Goal: Task Accomplishment & Management: Use online tool/utility

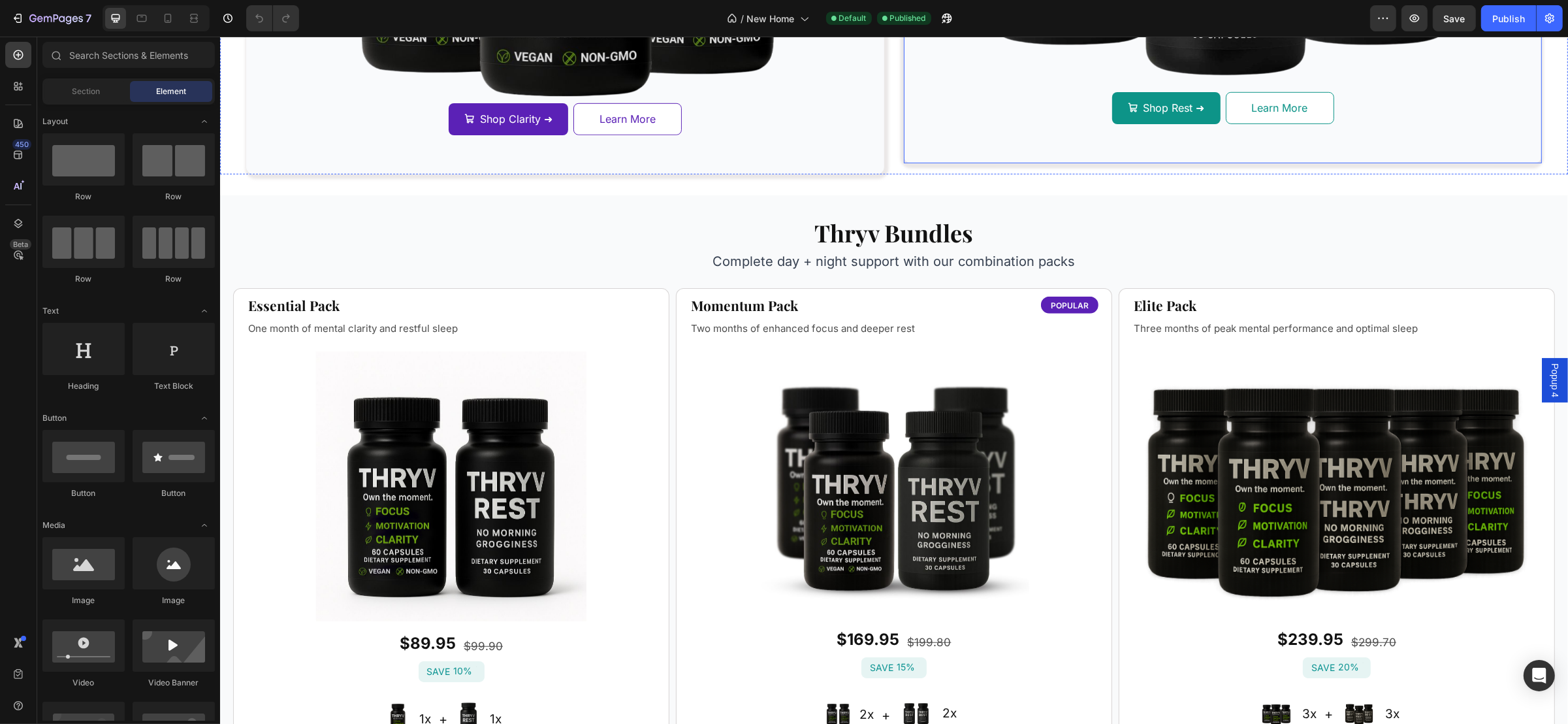
scroll to position [1273, 0]
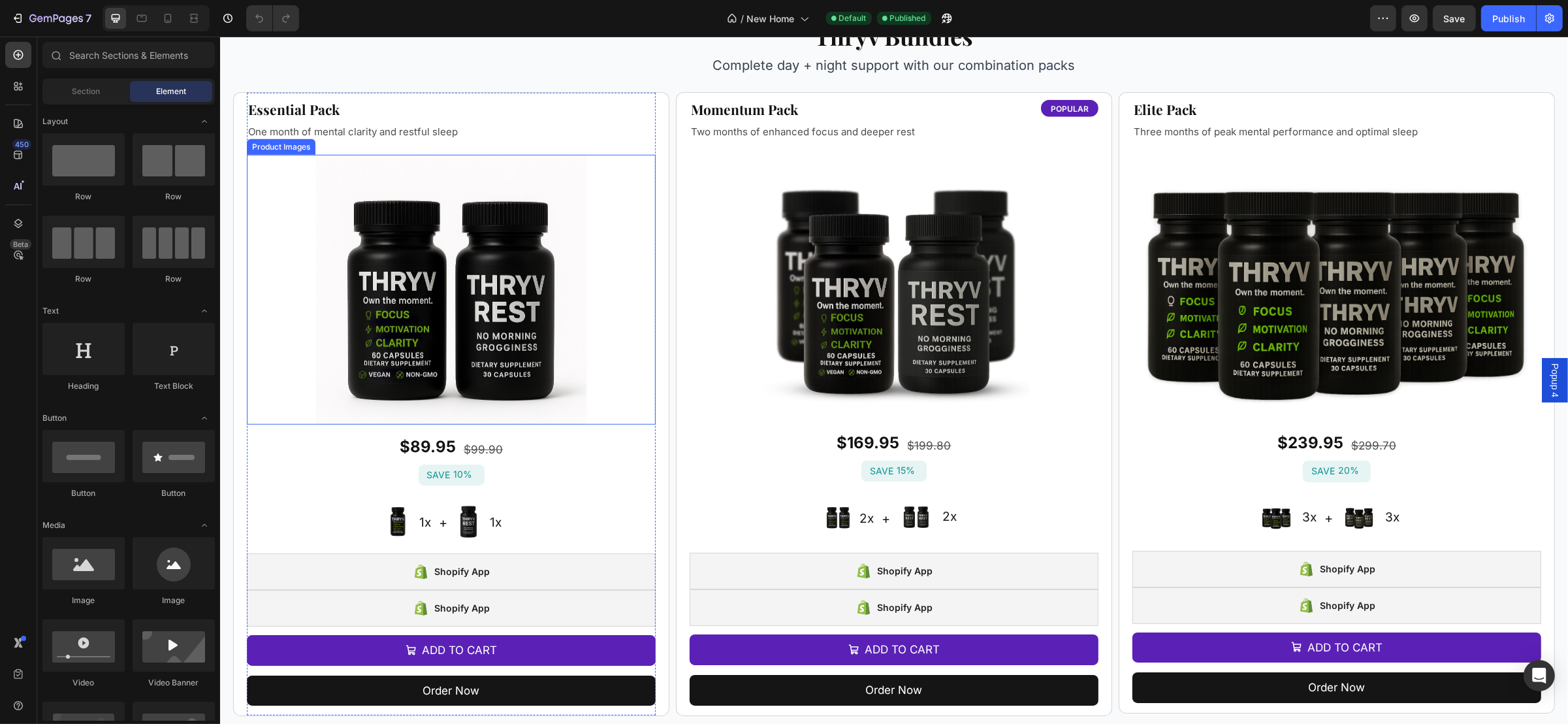
click at [581, 273] on div at bounding box center [450, 290] width 409 height 270
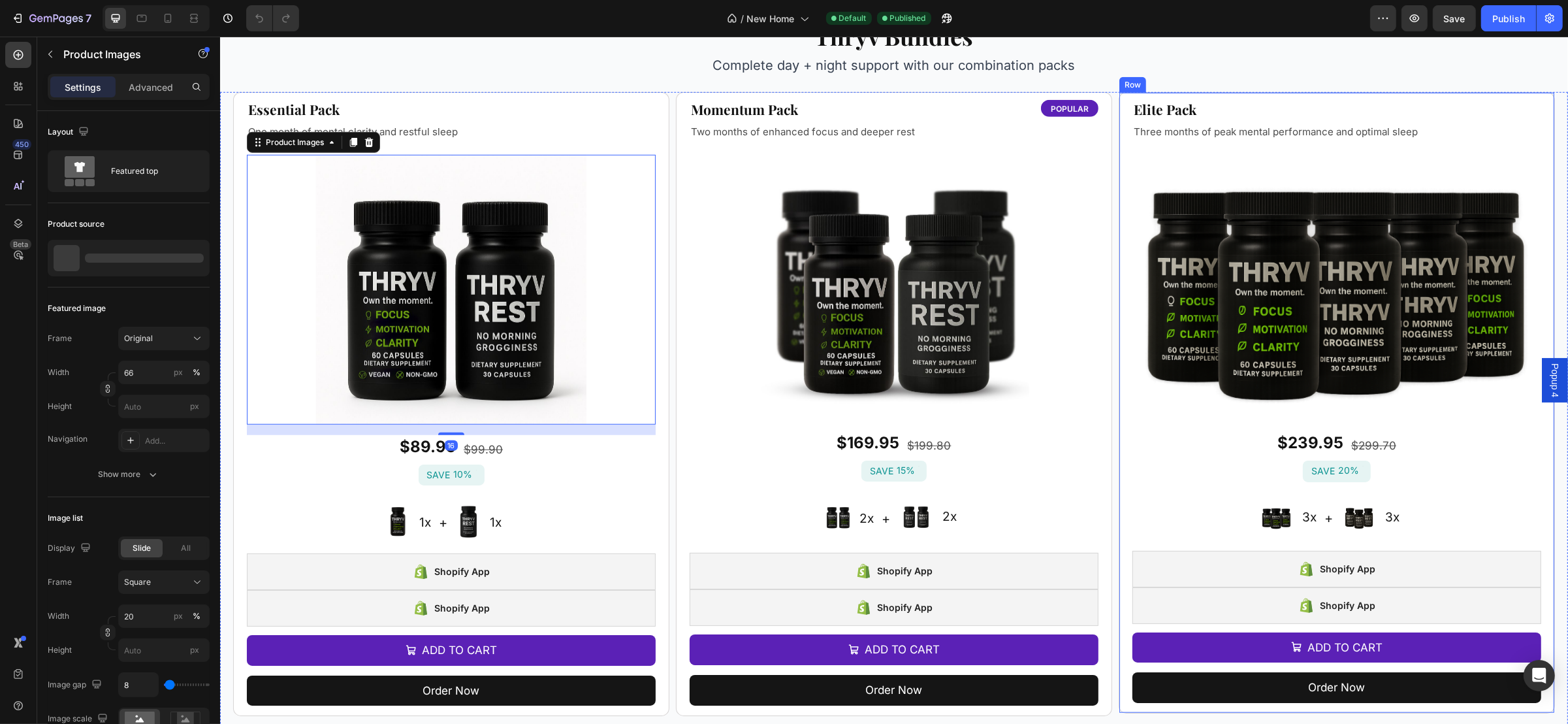
click at [1168, 263] on img at bounding box center [1336, 284] width 409 height 272
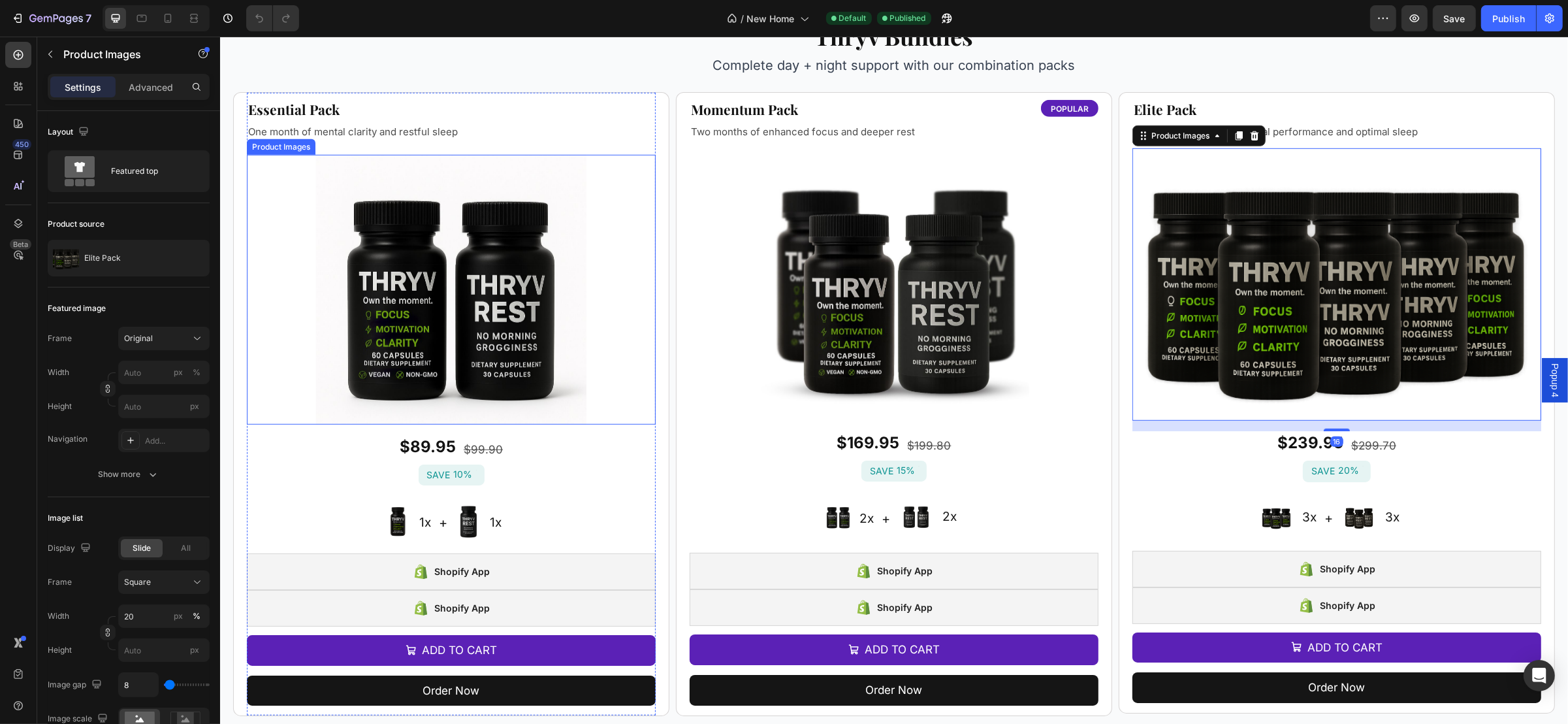
click at [484, 324] on img at bounding box center [450, 290] width 270 height 270
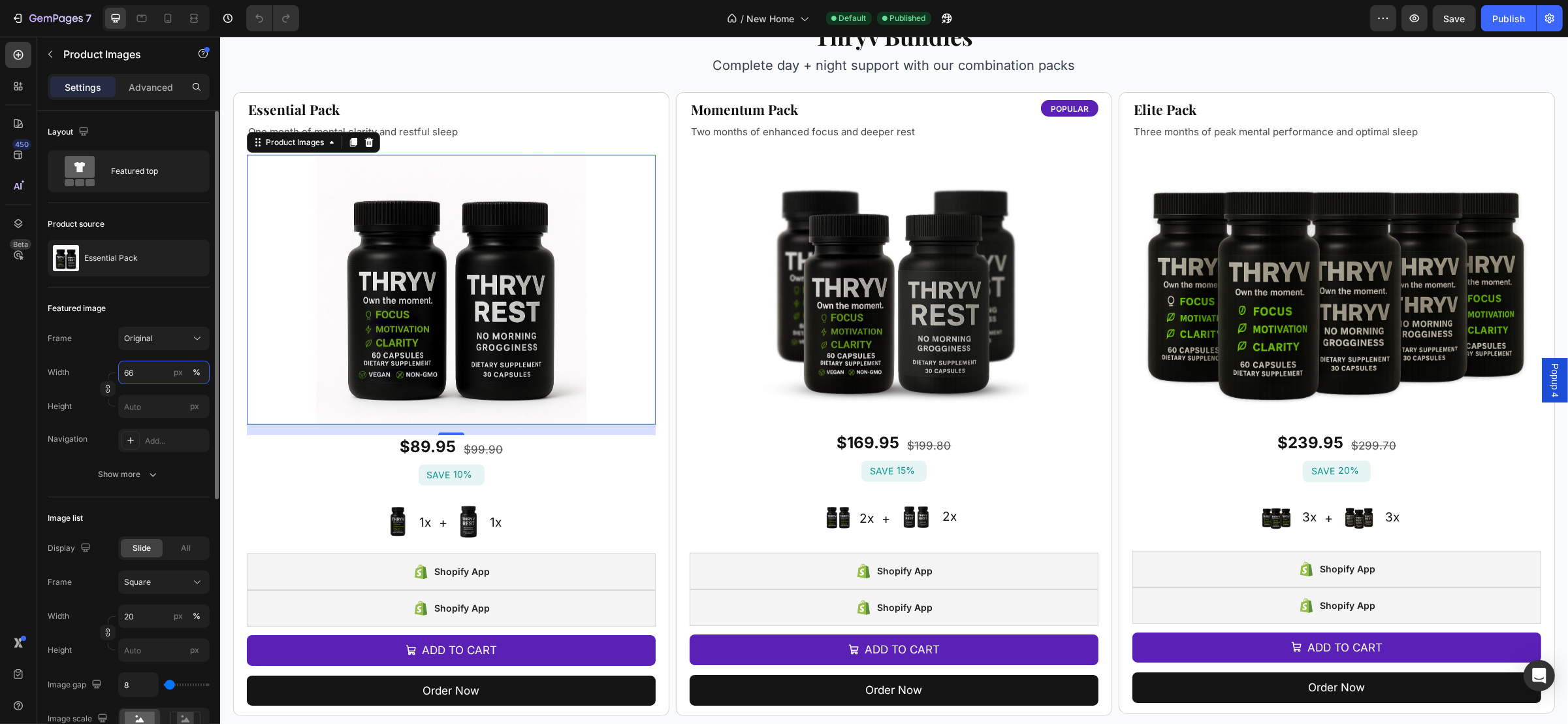
click at [151, 369] on input "66" at bounding box center [164, 372] width 91 height 23
click at [144, 414] on div "Full 100%" at bounding box center [150, 404] width 107 height 23
type input "100"
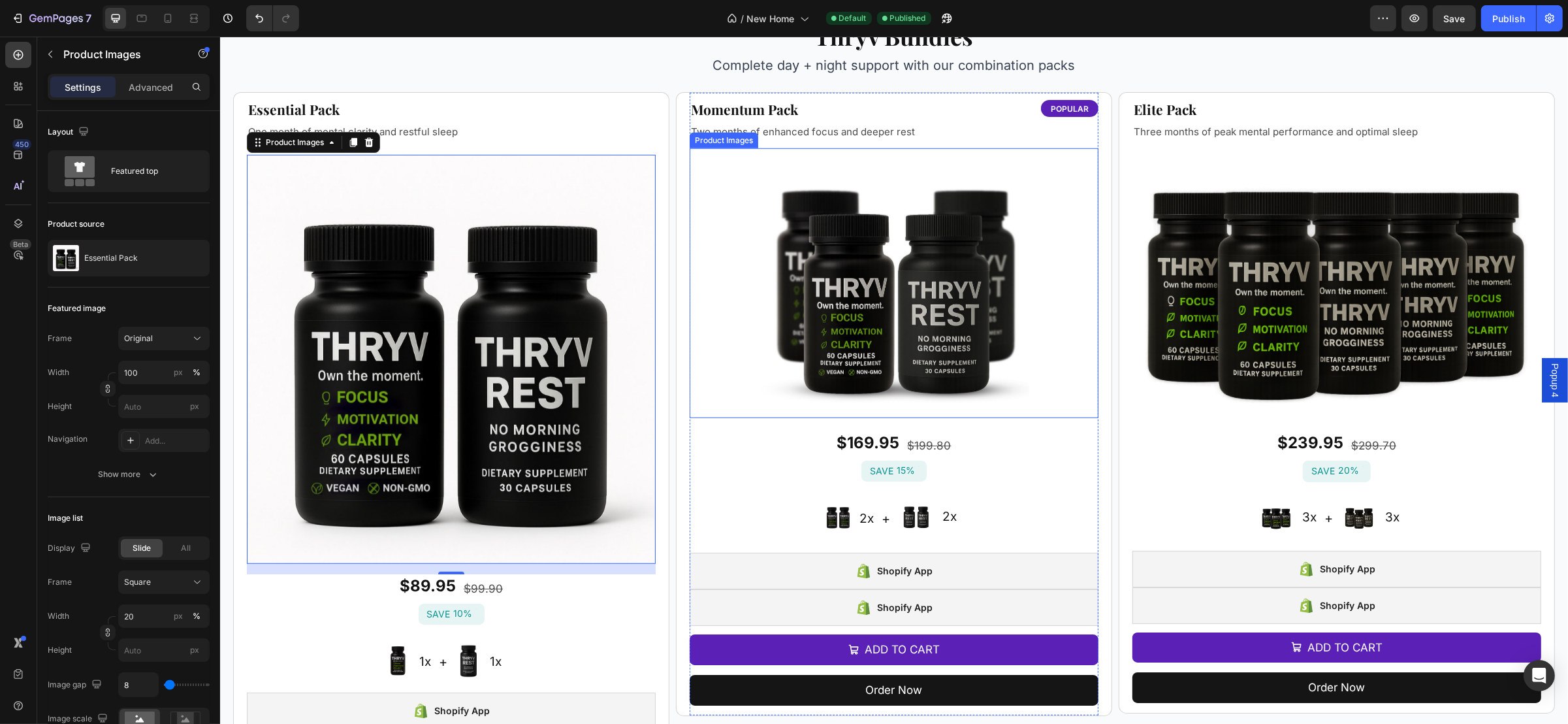
click at [826, 276] on img at bounding box center [893, 283] width 270 height 270
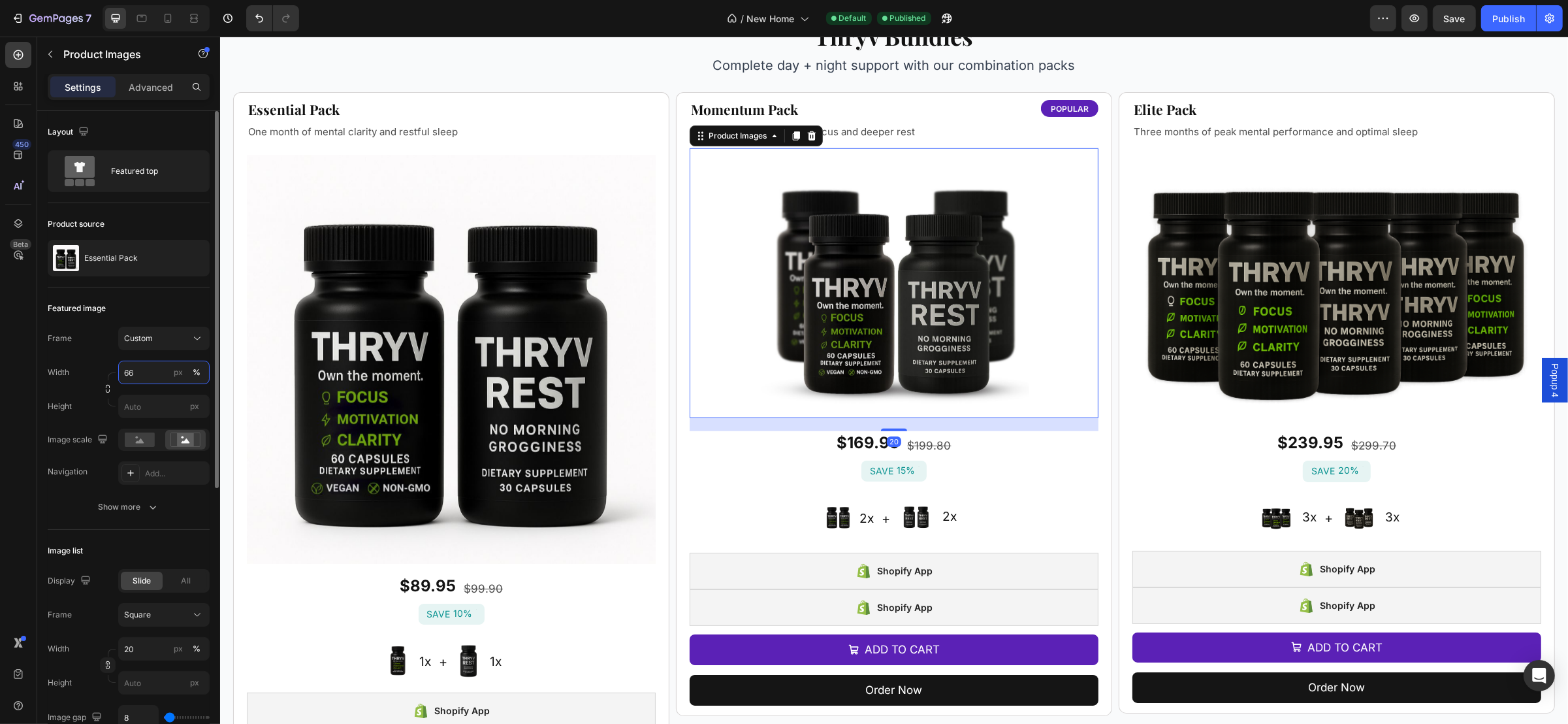
click at [153, 375] on input "66" at bounding box center [164, 372] width 91 height 23
click at [137, 404] on p "Full 100%" at bounding box center [161, 404] width 76 height 12
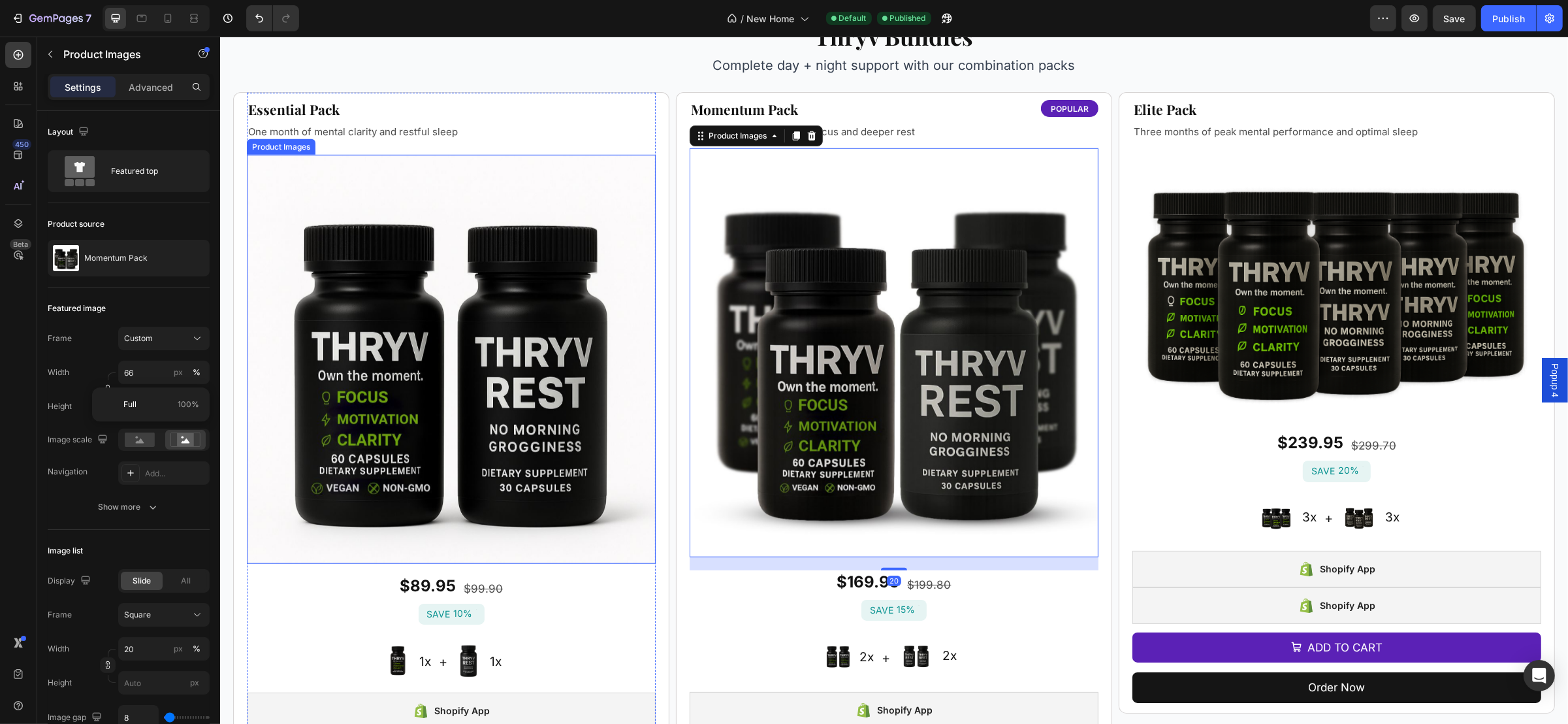
type input "100"
click at [1264, 319] on img at bounding box center [1336, 284] width 409 height 272
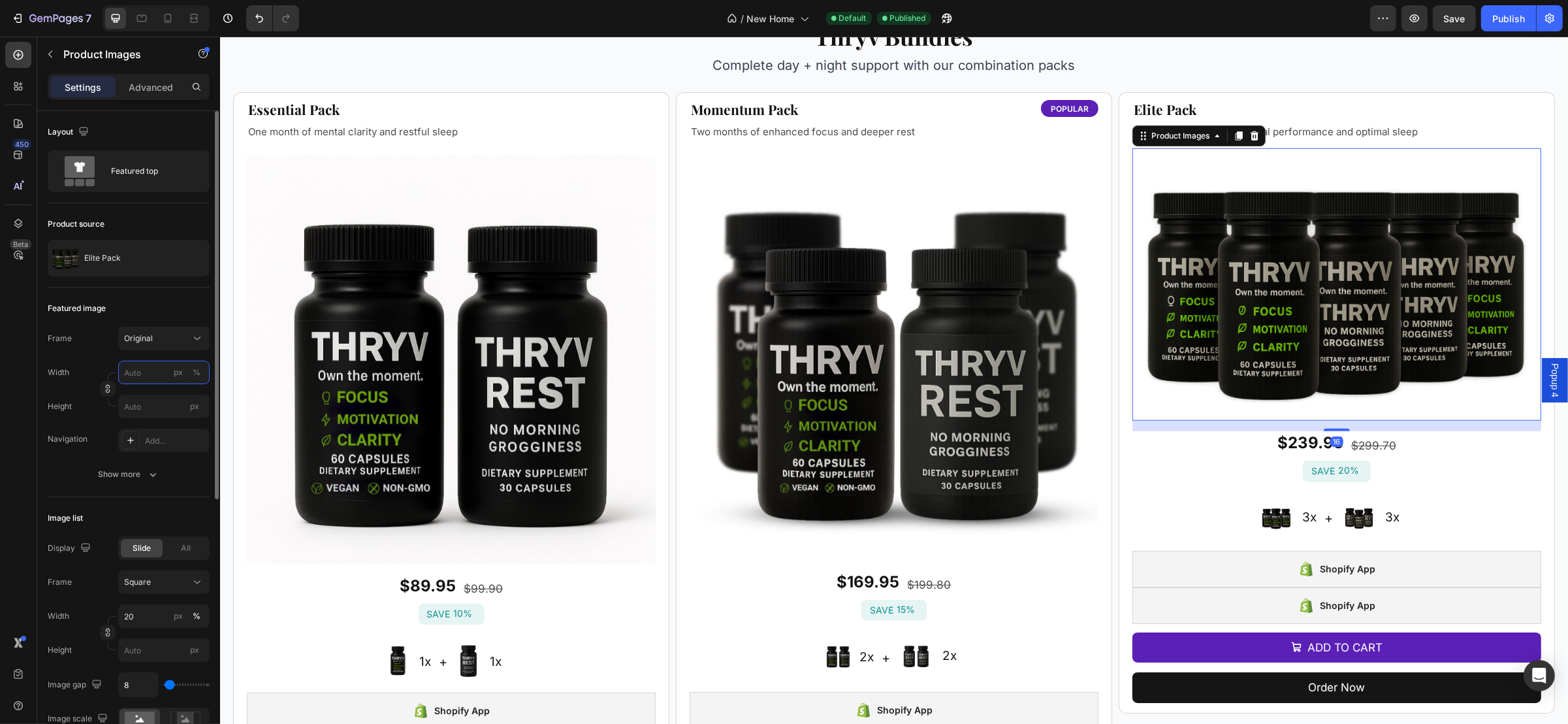
click at [153, 375] on input "px %" at bounding box center [164, 372] width 91 height 23
click at [139, 401] on p "Full 100%" at bounding box center [161, 404] width 76 height 12
type input "100"
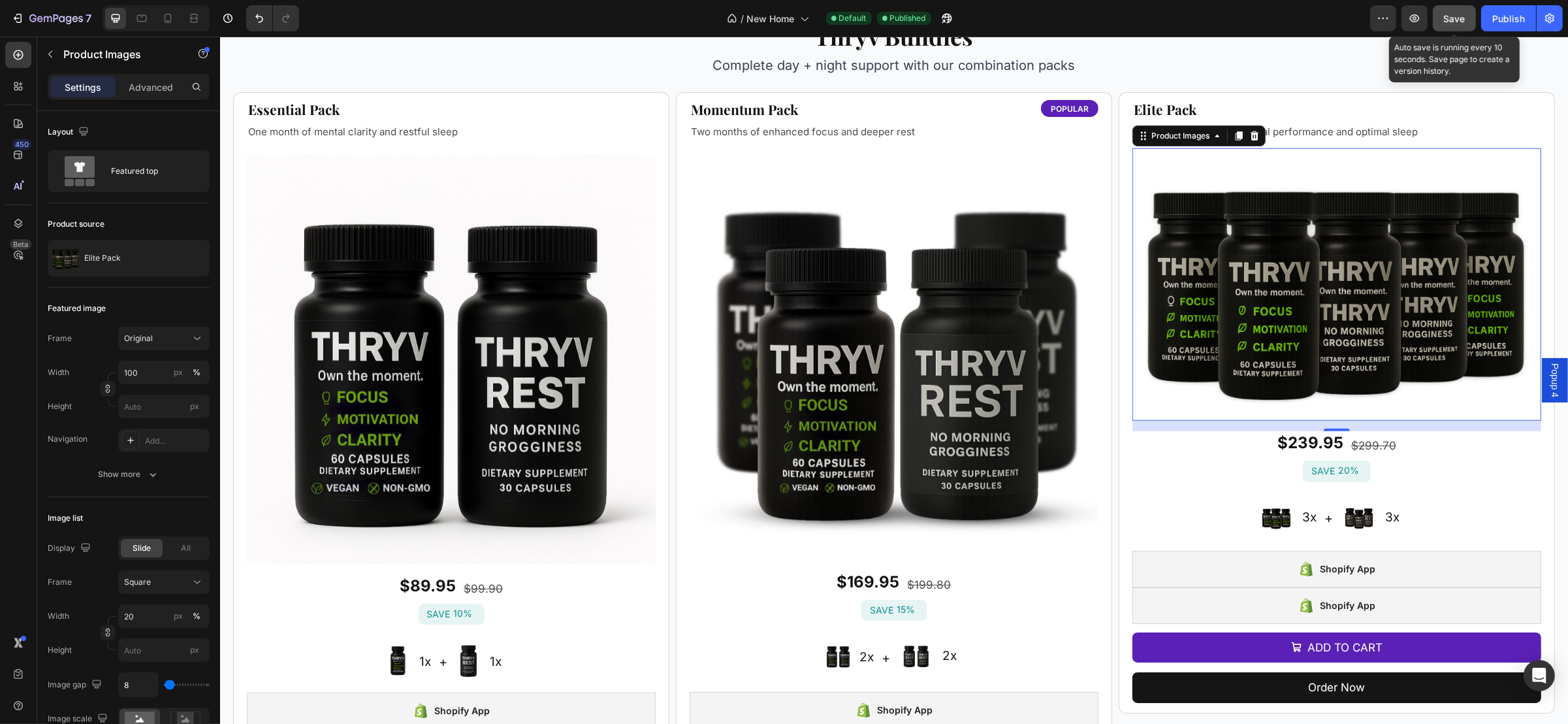
click at [1463, 15] on span "Save" at bounding box center [1454, 19] width 21 height 12
click at [1504, 14] on div "Publish" at bounding box center [1508, 18] width 33 height 13
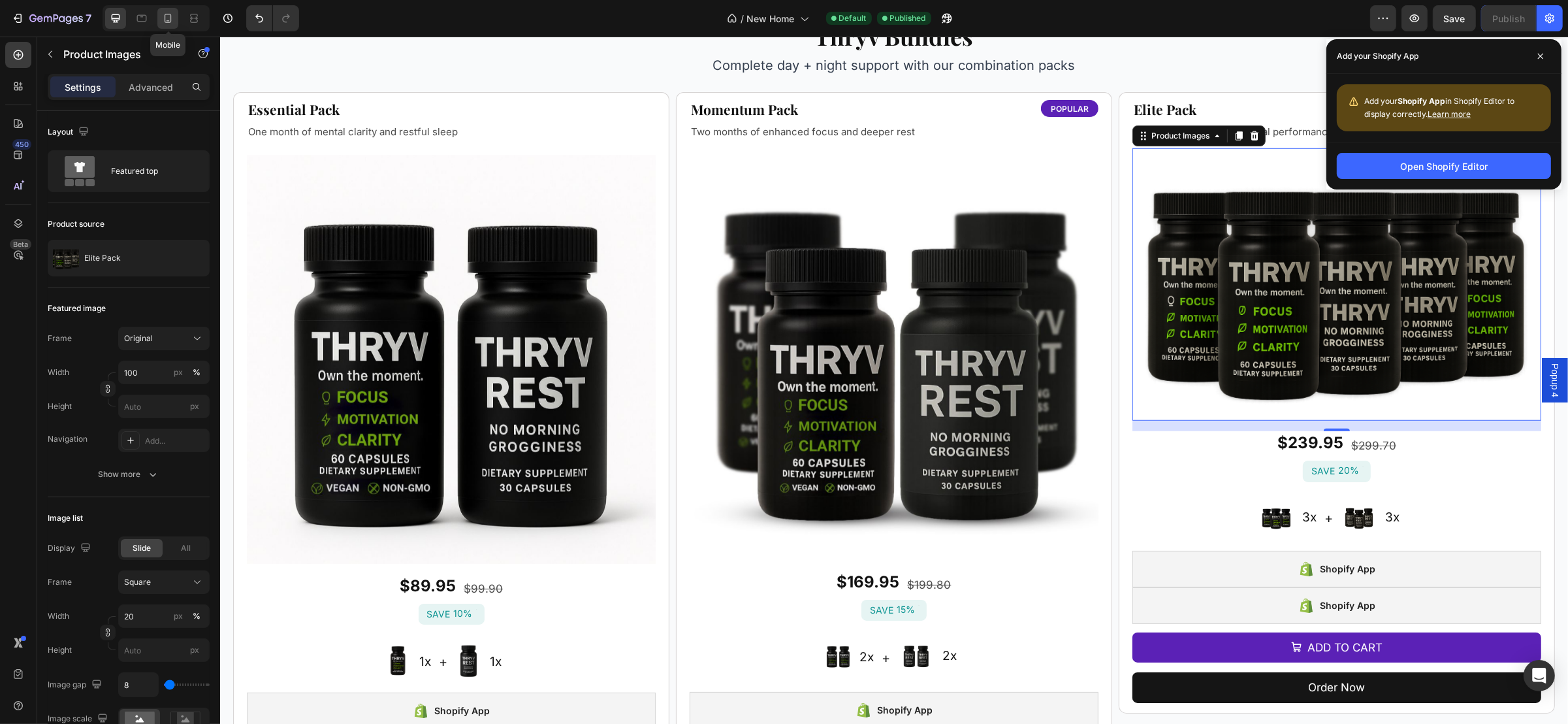
click at [171, 17] on icon at bounding box center [168, 18] width 13 height 13
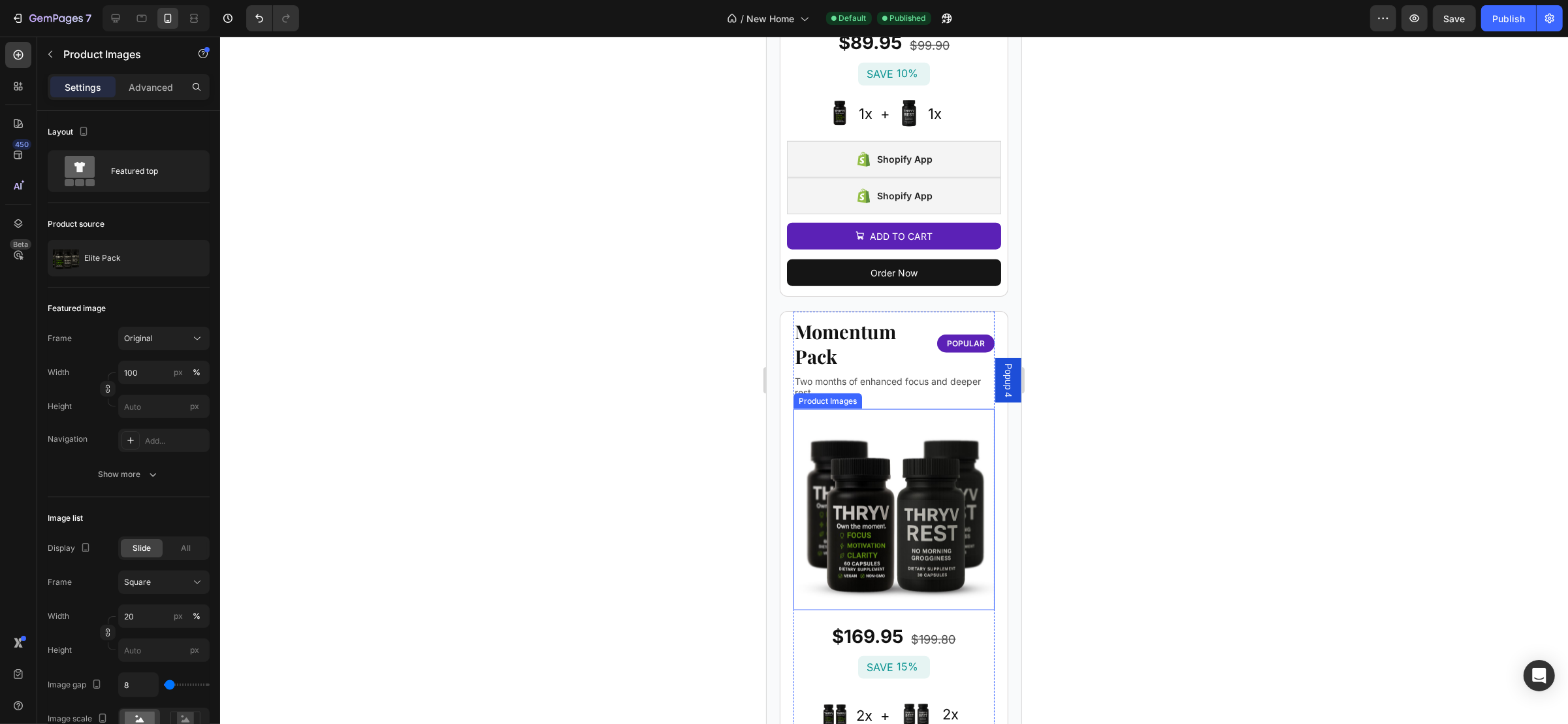
scroll to position [1297, 0]
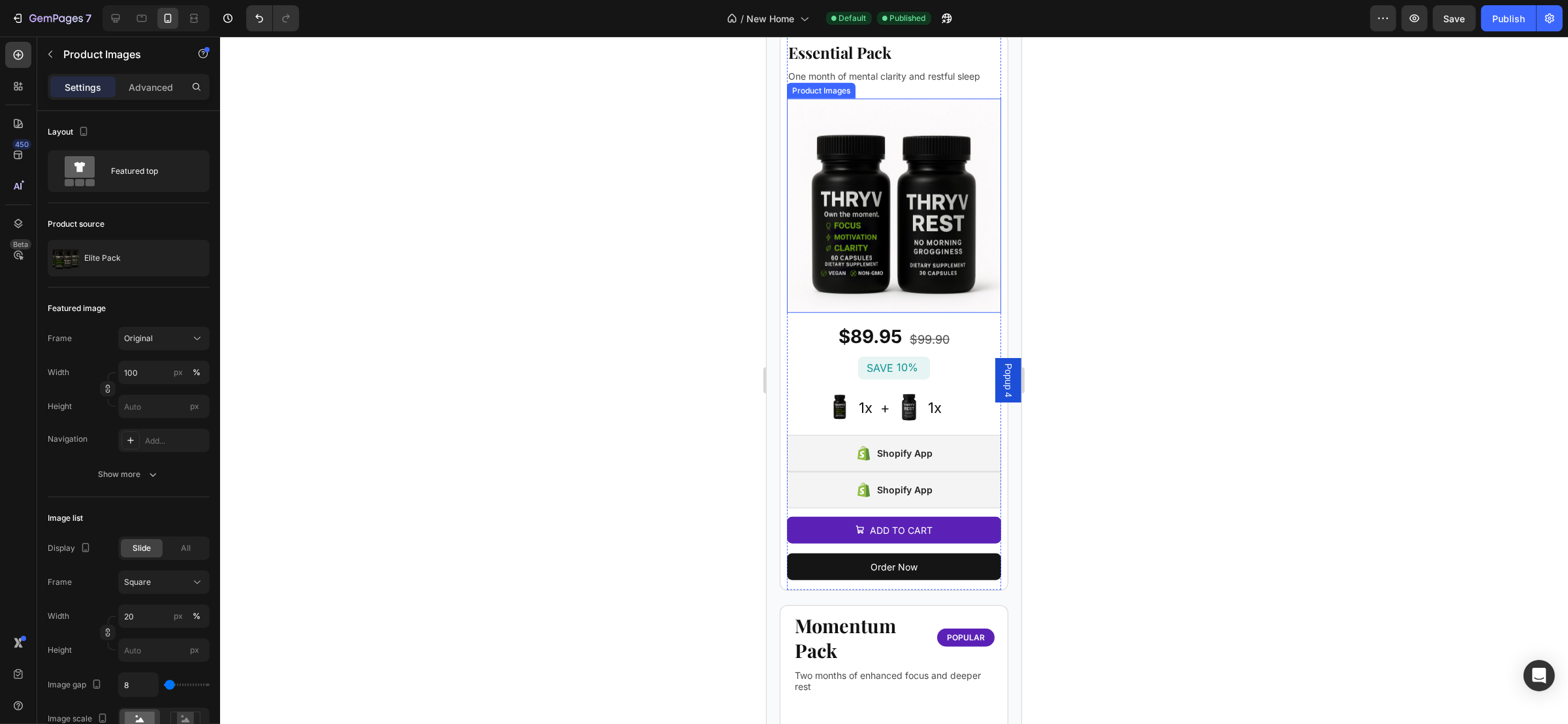
click at [935, 194] on img at bounding box center [893, 205] width 214 height 214
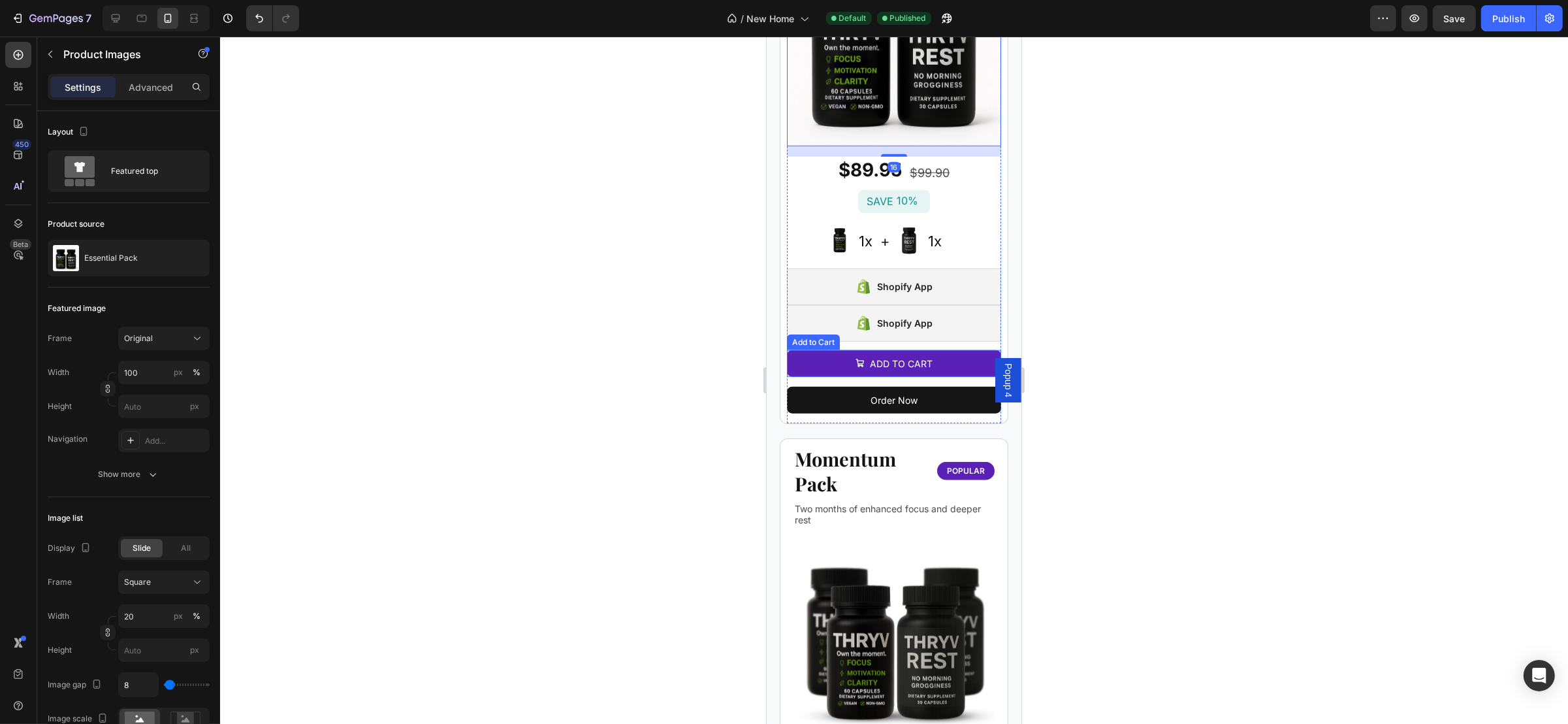
scroll to position [1493, 0]
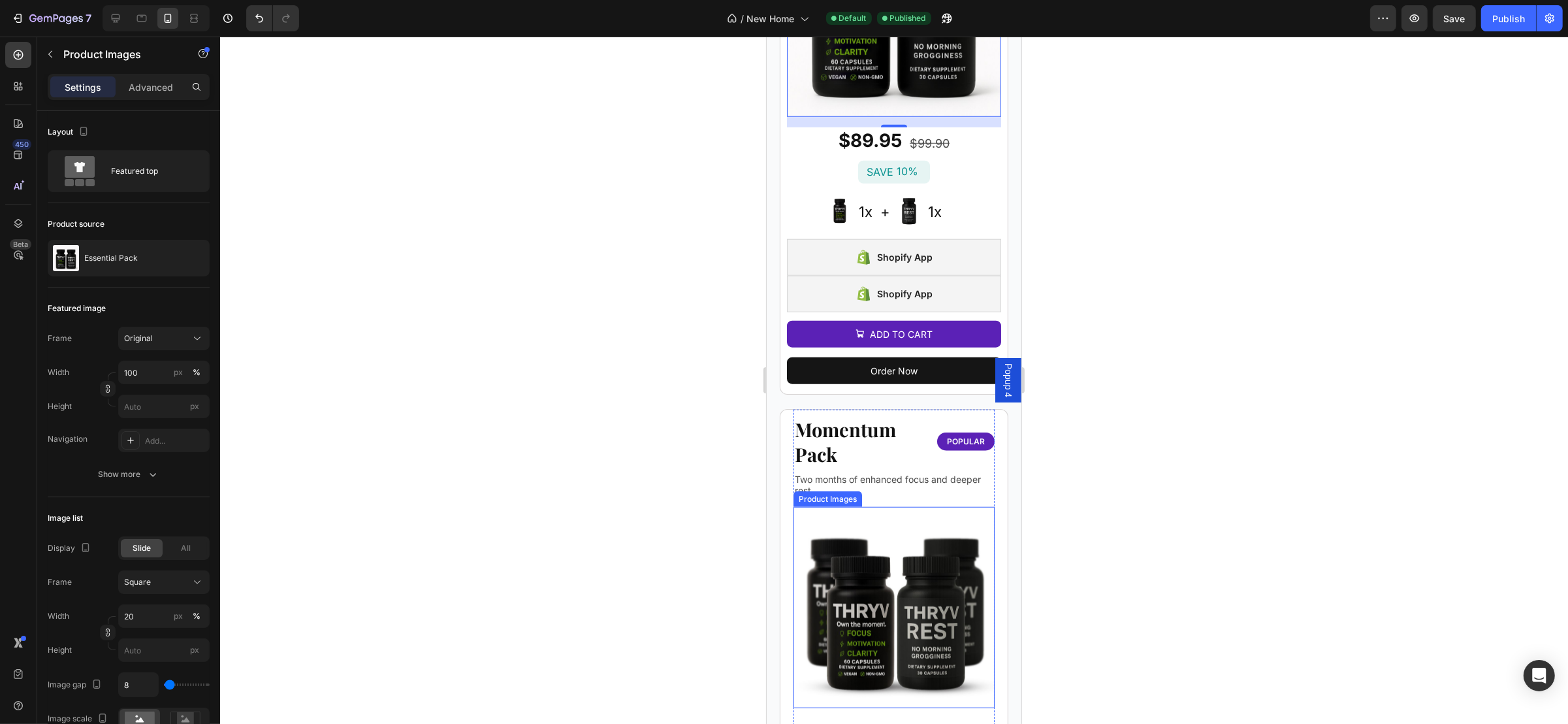
click at [895, 578] on img at bounding box center [892, 607] width 201 height 201
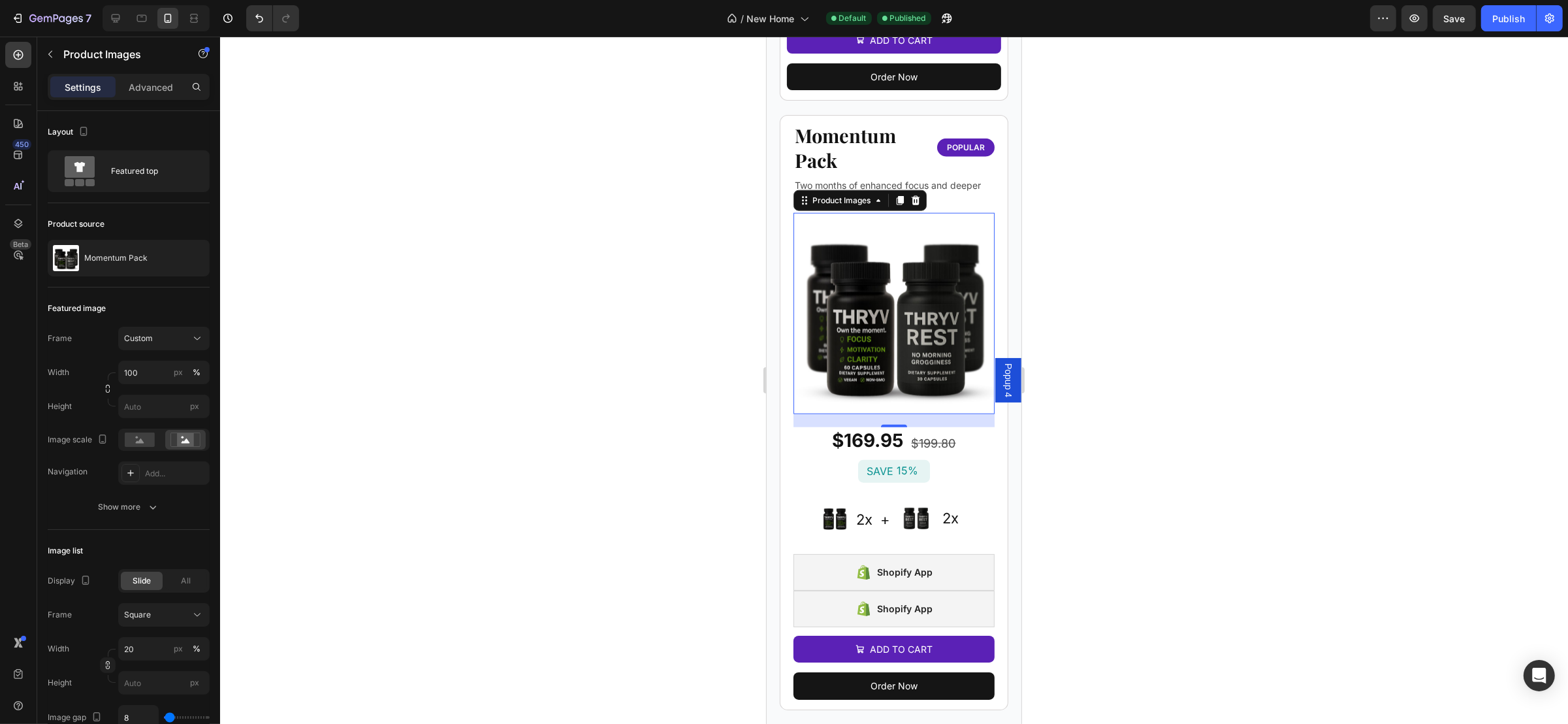
scroll to position [2277, 0]
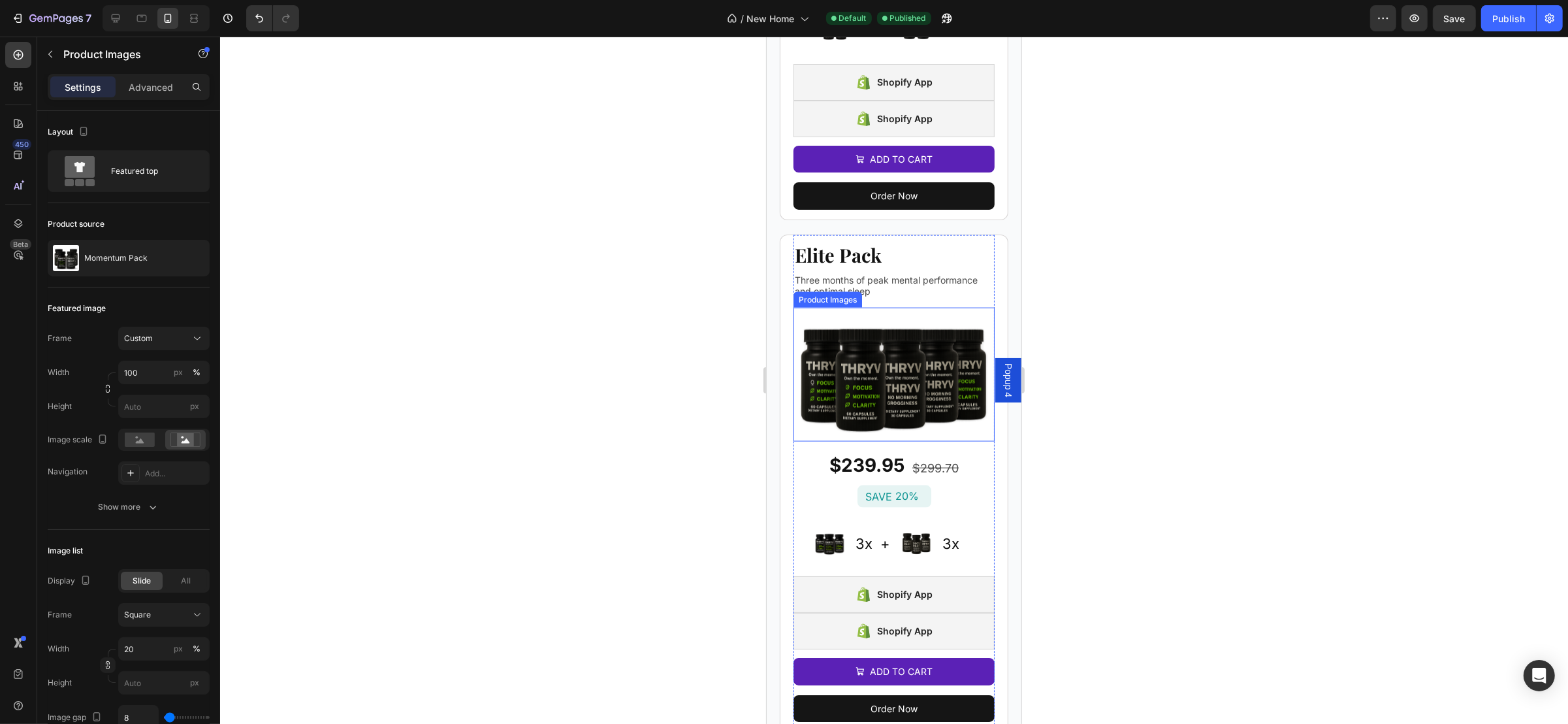
click at [890, 352] on img at bounding box center [892, 374] width 201 height 134
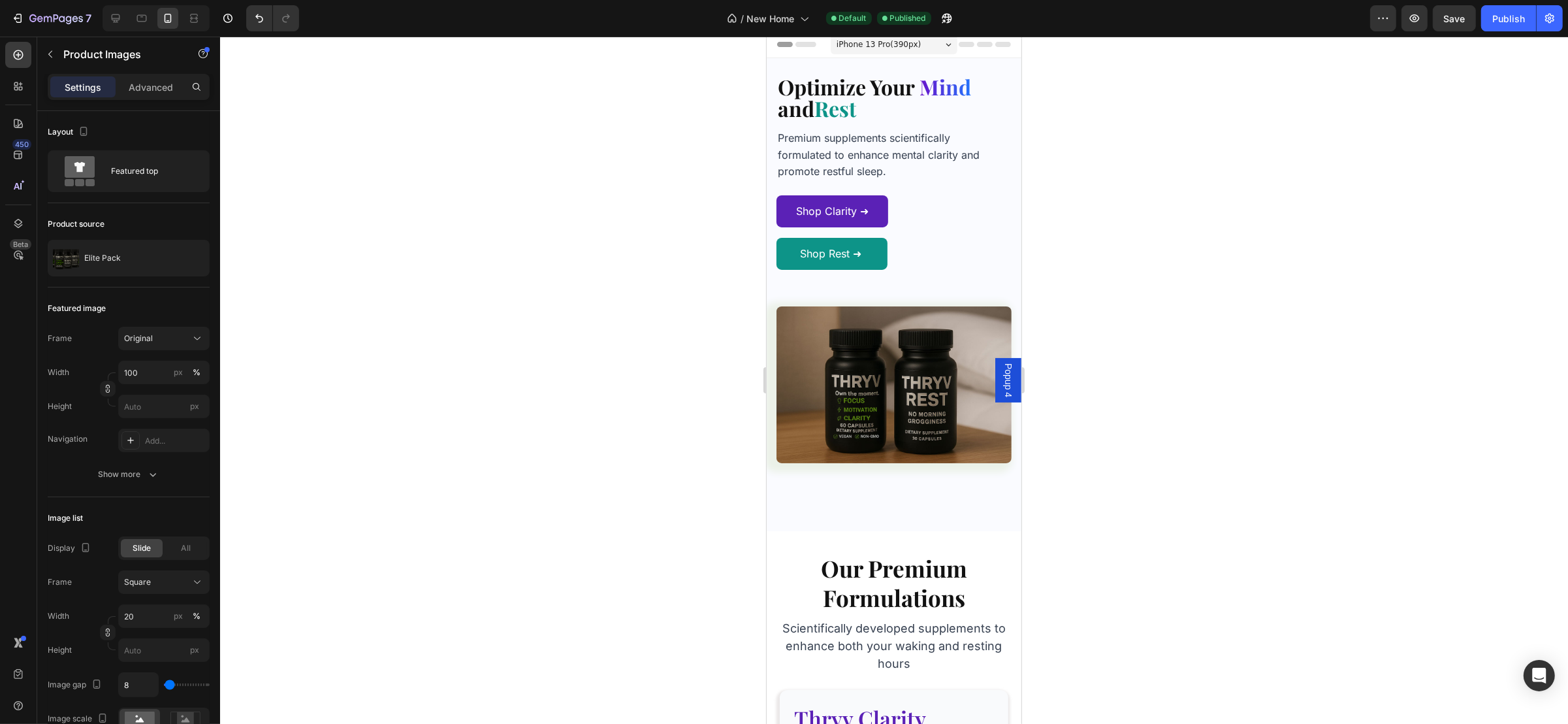
scroll to position [0, 0]
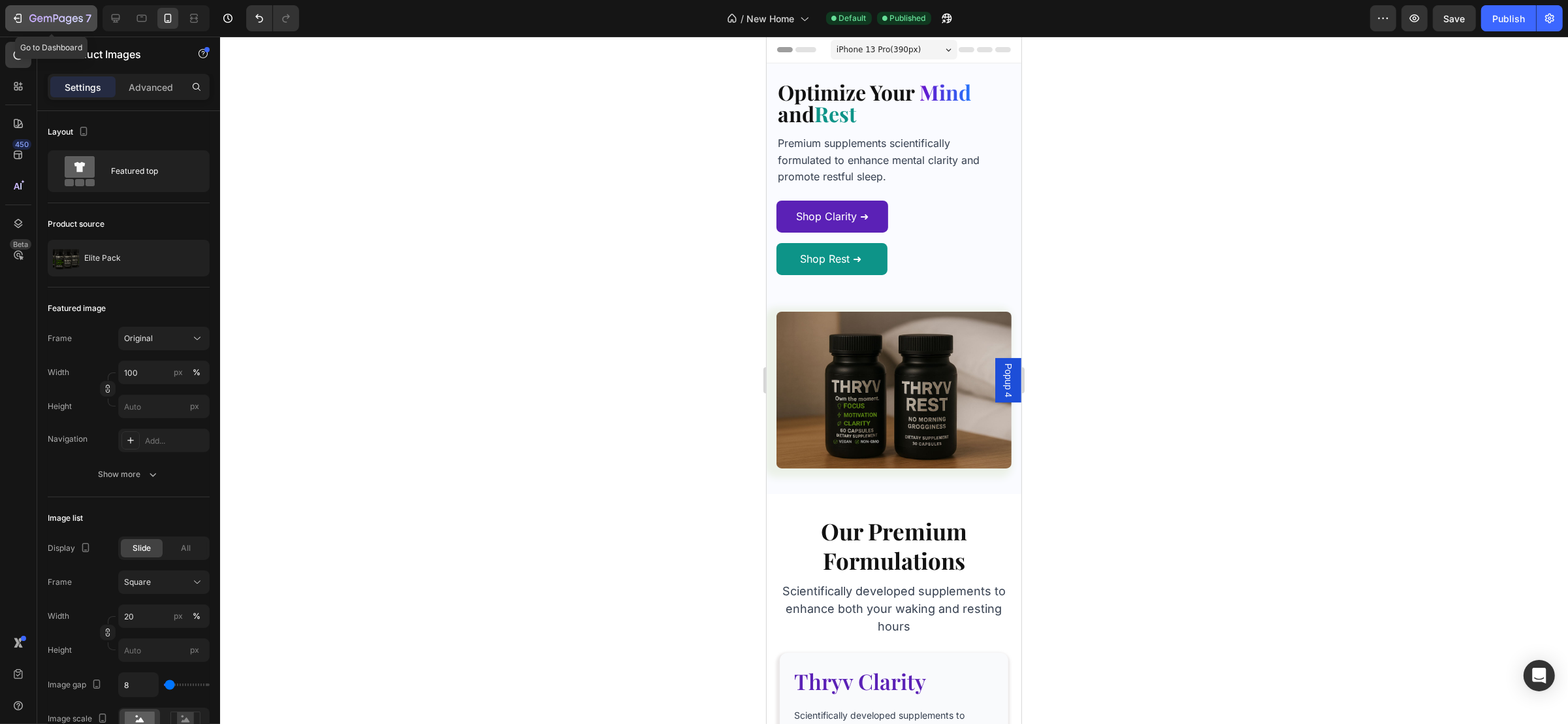
click at [18, 16] on icon "button" at bounding box center [18, 18] width 13 height 13
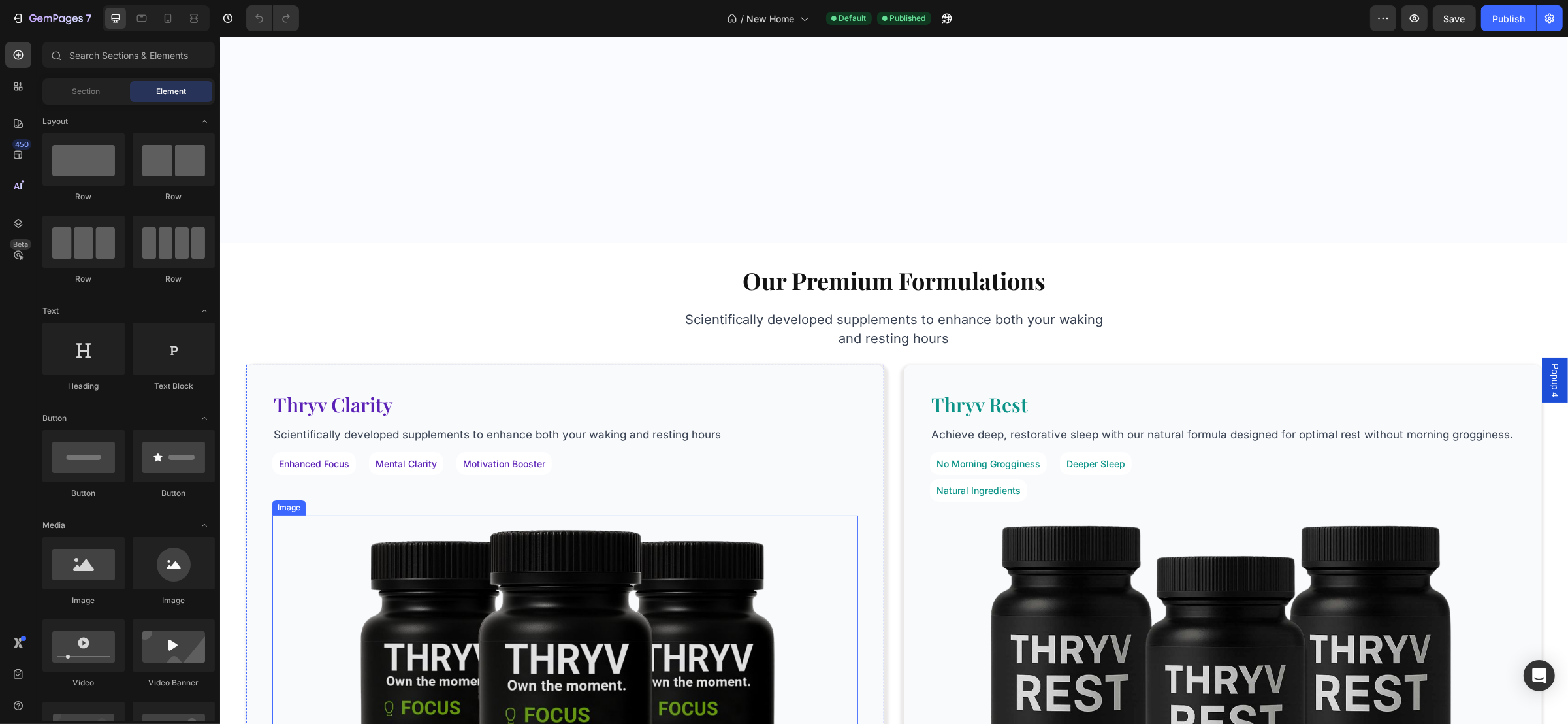
scroll to position [587, 0]
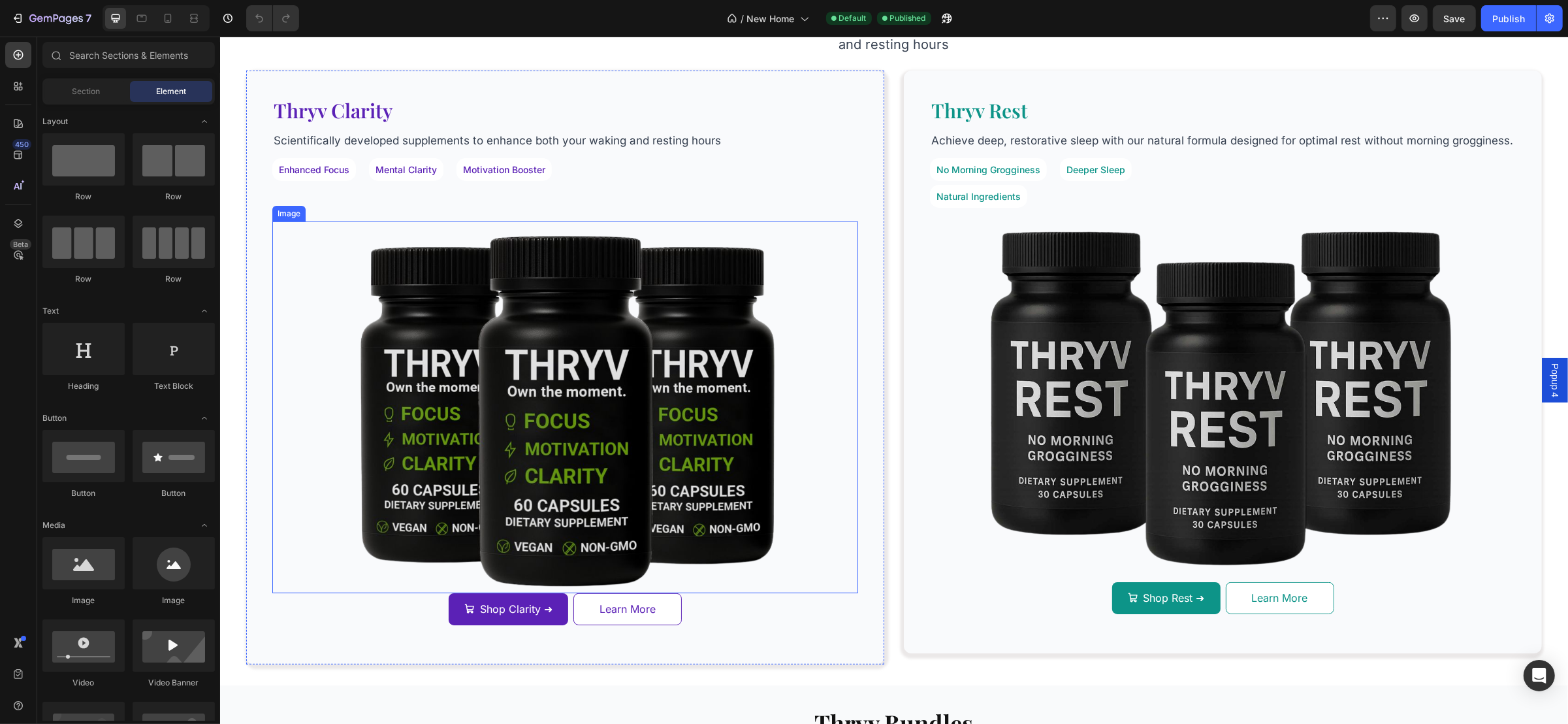
click at [593, 388] on img at bounding box center [564, 406] width 573 height 371
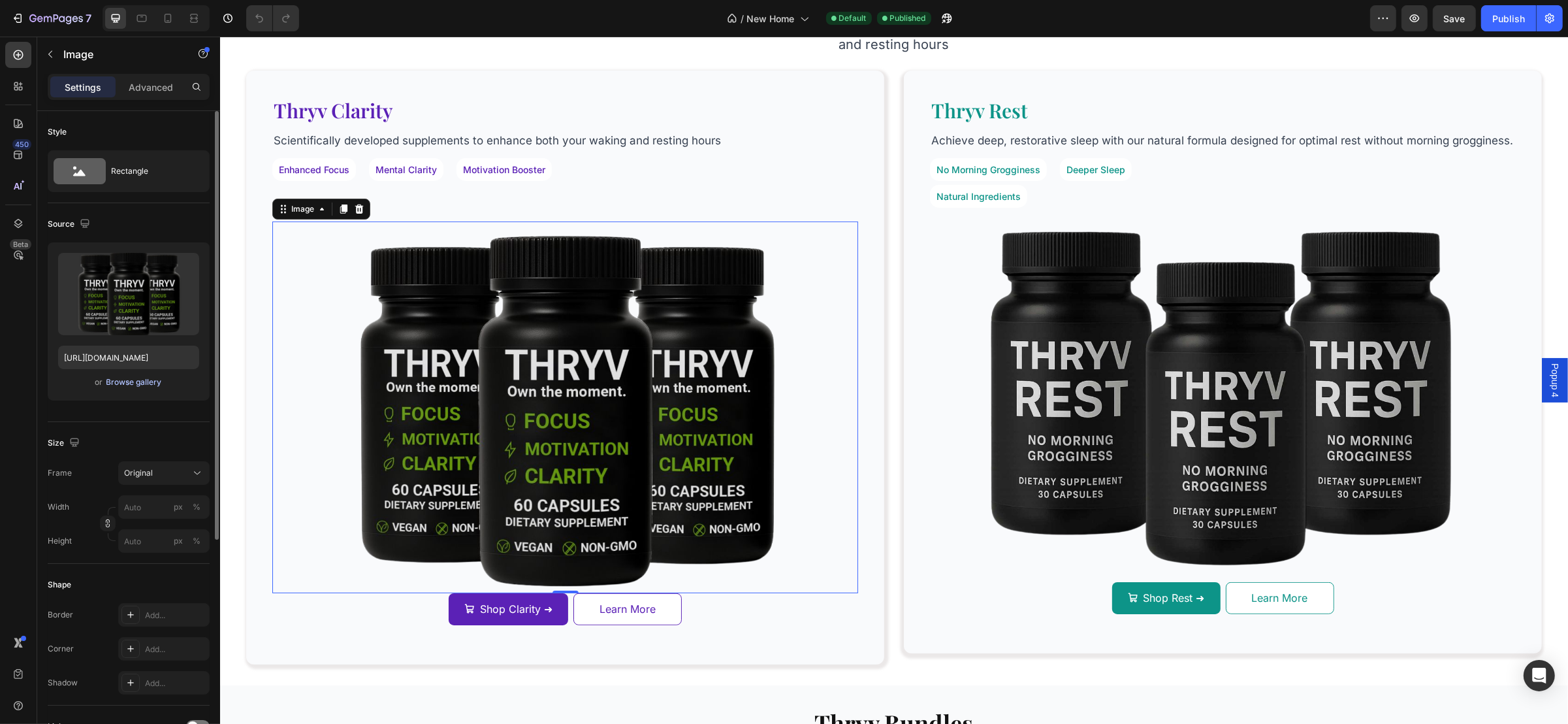
click at [151, 385] on div "Browse gallery" at bounding box center [135, 382] width 56 height 12
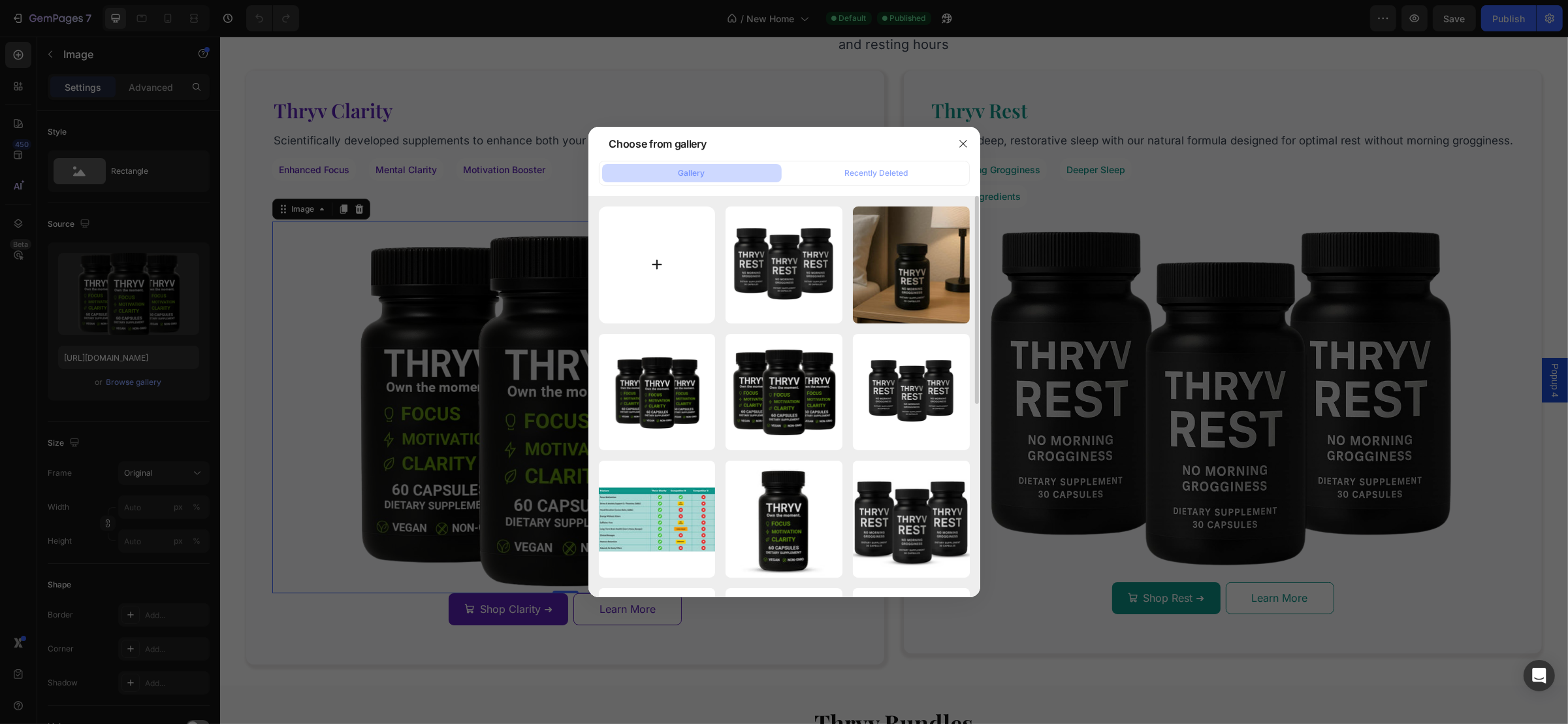
click at [686, 259] on input "file" at bounding box center [656, 264] width 116 height 116
click at [666, 257] on input "file" at bounding box center [656, 264] width 116 height 116
type input "C:\fakepath\Artboard 7.jpg"
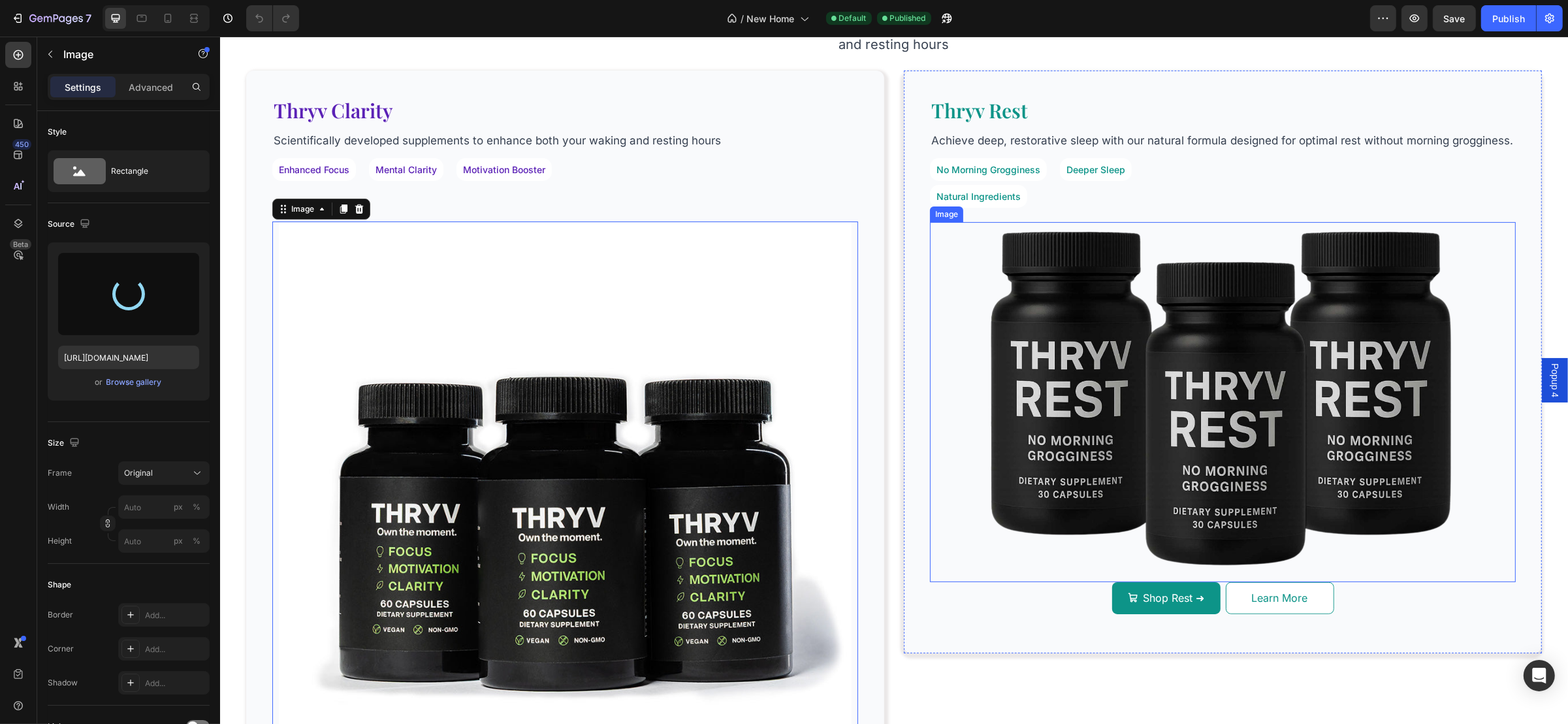
type input "https://cdn.shopify.com/s/files/1/0926/8723/7430/files/gempages_563934961069982…"
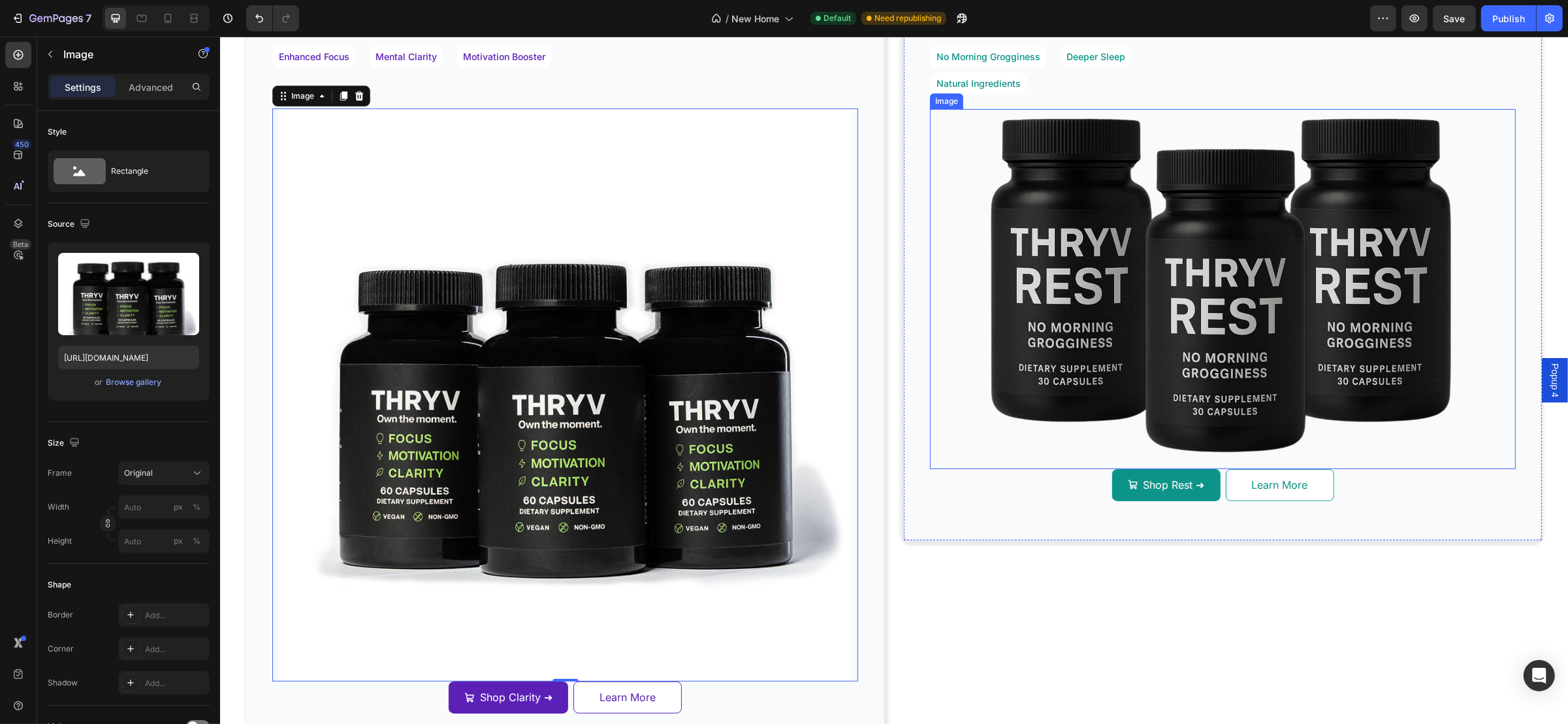
scroll to position [783, 0]
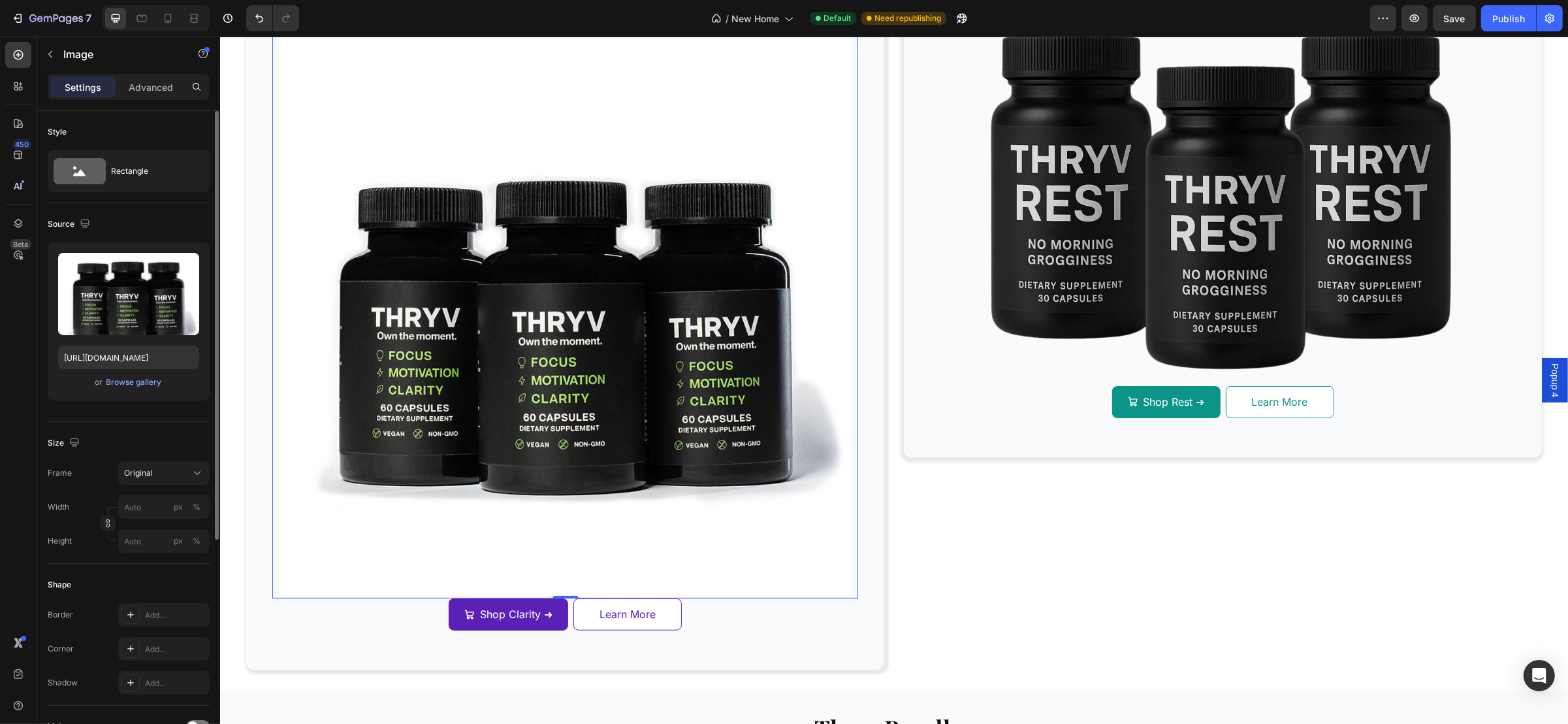
click at [140, 374] on div "Upload Image https://cdn.shopify.com/s/files/1/0926/8723/7430/files/gempages_56…" at bounding box center [129, 322] width 162 height 158
click at [138, 376] on div "Browse gallery" at bounding box center [135, 382] width 56 height 12
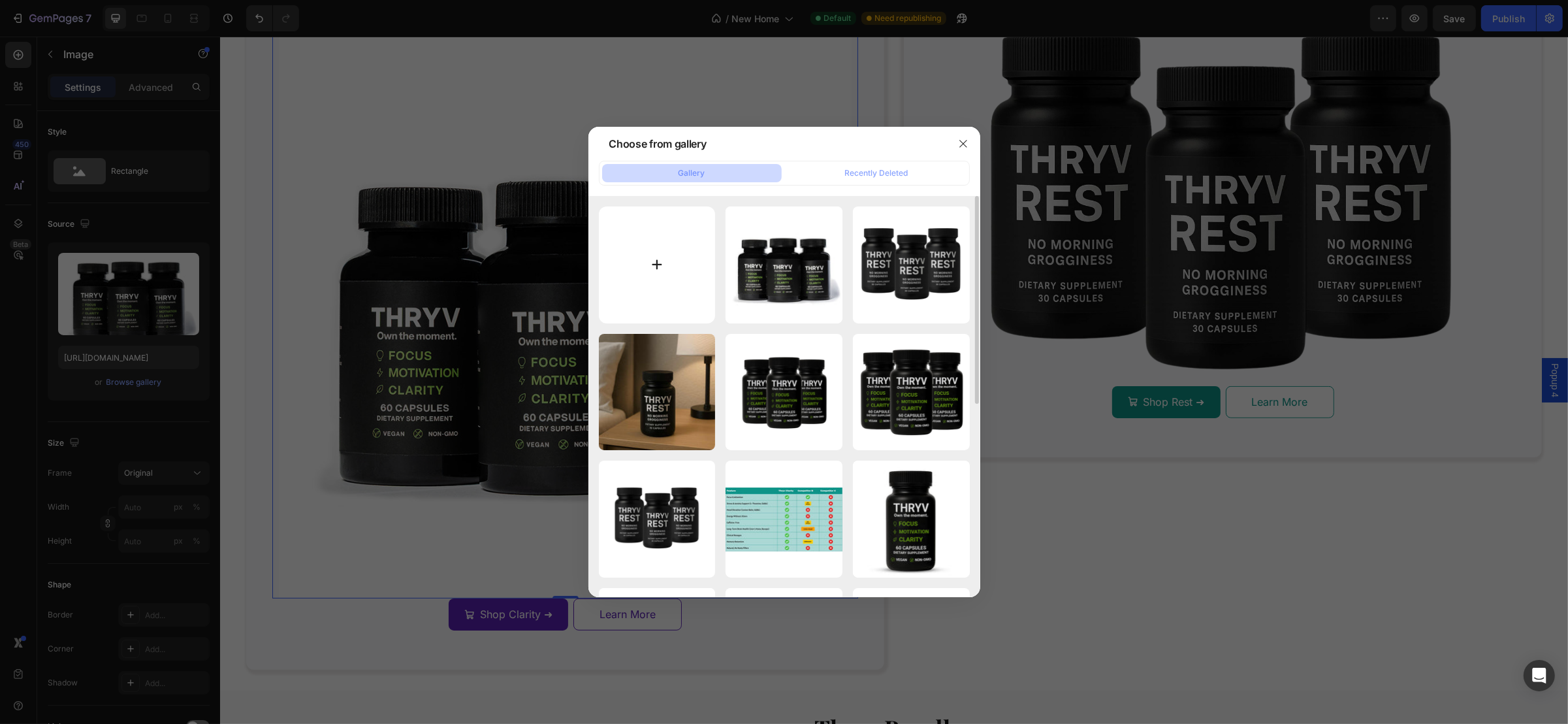
click at [661, 263] on input "file" at bounding box center [656, 264] width 116 height 116
type input "C:\fakepath\Black White Minimal Modern Simple Bold Business Mag Logo (15).png"
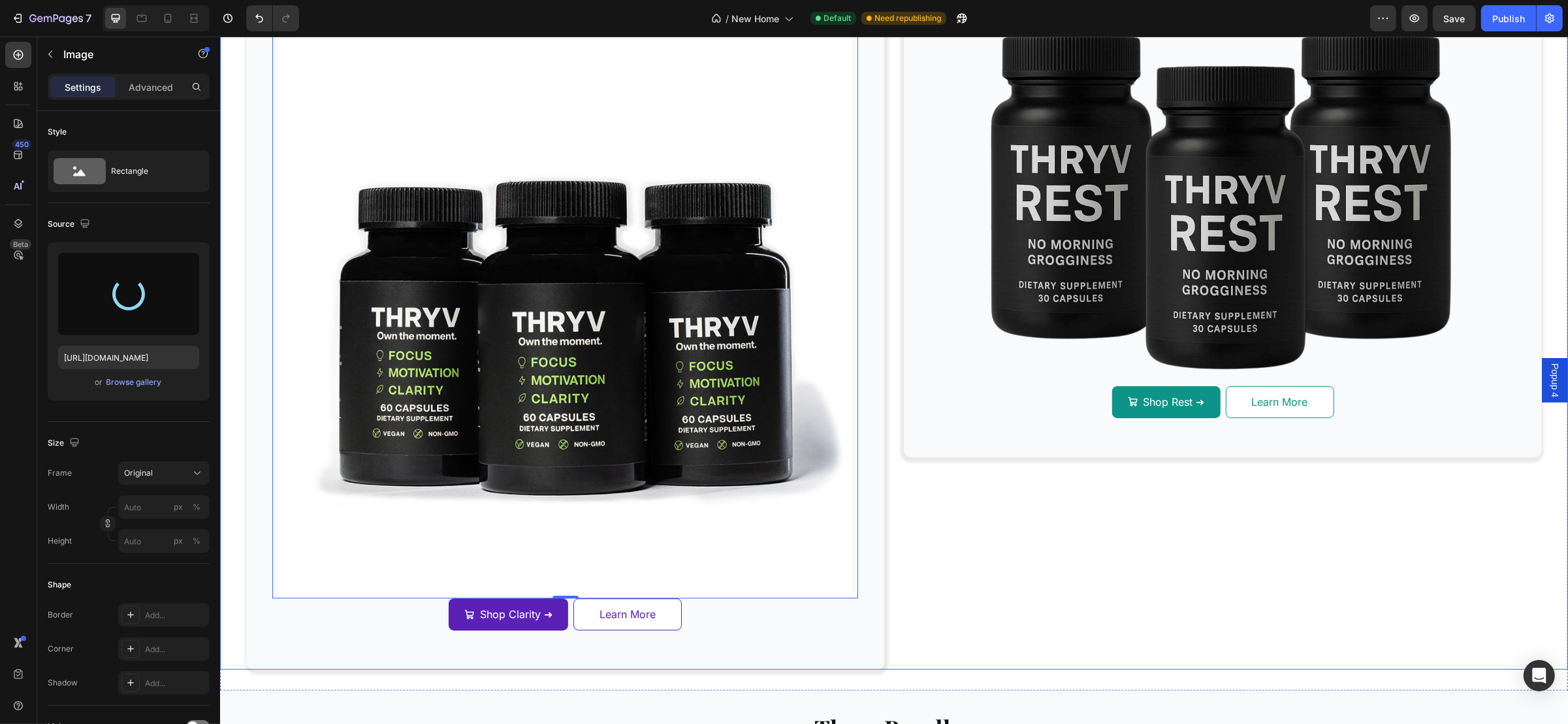
type input "https://cdn.shopify.com/s/files/1/0926/8723/7430/files/gempages_563934961069982…"
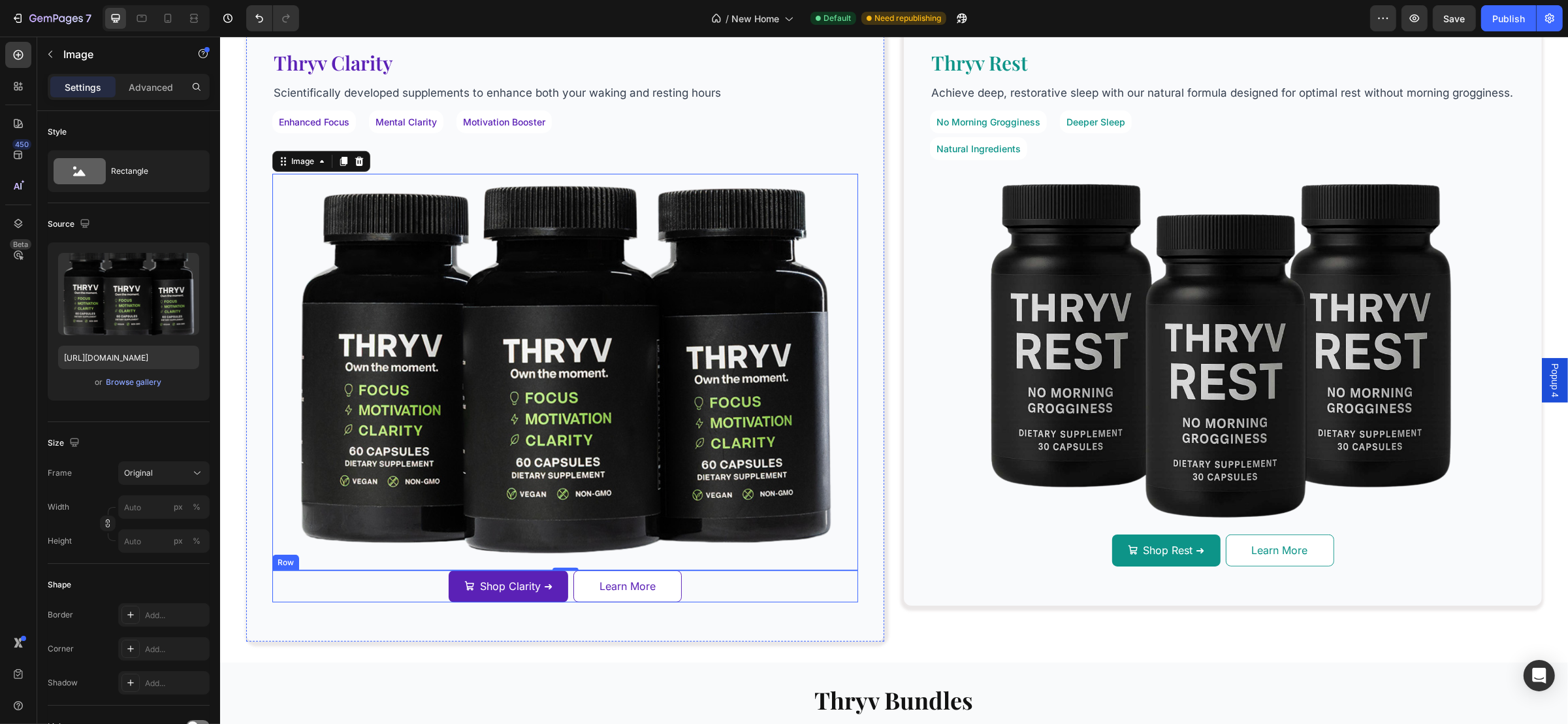
scroll to position [587, 0]
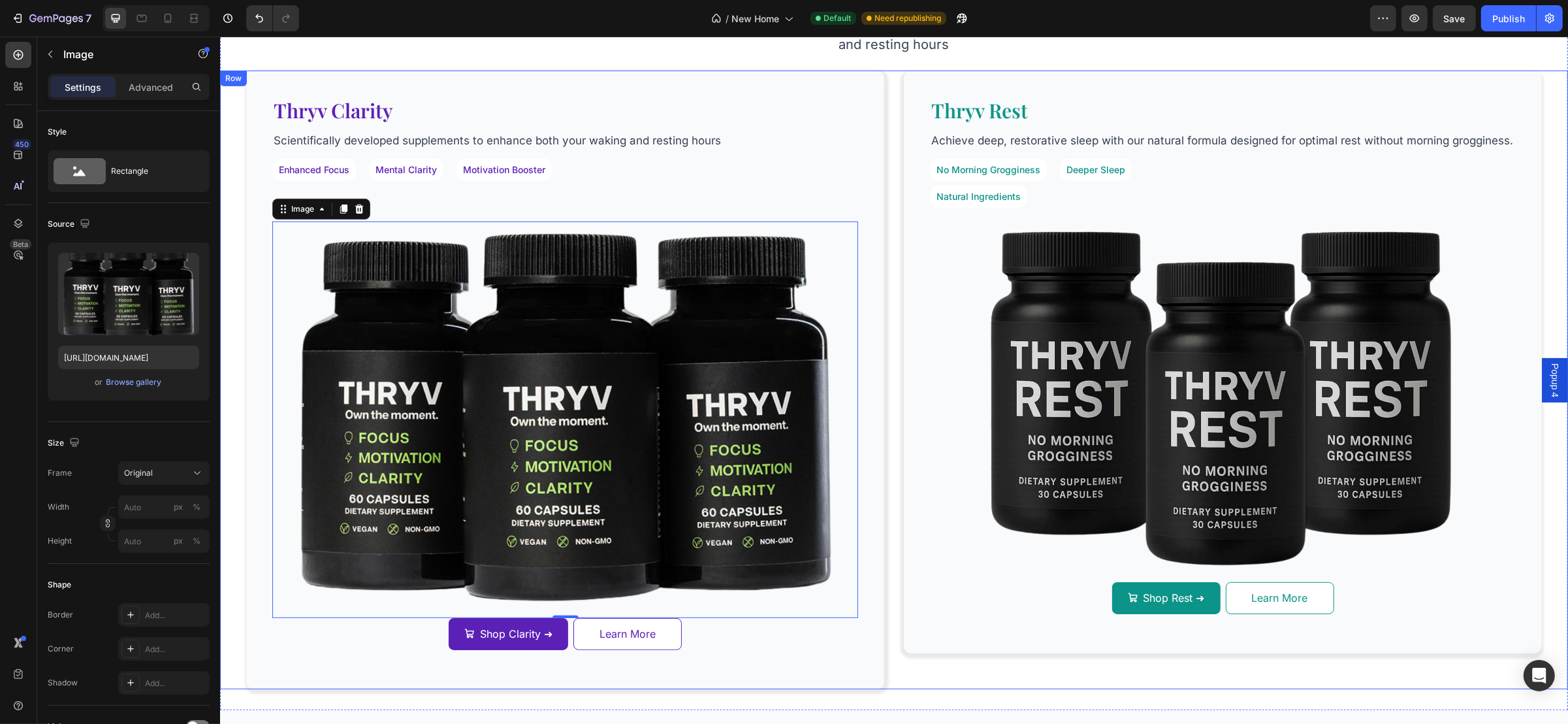
click at [880, 367] on div "Thryv Clarity Heading Scientifically developed supplements to enhance both your…" at bounding box center [893, 379] width 1348 height 618
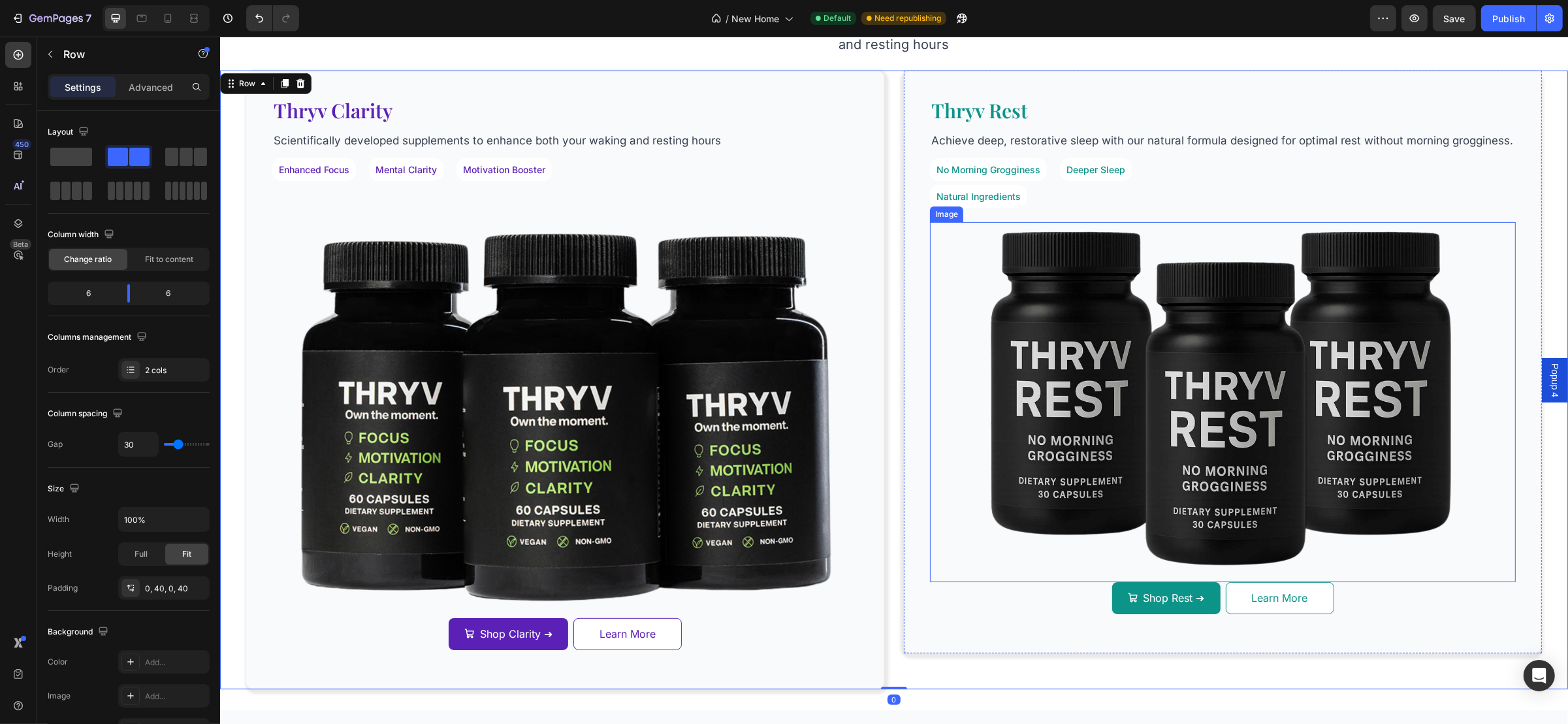
click at [1221, 350] on img at bounding box center [1221, 402] width 544 height 360
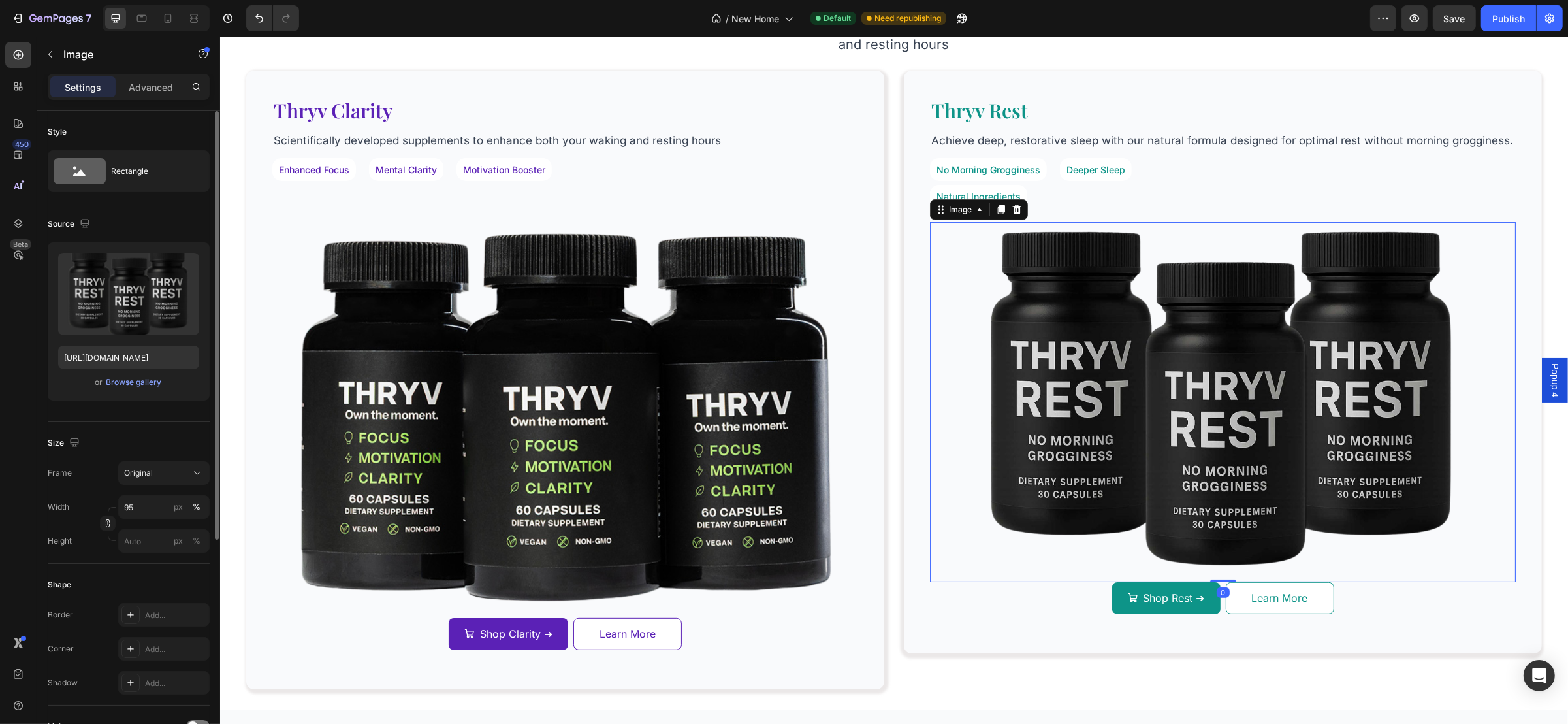
click at [136, 372] on div "Upload Image https://cdn.shopify.com/s/files/1/0926/8723/7430/files/gempages_56…" at bounding box center [129, 322] width 162 height 158
click at [133, 375] on div "or Browse gallery" at bounding box center [128, 382] width 141 height 15
click at [129, 378] on div "Browse gallery" at bounding box center [135, 382] width 56 height 12
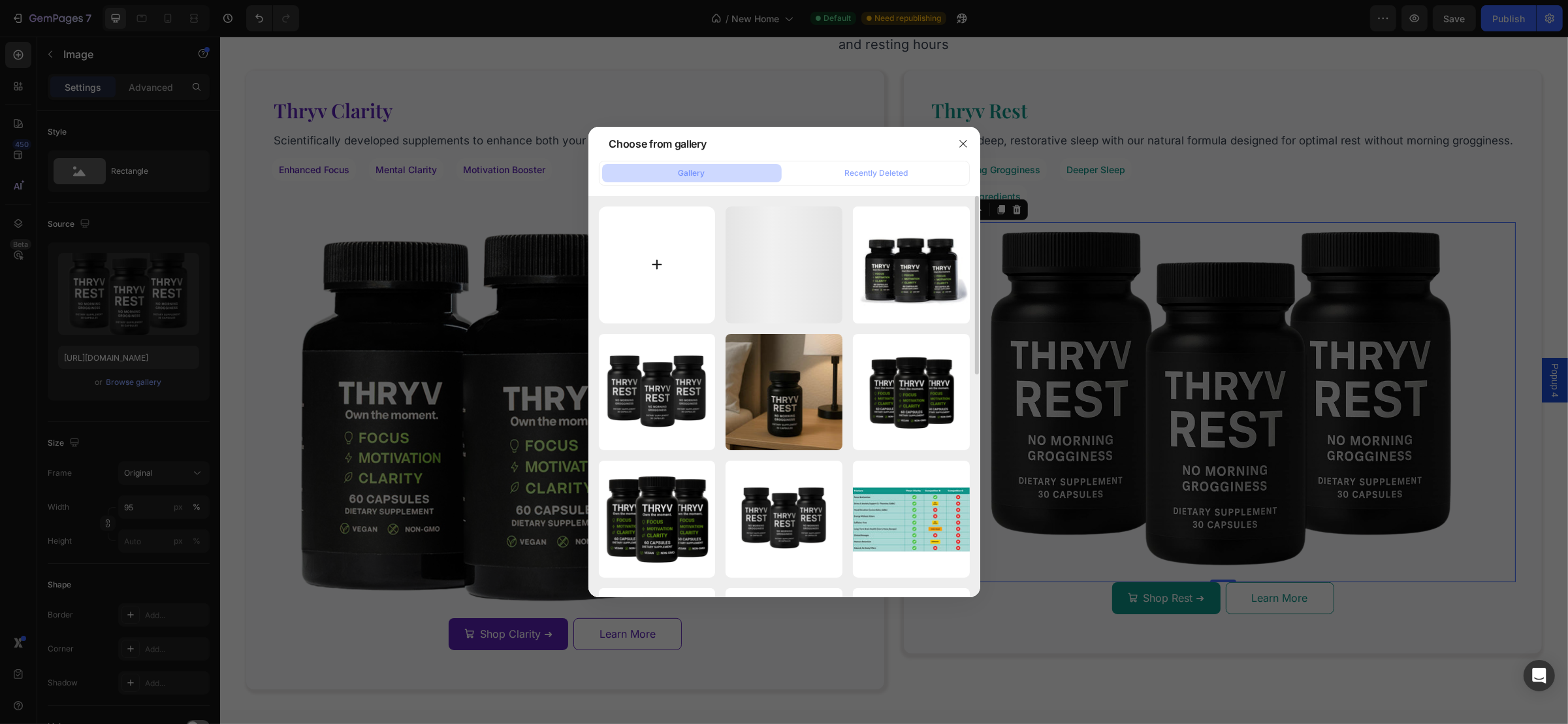
click at [623, 277] on input "file" at bounding box center [656, 264] width 116 height 116
type input "C:\fakepath\Black White Minimal Modern Simple Bold Business Mag Logo (16).png"
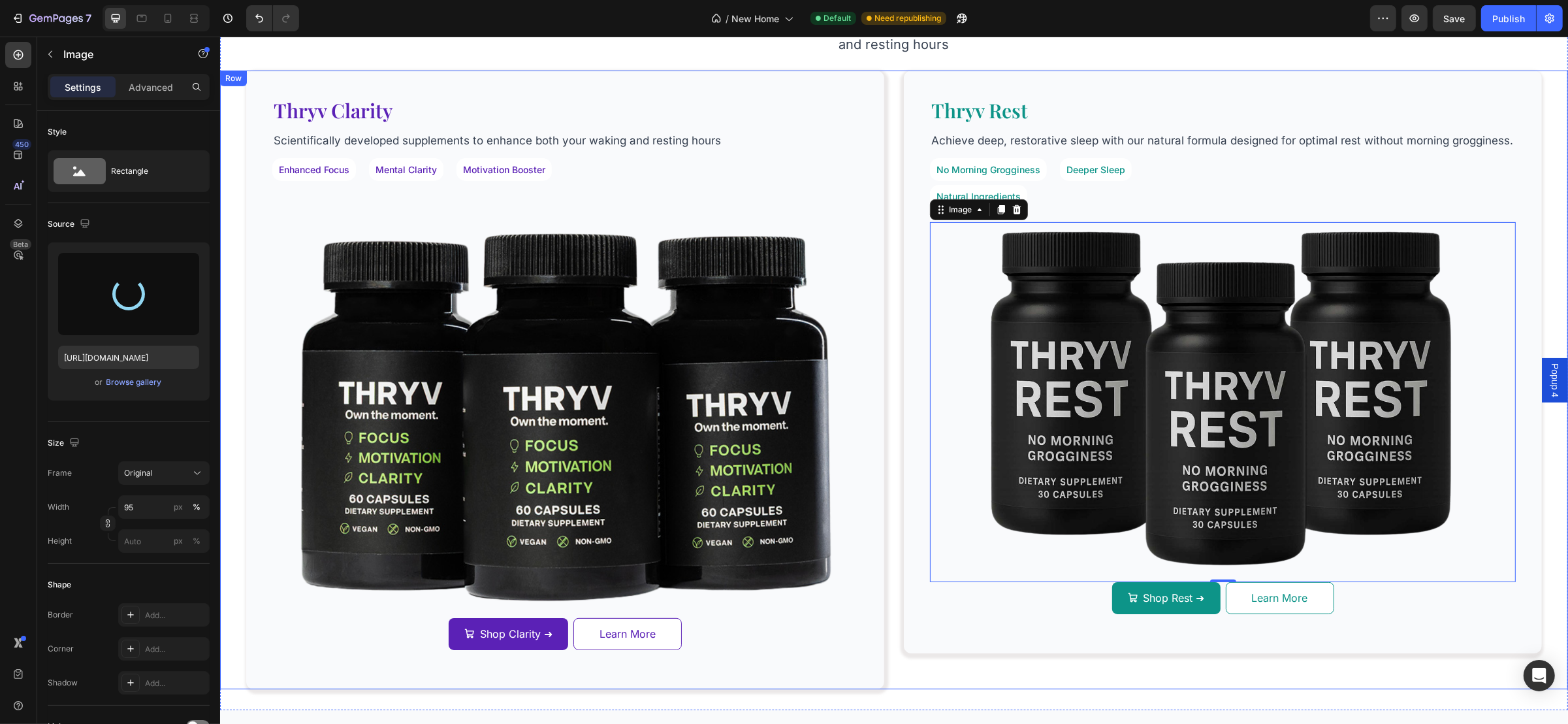
type input "https://cdn.shopify.com/s/files/1/0926/8723/7430/files/gempages_563934961069982…"
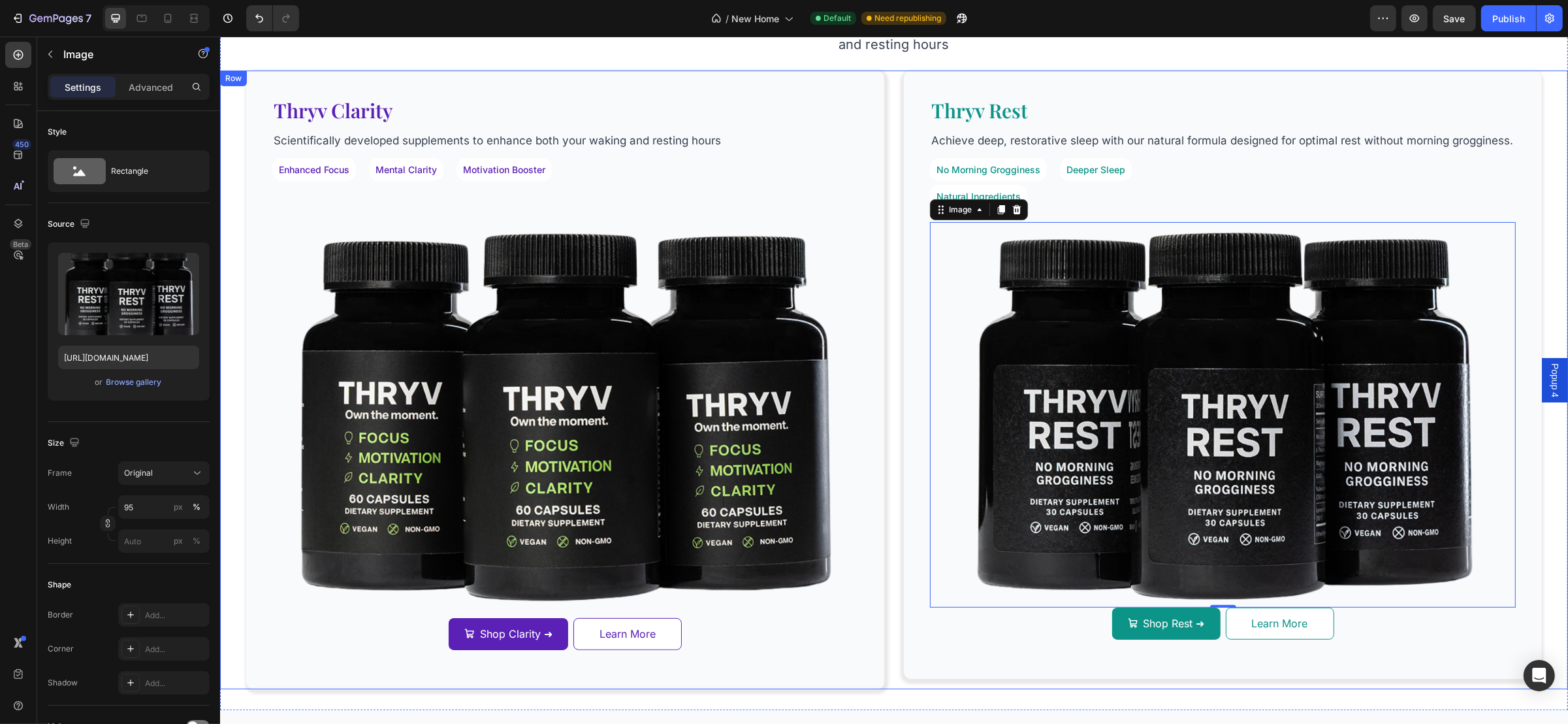
click at [892, 469] on div "Thryv Clarity Heading Scientifically developed supplements to enhance both your…" at bounding box center [893, 379] width 1348 height 618
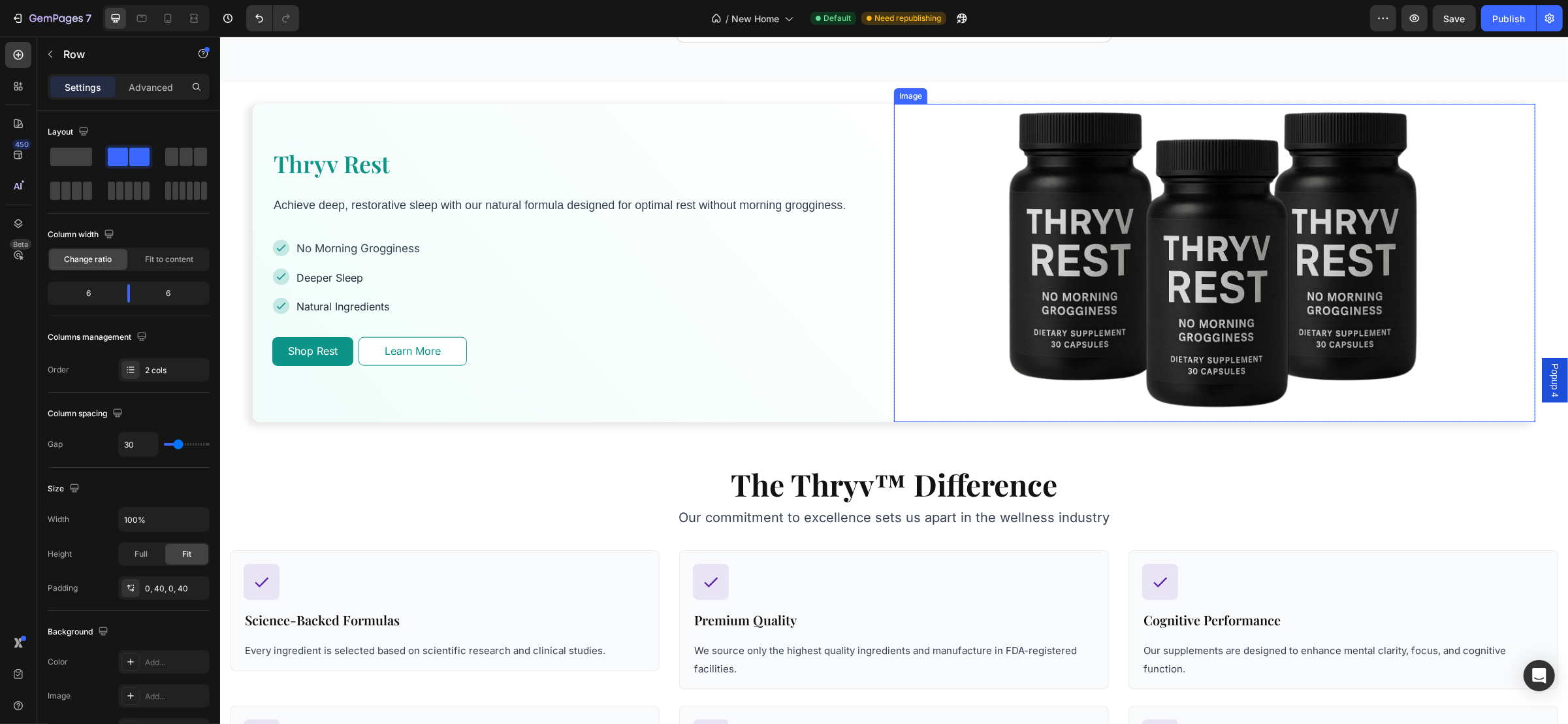
scroll to position [2056, 0]
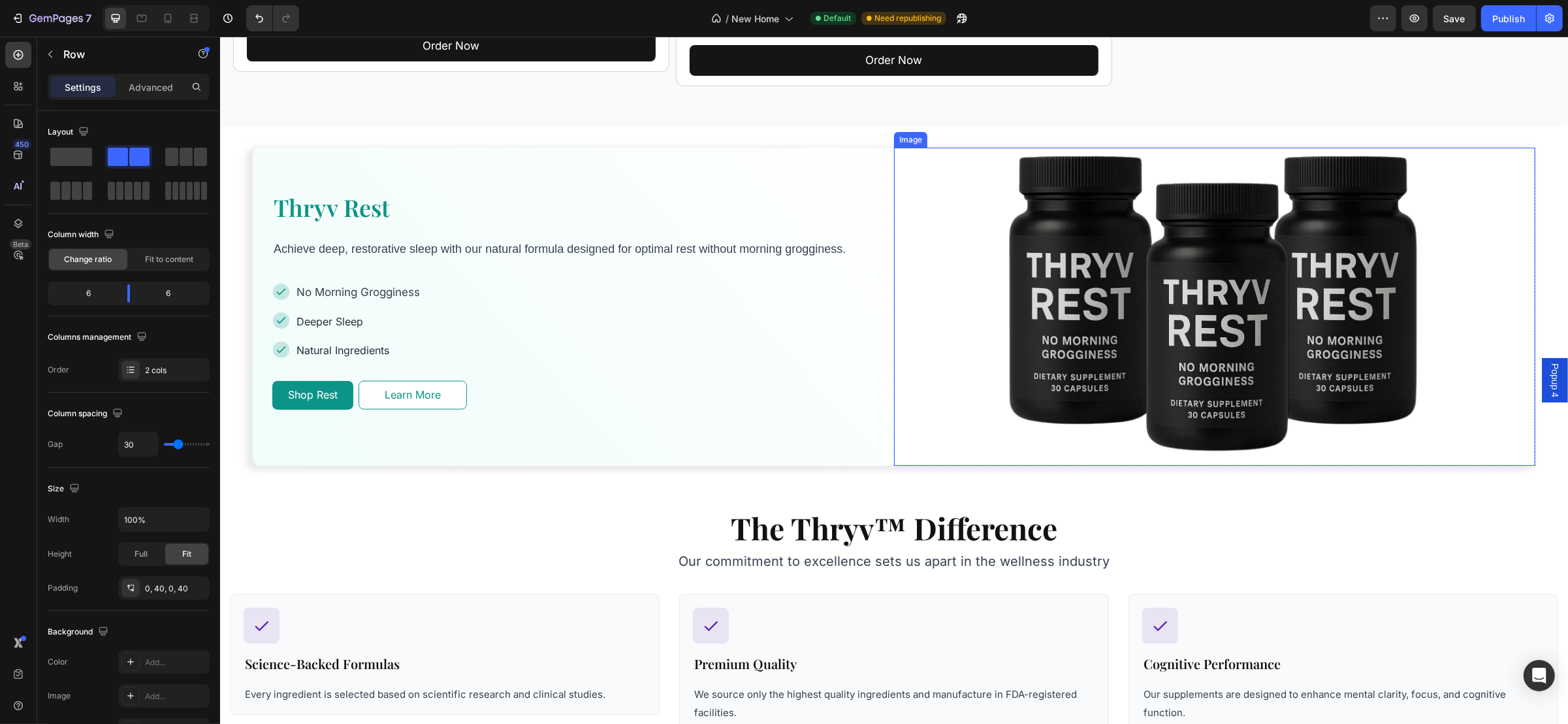
click at [1199, 272] on img at bounding box center [1214, 306] width 482 height 318
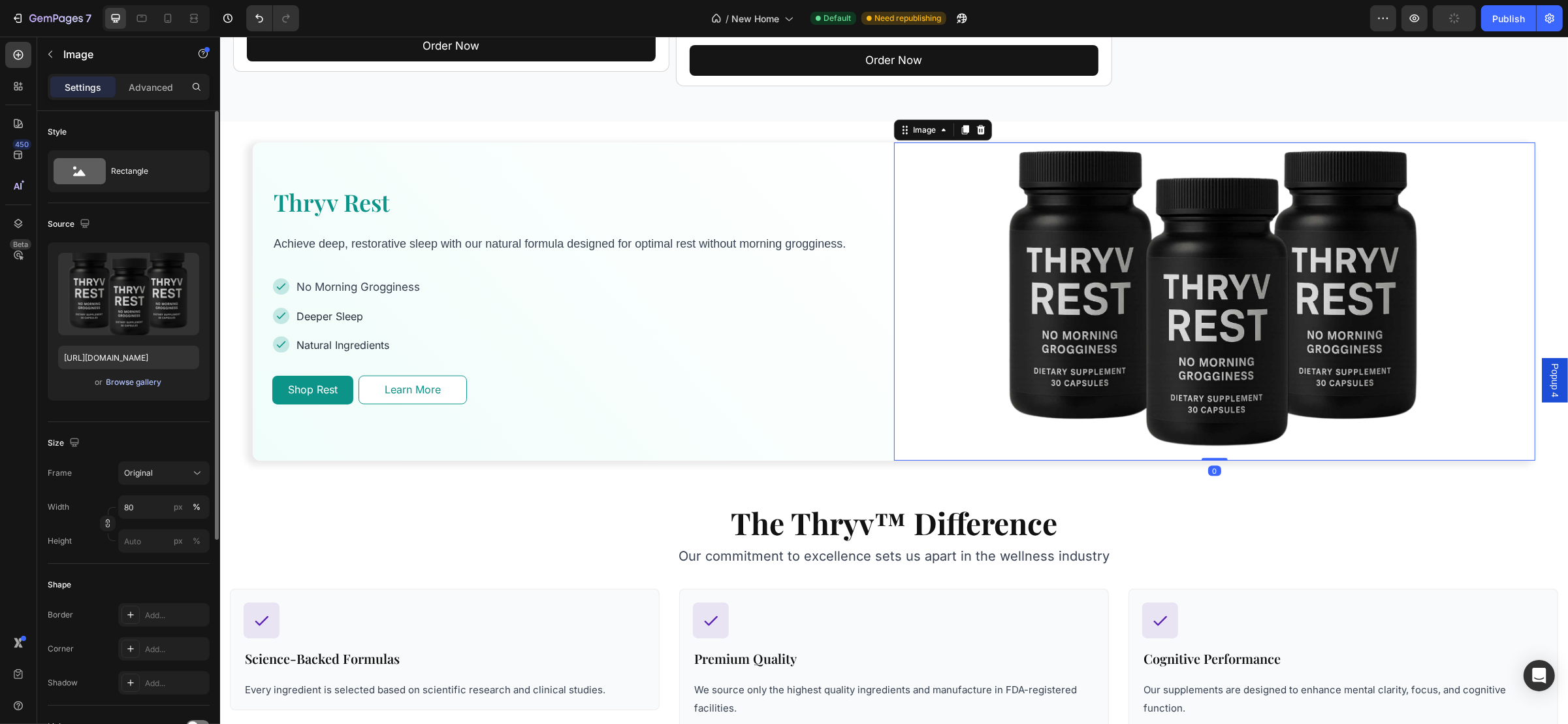
click at [145, 378] on div "Browse gallery" at bounding box center [135, 382] width 56 height 12
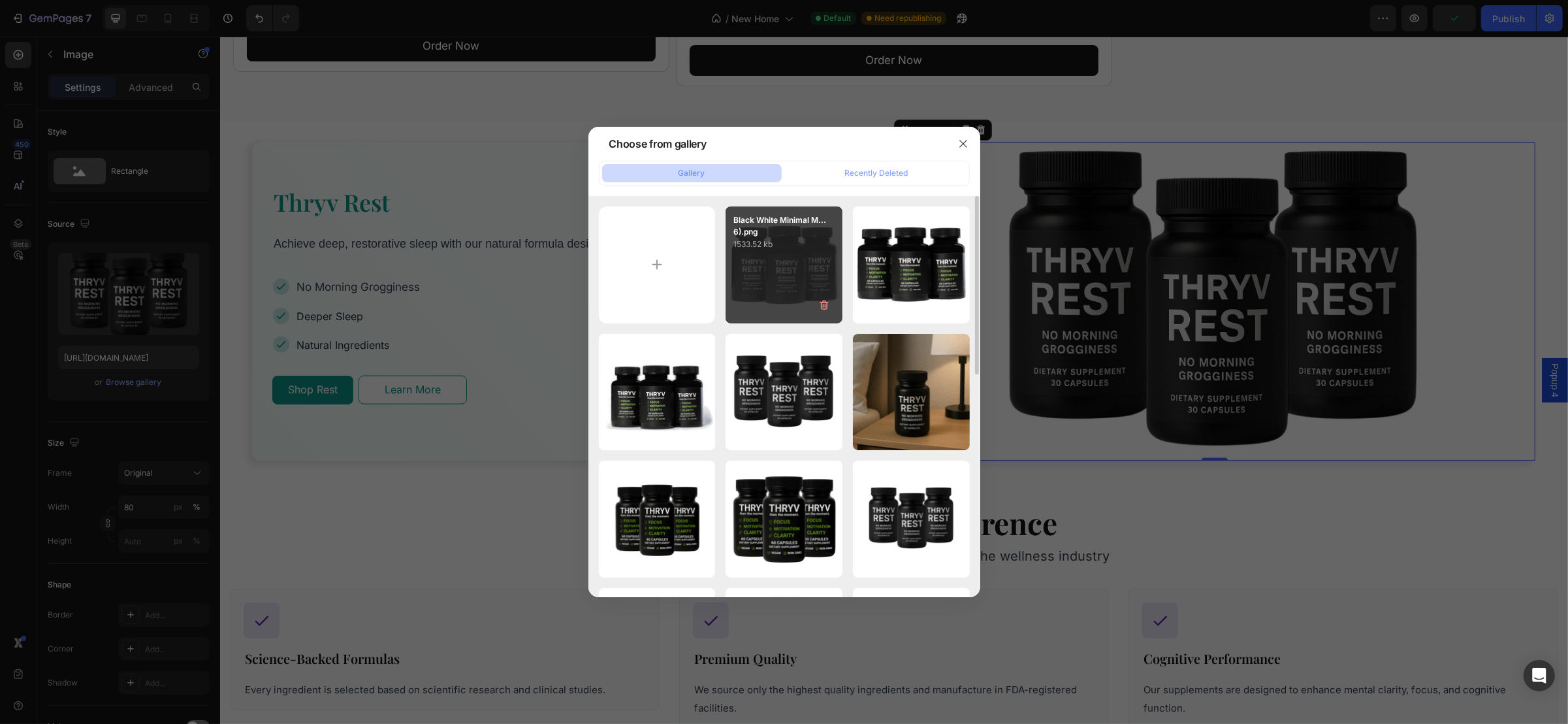
click at [788, 240] on p "1533.52 kb" at bounding box center [784, 245] width 101 height 13
type input "[URL][DOMAIN_NAME]"
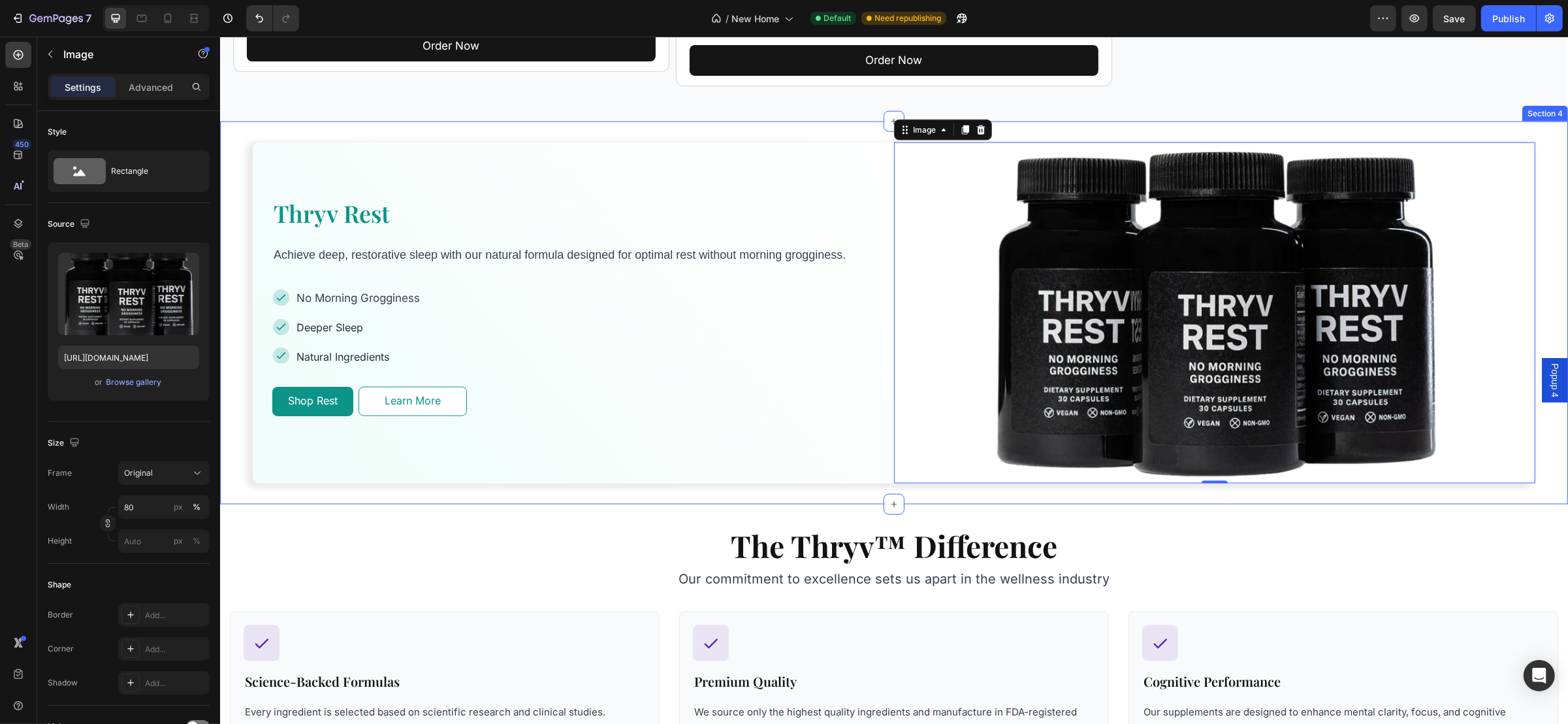
click at [926, 492] on div "Thryv Rest Heading Achieve deep, restorative sleep with our natural formula des…" at bounding box center [893, 312] width 1348 height 382
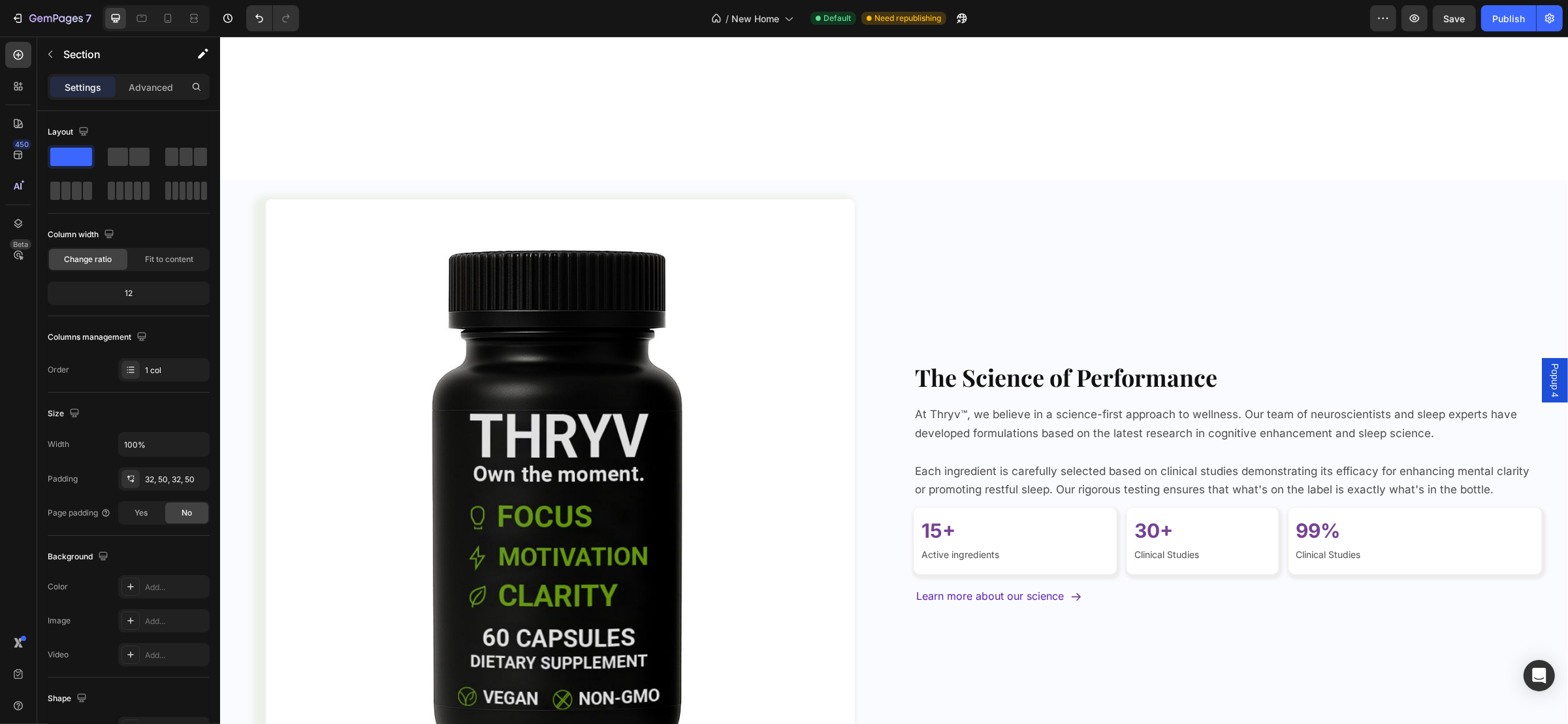
scroll to position [3037, 0]
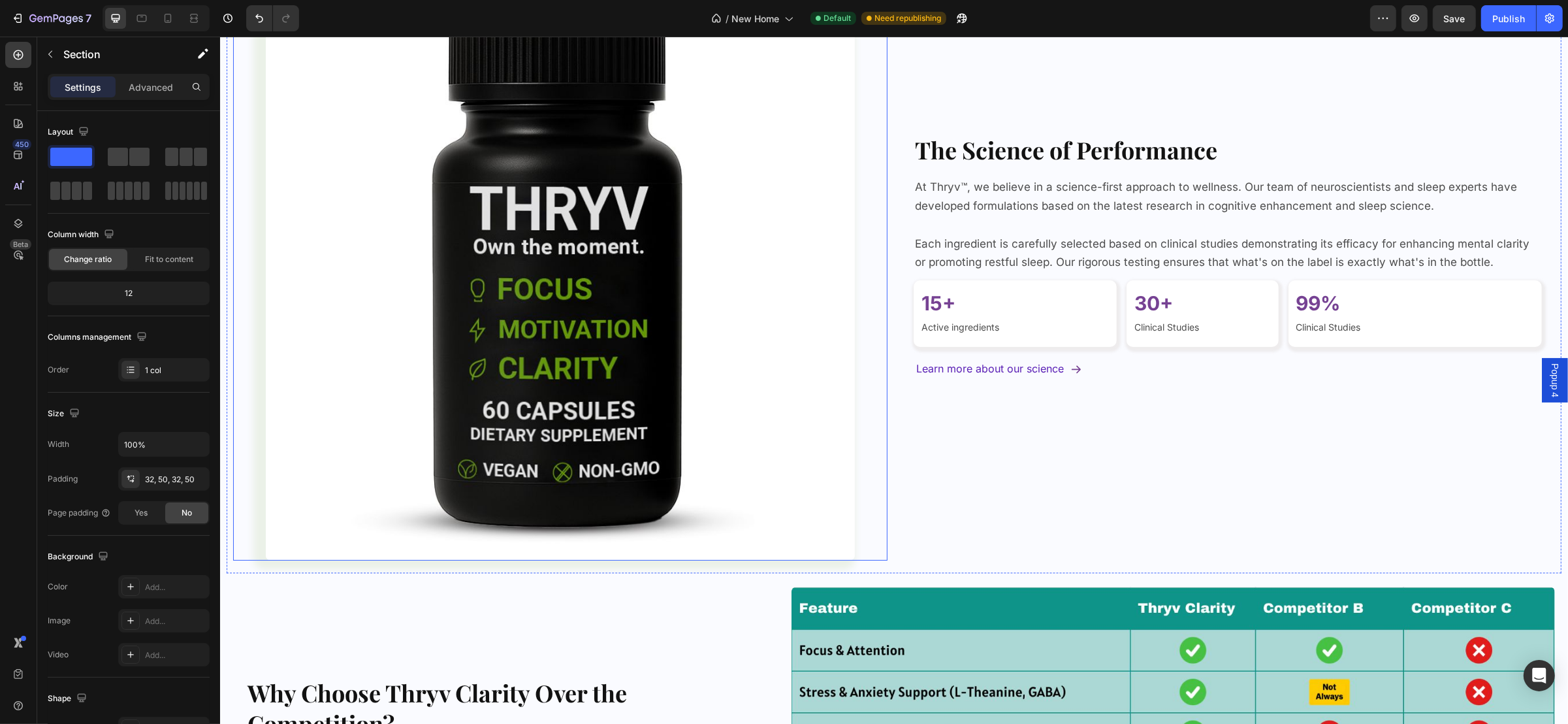
click at [604, 349] on img at bounding box center [559, 267] width 589 height 589
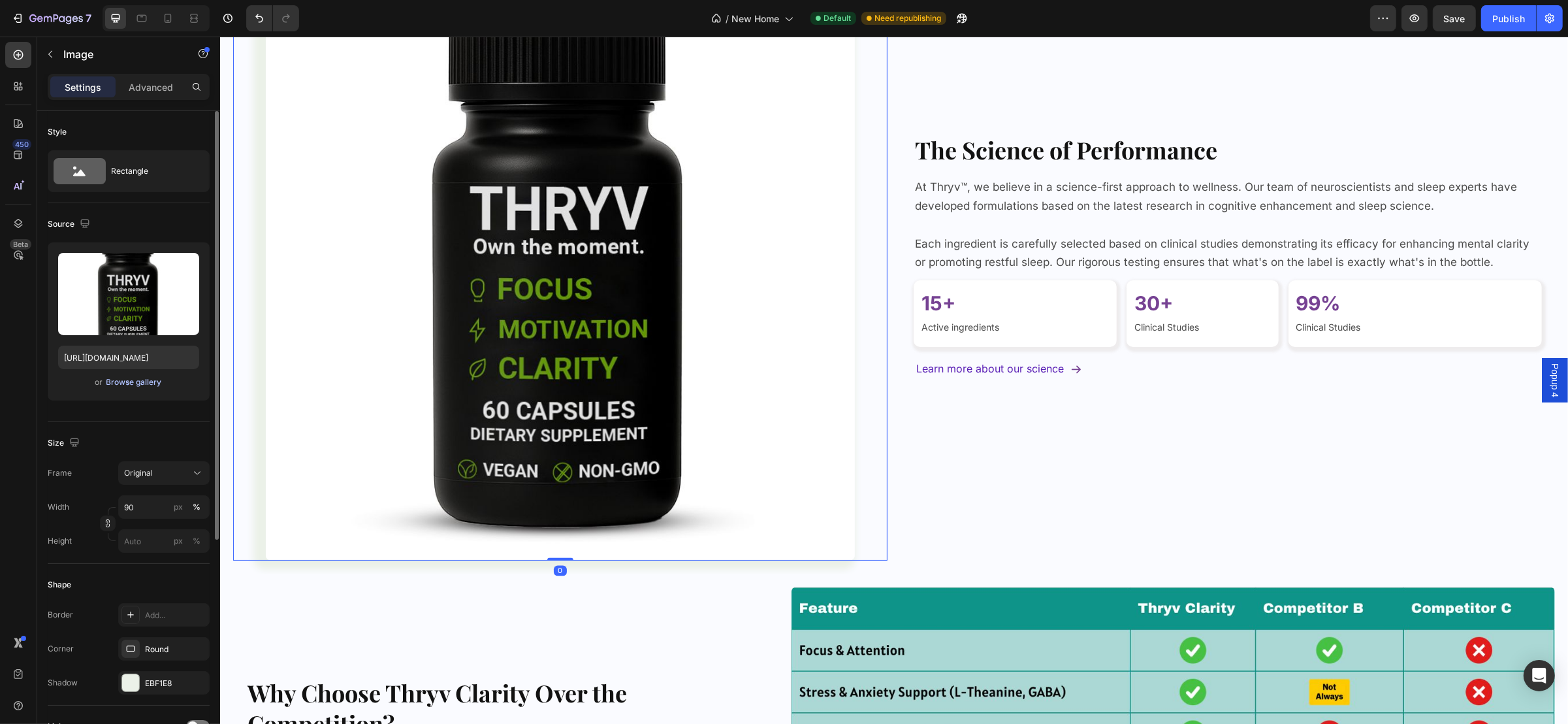
click at [149, 380] on div "Browse gallery" at bounding box center [135, 382] width 56 height 12
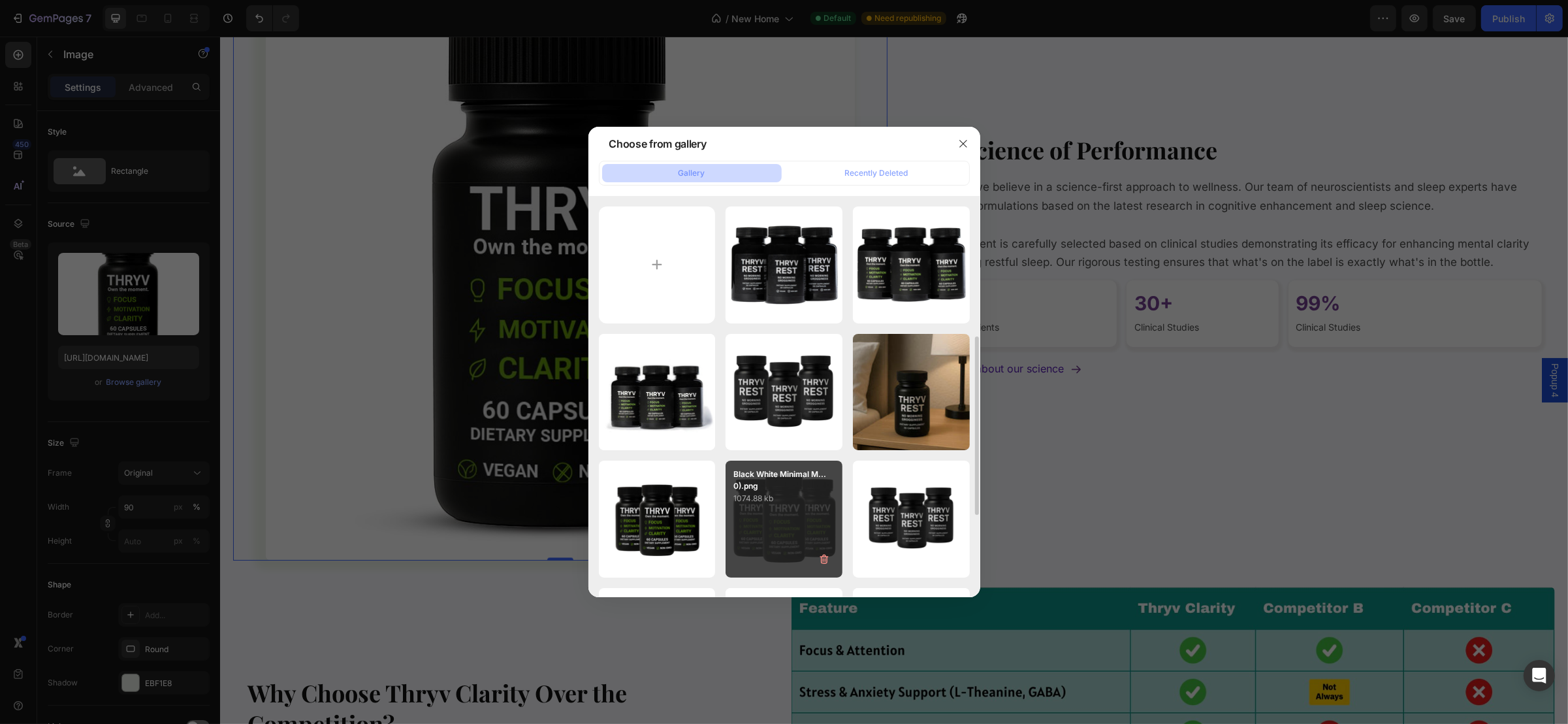
scroll to position [97, 0]
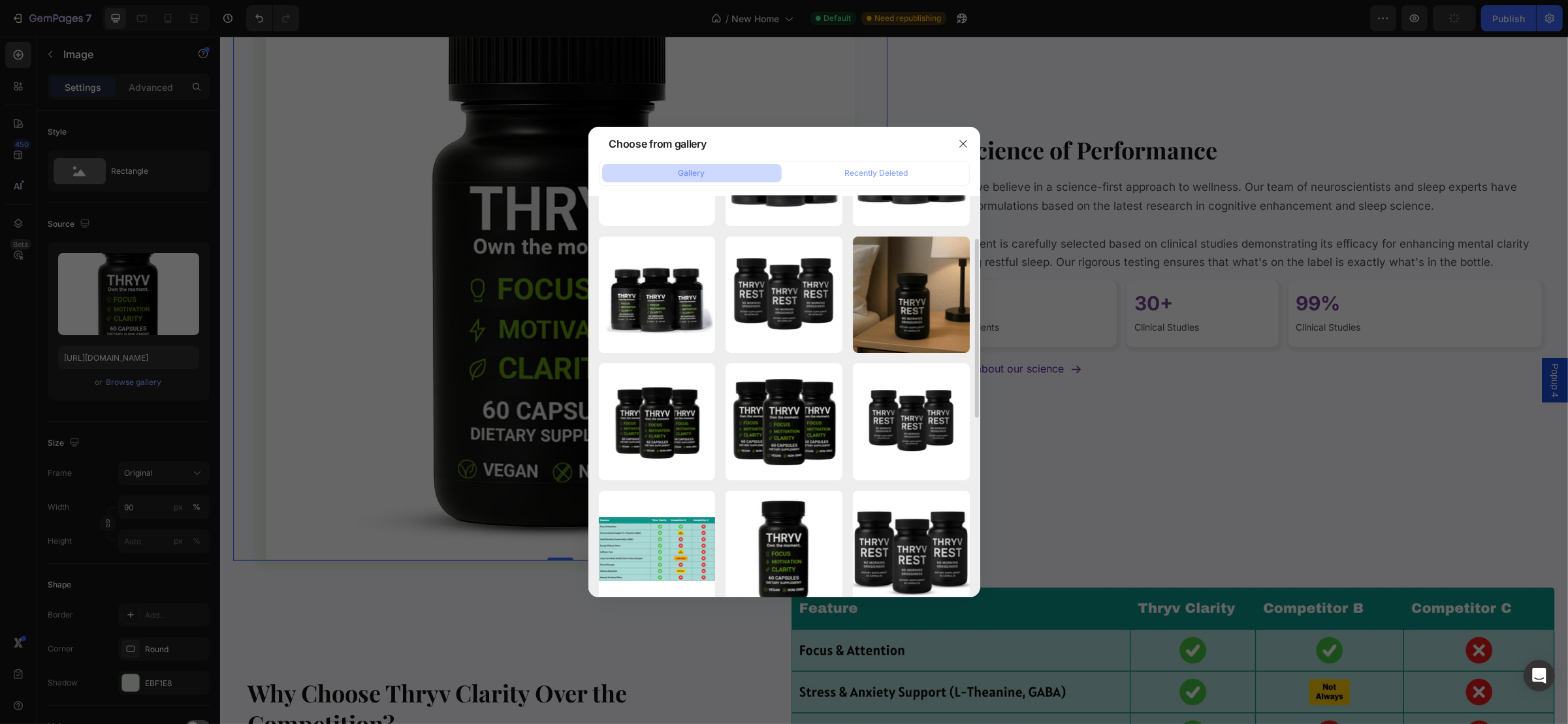
click at [680, 216] on input "file" at bounding box center [656, 167] width 116 height 116
type input "C:\fakepath\Artboard 2.jpg"
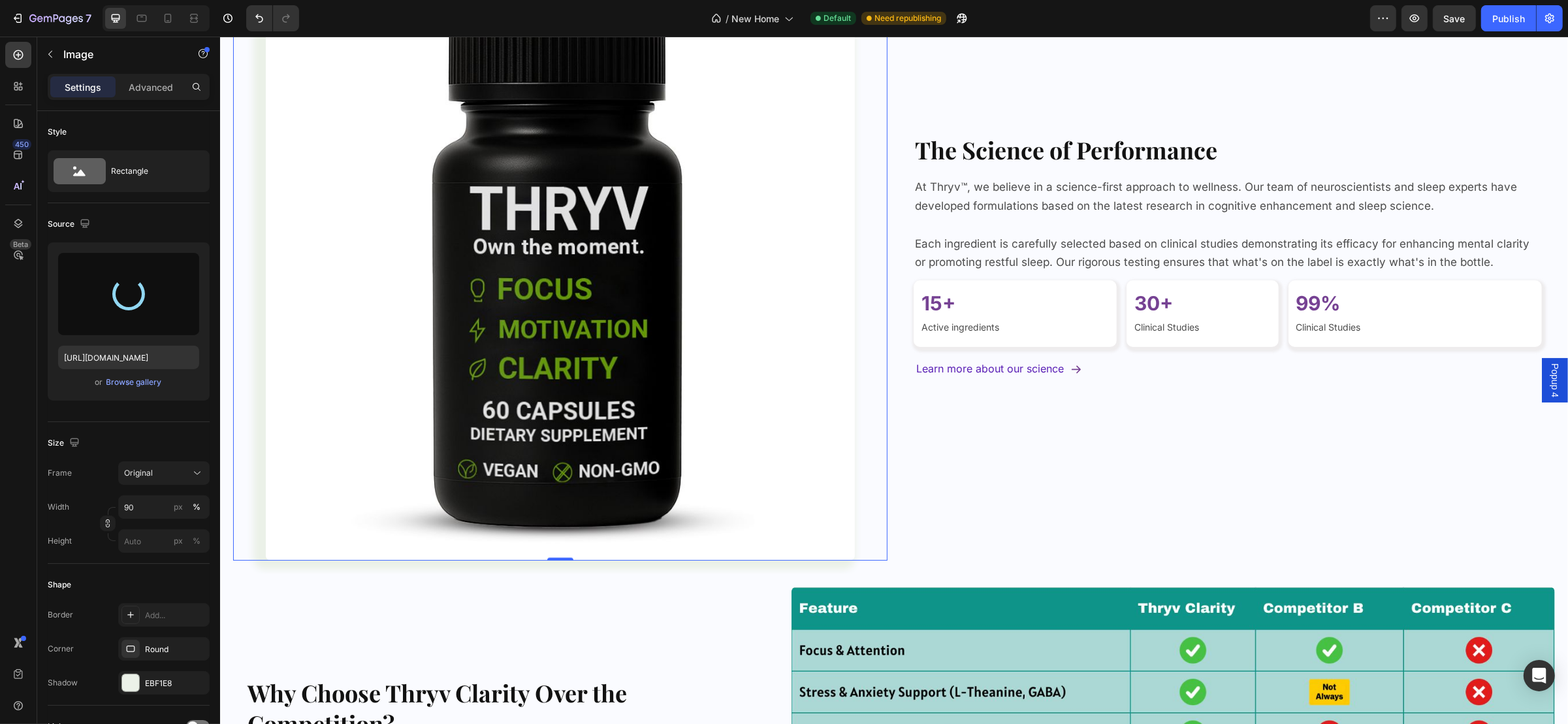
type input "https://cdn.shopify.com/s/files/1/0926/8723/7430/files/gempages_563934961069982…"
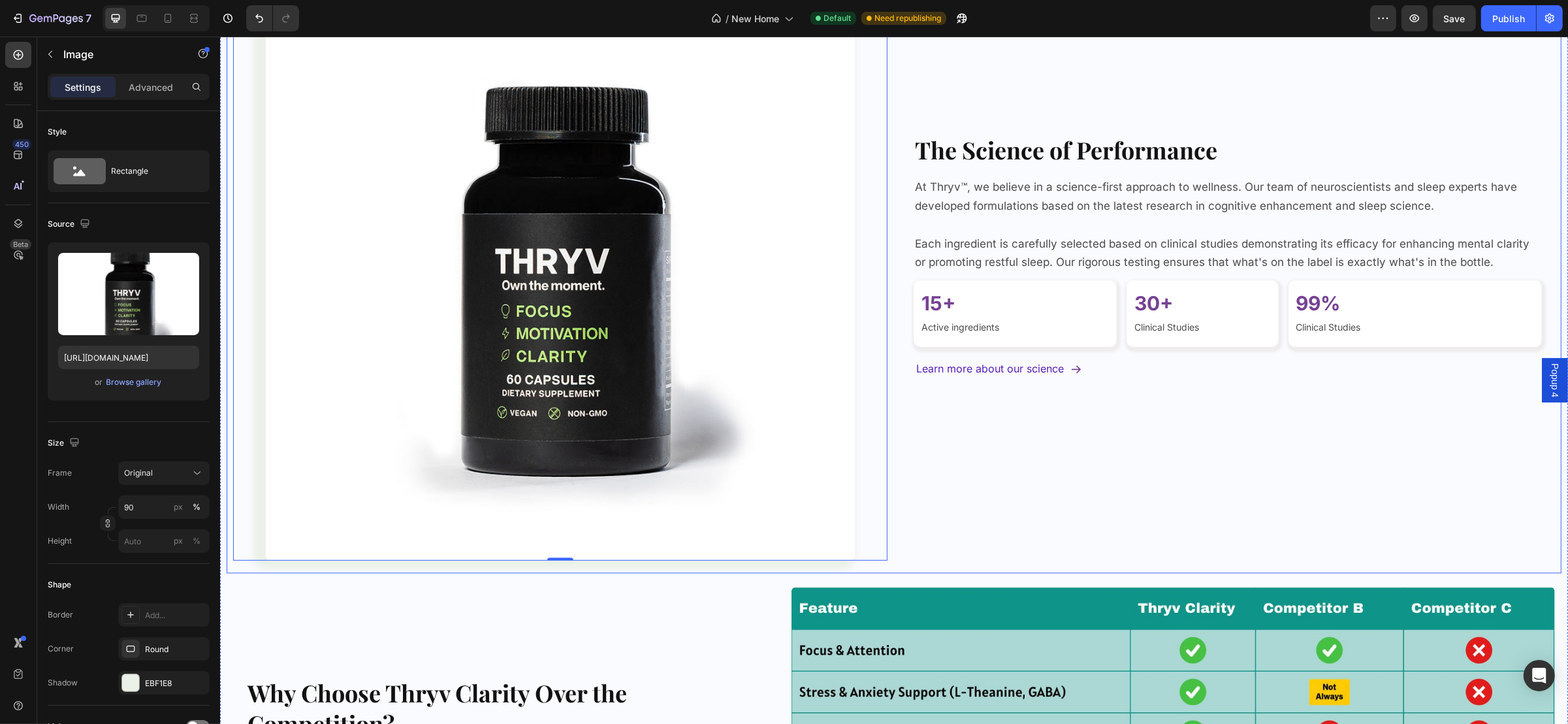
click at [971, 480] on div "The Science of Performance Heading At Thryv™, we believe in a science-first app…" at bounding box center [1227, 263] width 655 height 596
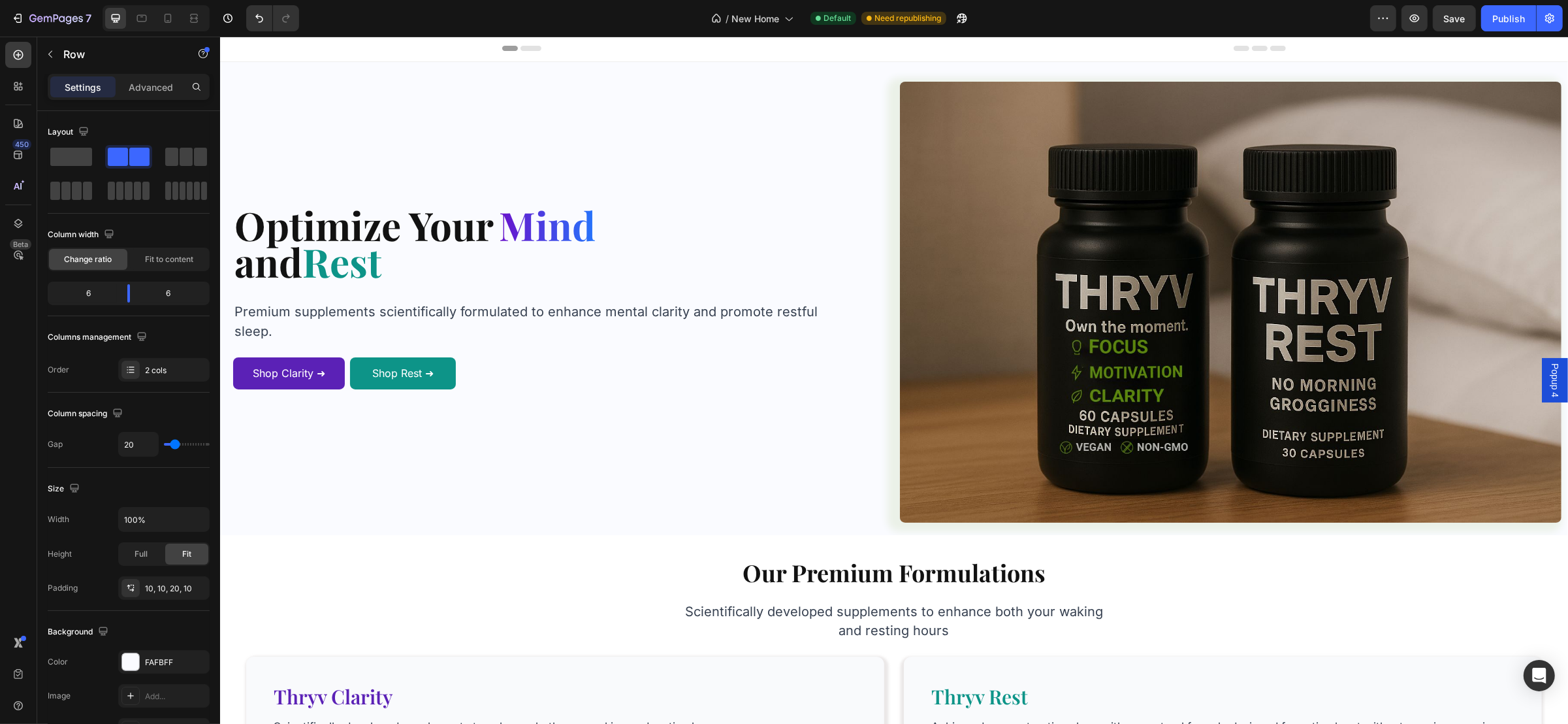
scroll to position [0, 0]
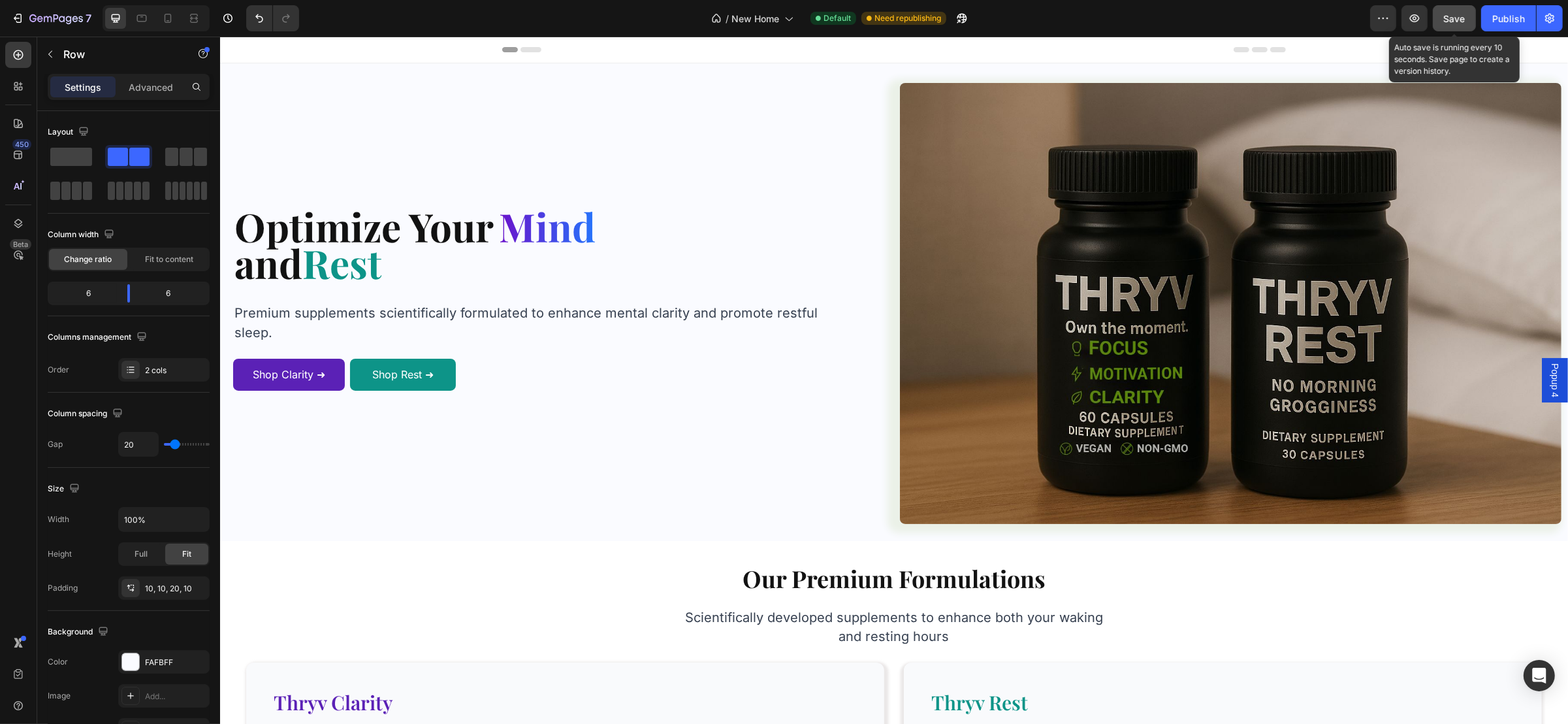
click at [1448, 14] on span "Save" at bounding box center [1454, 19] width 21 height 12
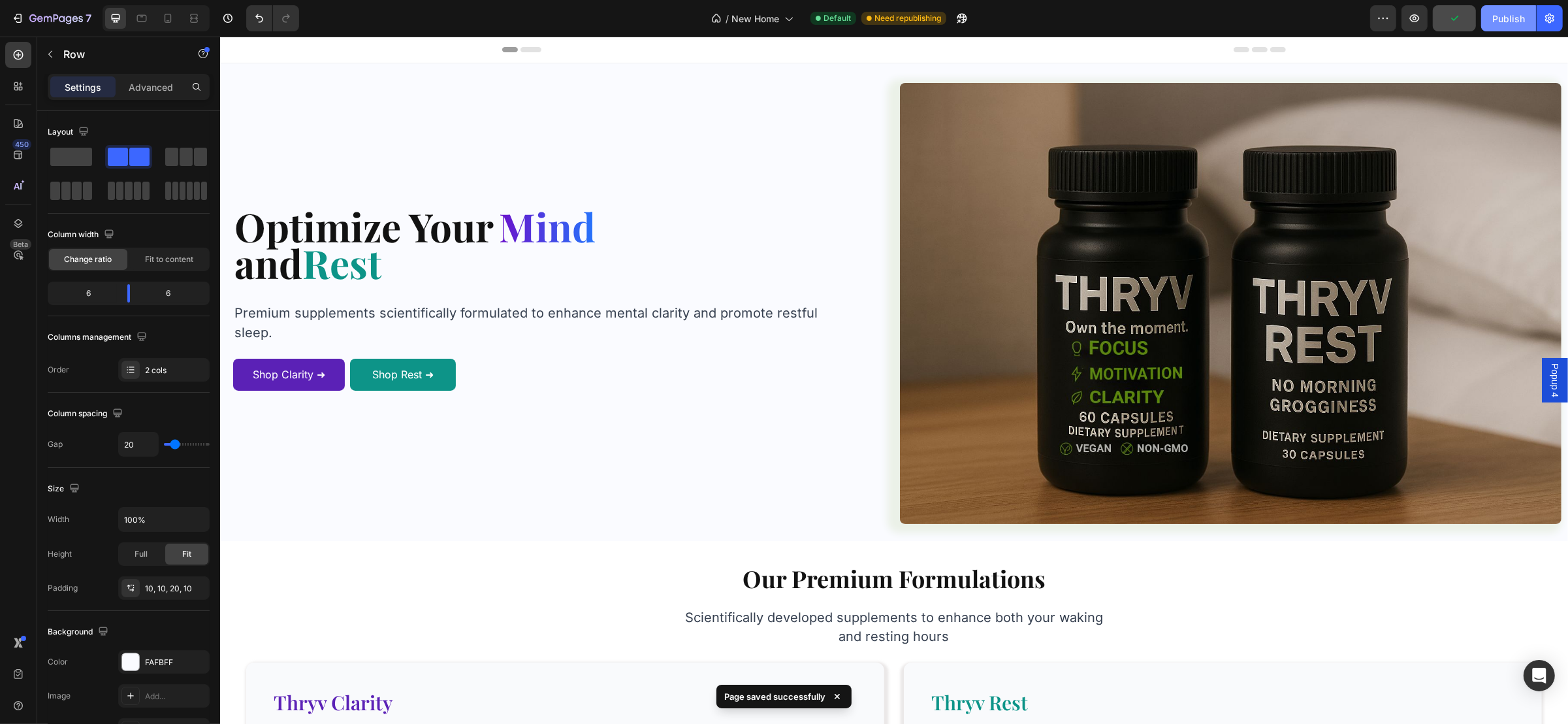
click at [1507, 13] on div "Publish" at bounding box center [1508, 18] width 33 height 13
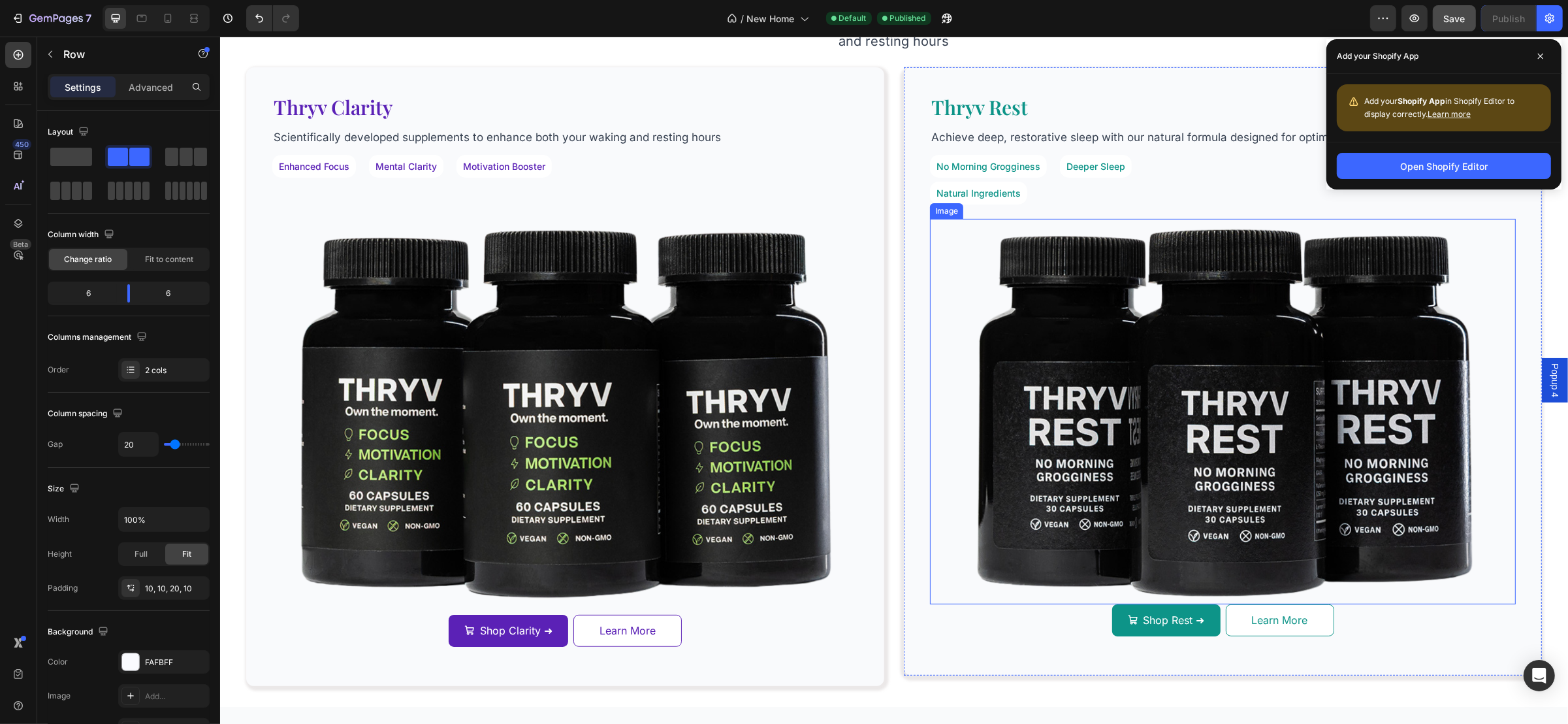
scroll to position [685, 0]
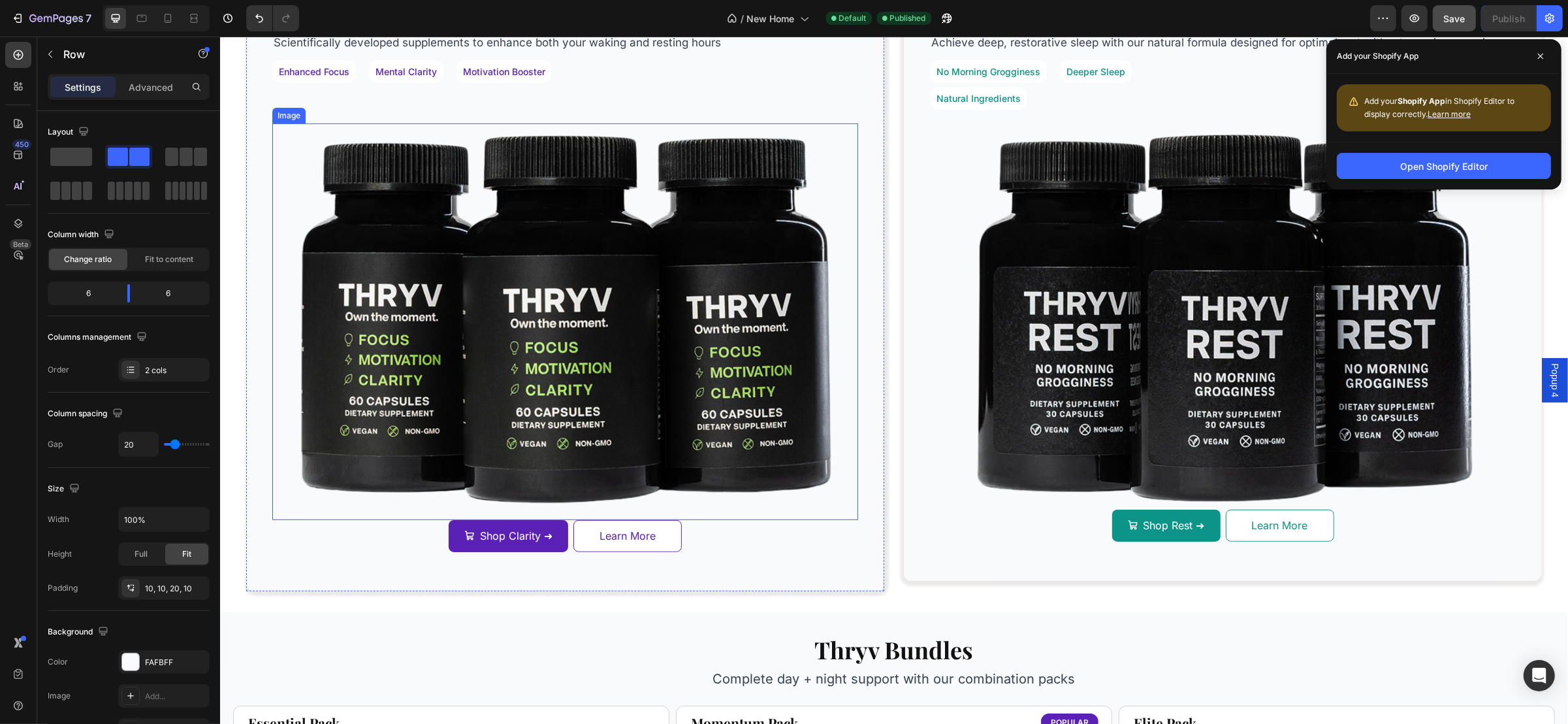
click at [746, 371] on img at bounding box center [564, 322] width 573 height 397
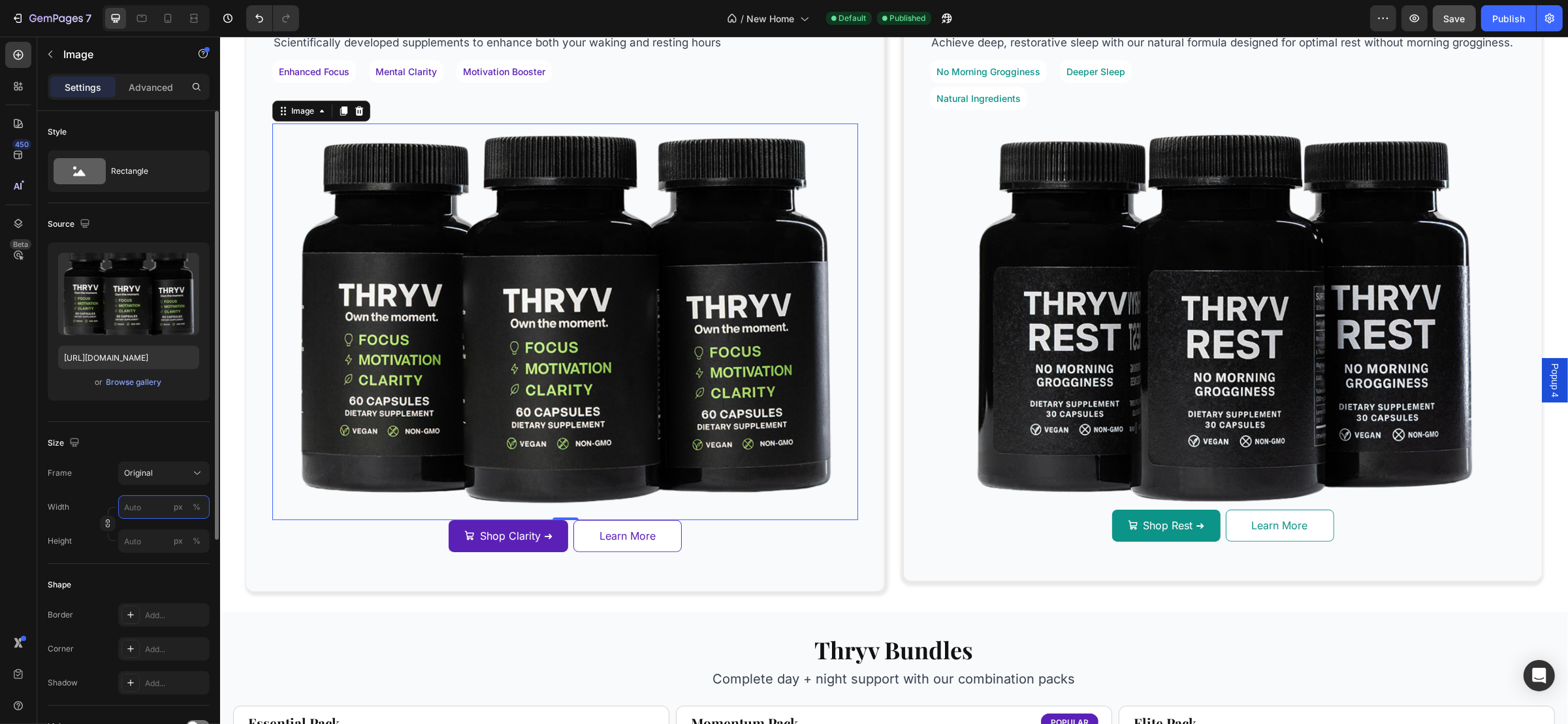
click at [144, 509] on input "px %" at bounding box center [164, 506] width 91 height 23
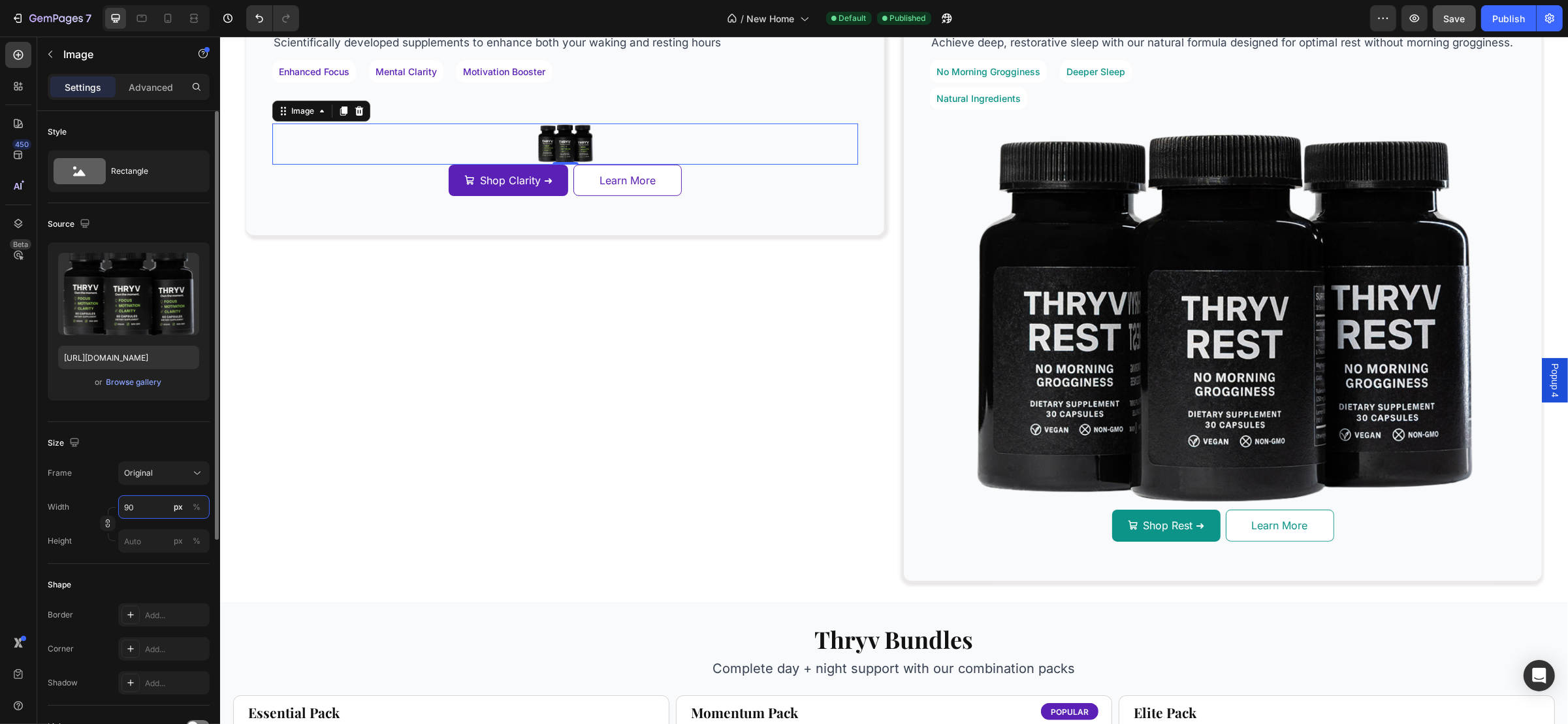
type input "90"
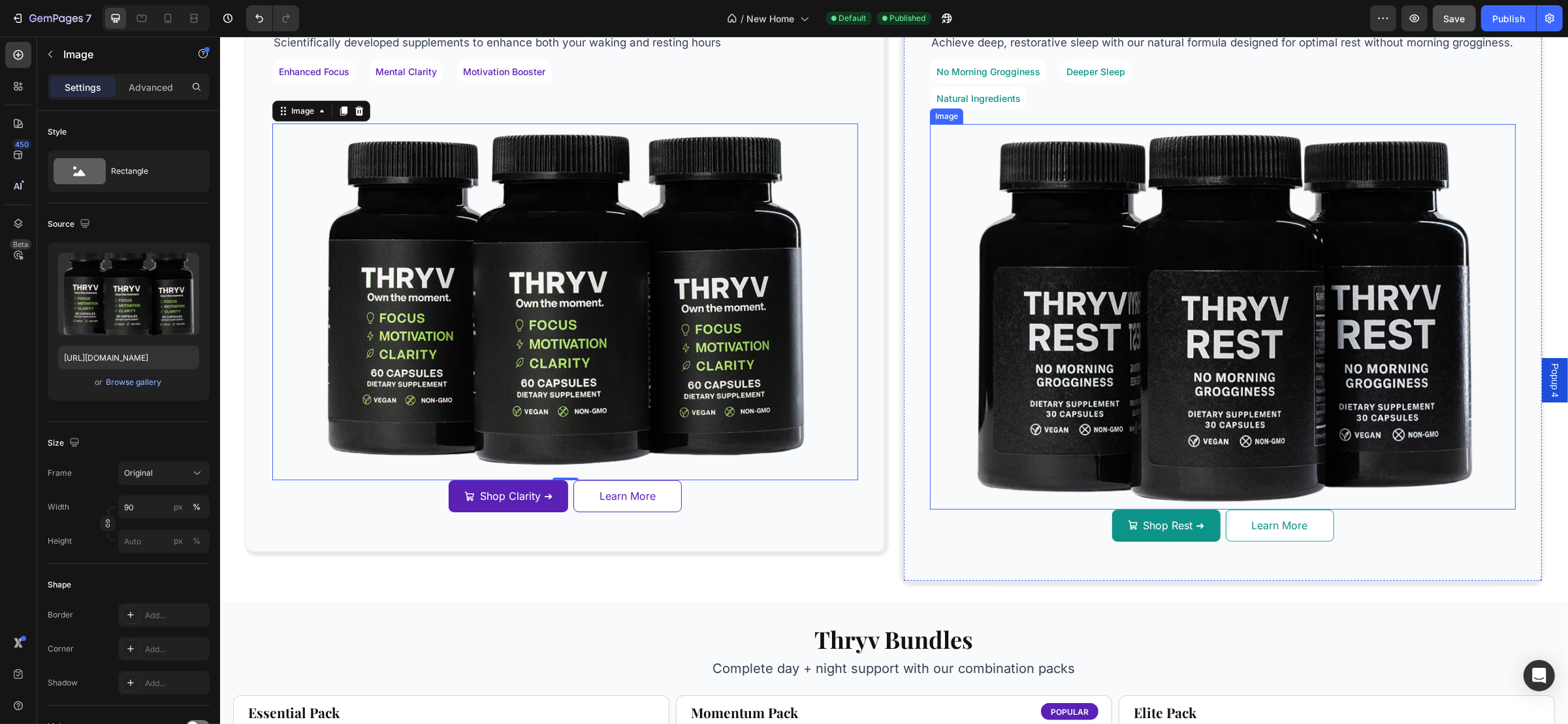
click at [1343, 360] on img at bounding box center [1221, 317] width 544 height 385
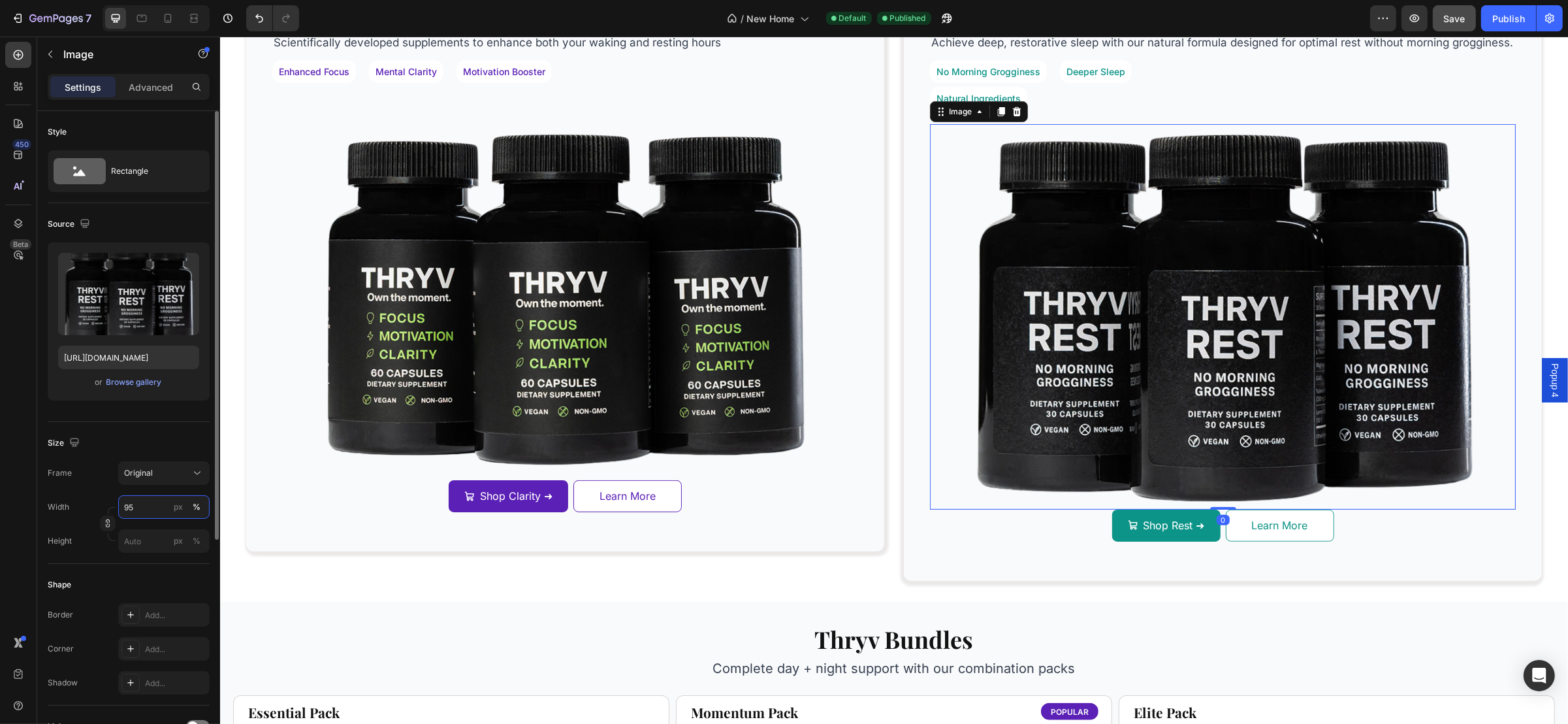
click at [153, 516] on input "95" at bounding box center [164, 506] width 91 height 23
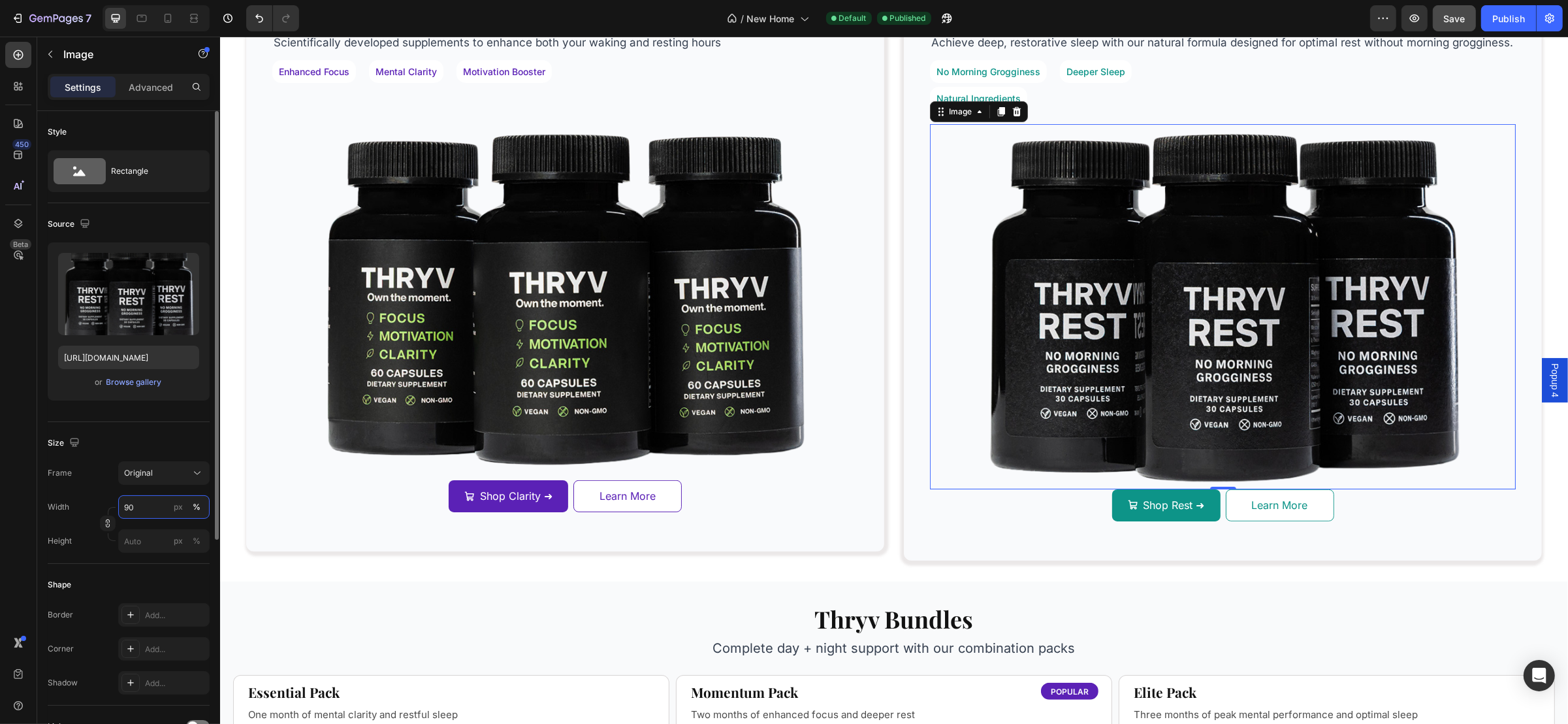
click at [141, 509] on input "90" at bounding box center [164, 506] width 91 height 23
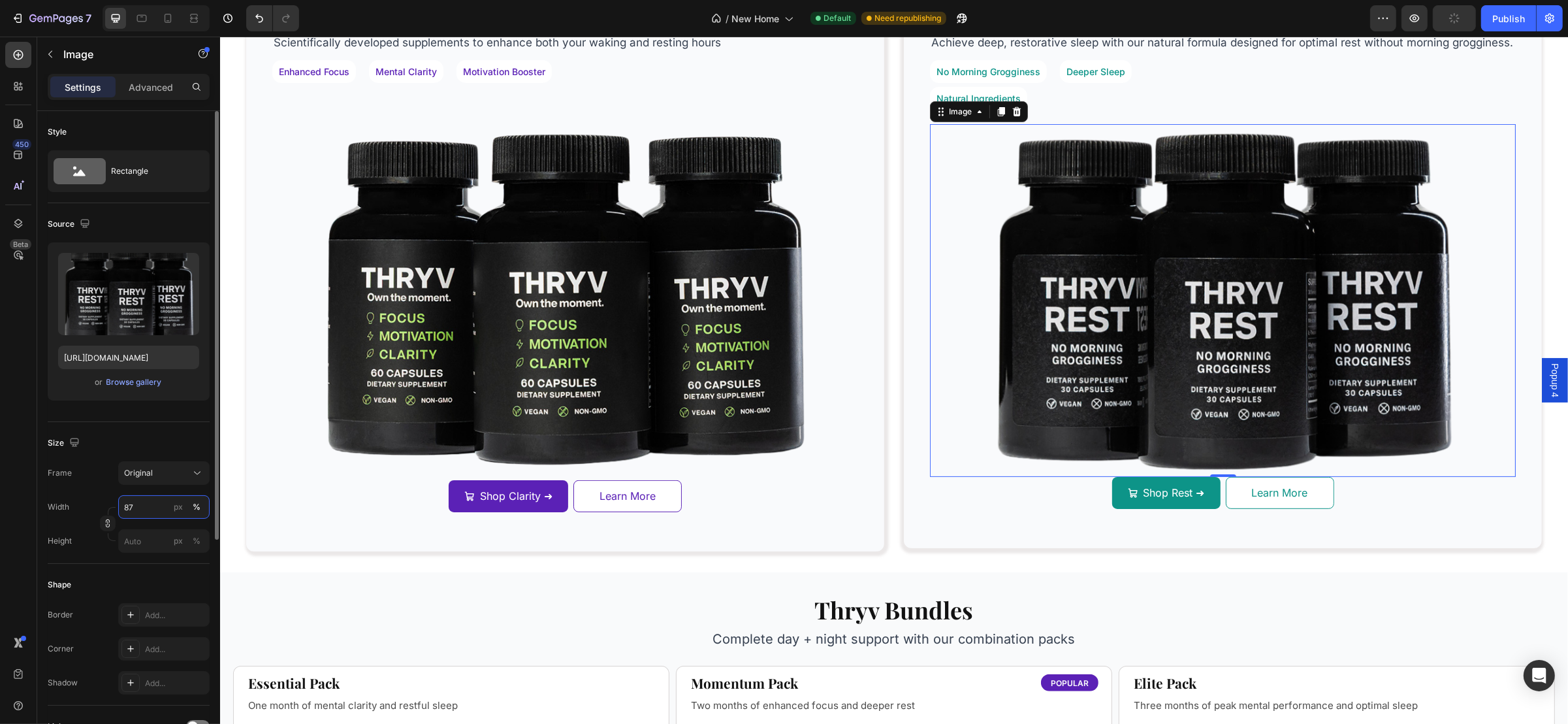
click at [138, 500] on input "87" at bounding box center [164, 506] width 91 height 23
click at [138, 499] on input "87" at bounding box center [164, 506] width 91 height 23
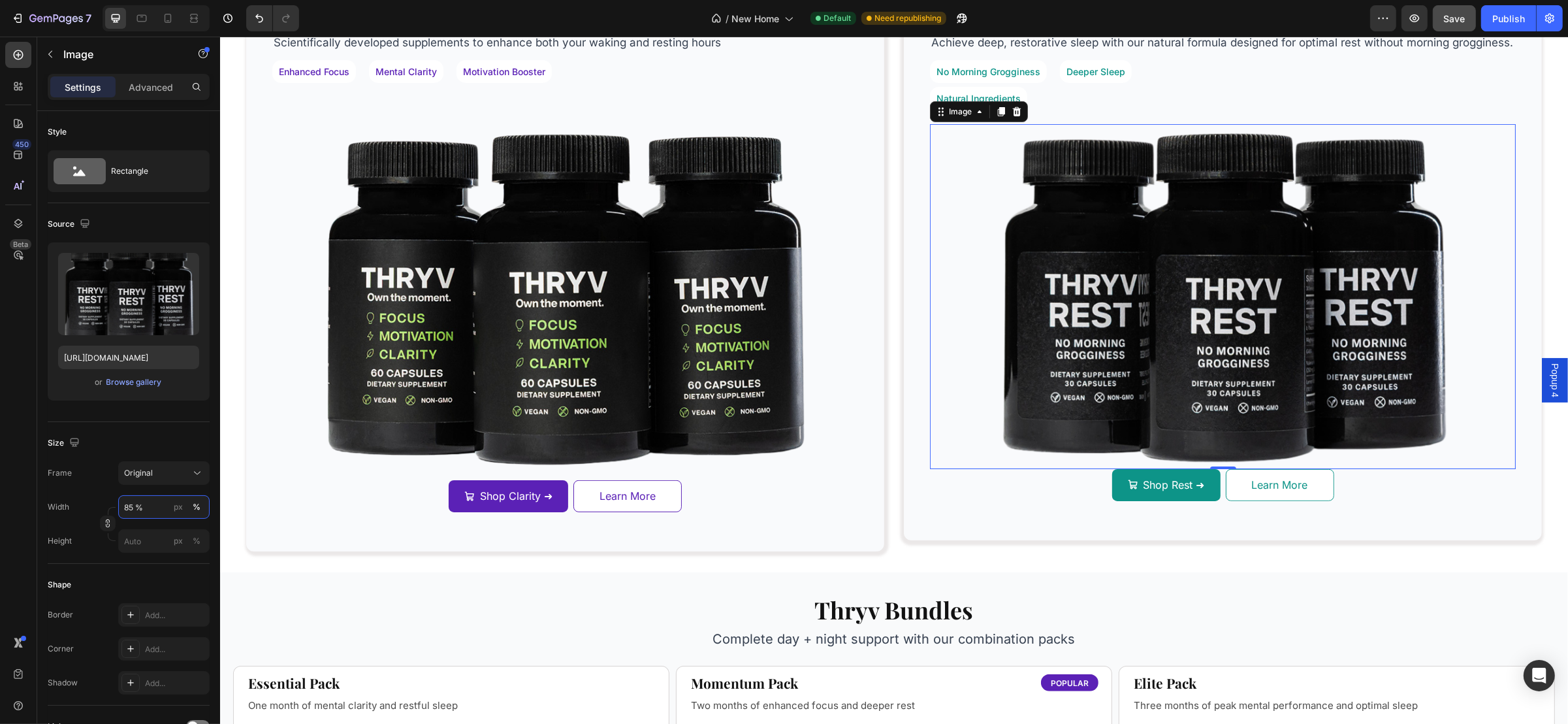
type input "85"
click at [856, 564] on div "Our Premium Formulations Heading Row Scientifically developed supplements to en…" at bounding box center [893, 211] width 1348 height 721
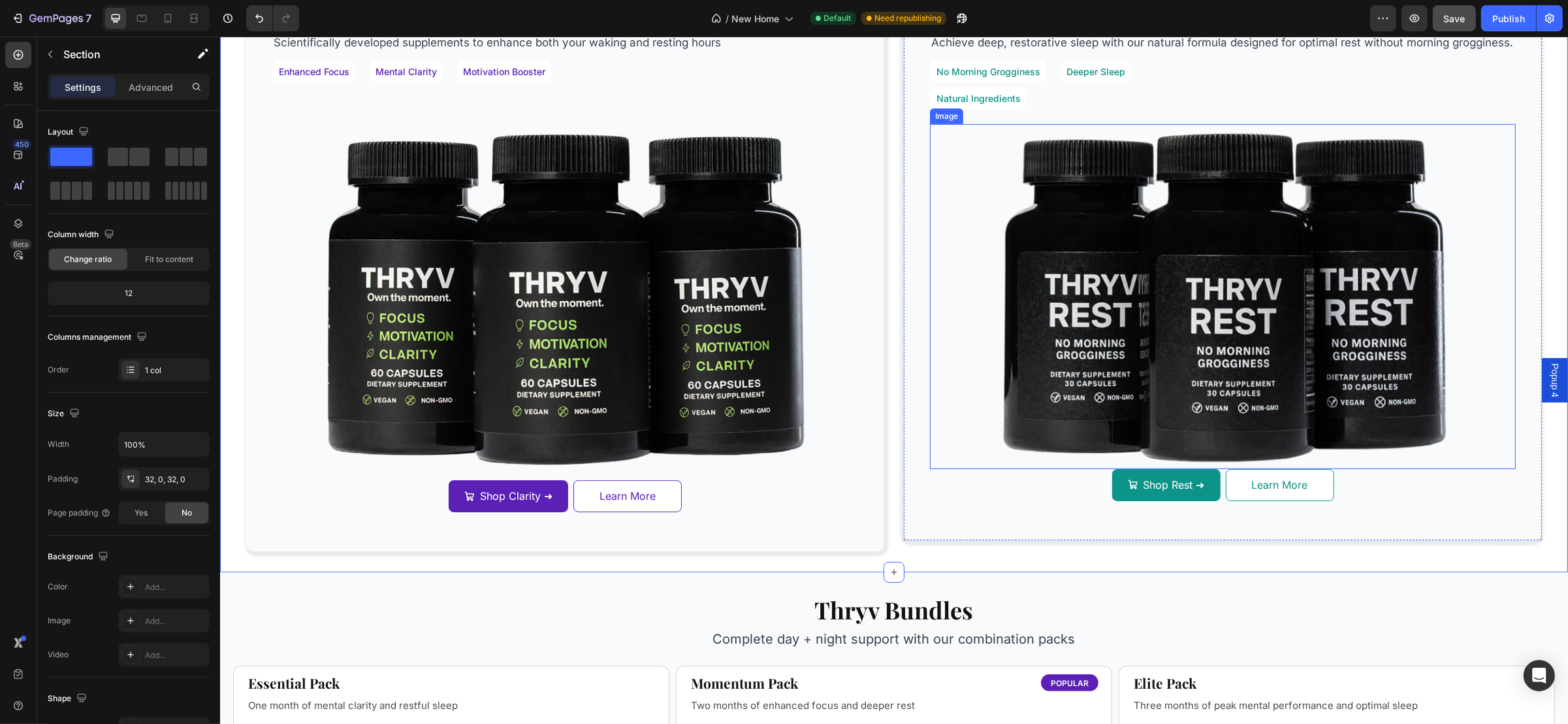
click at [1092, 372] on img at bounding box center [1221, 296] width 486 height 344
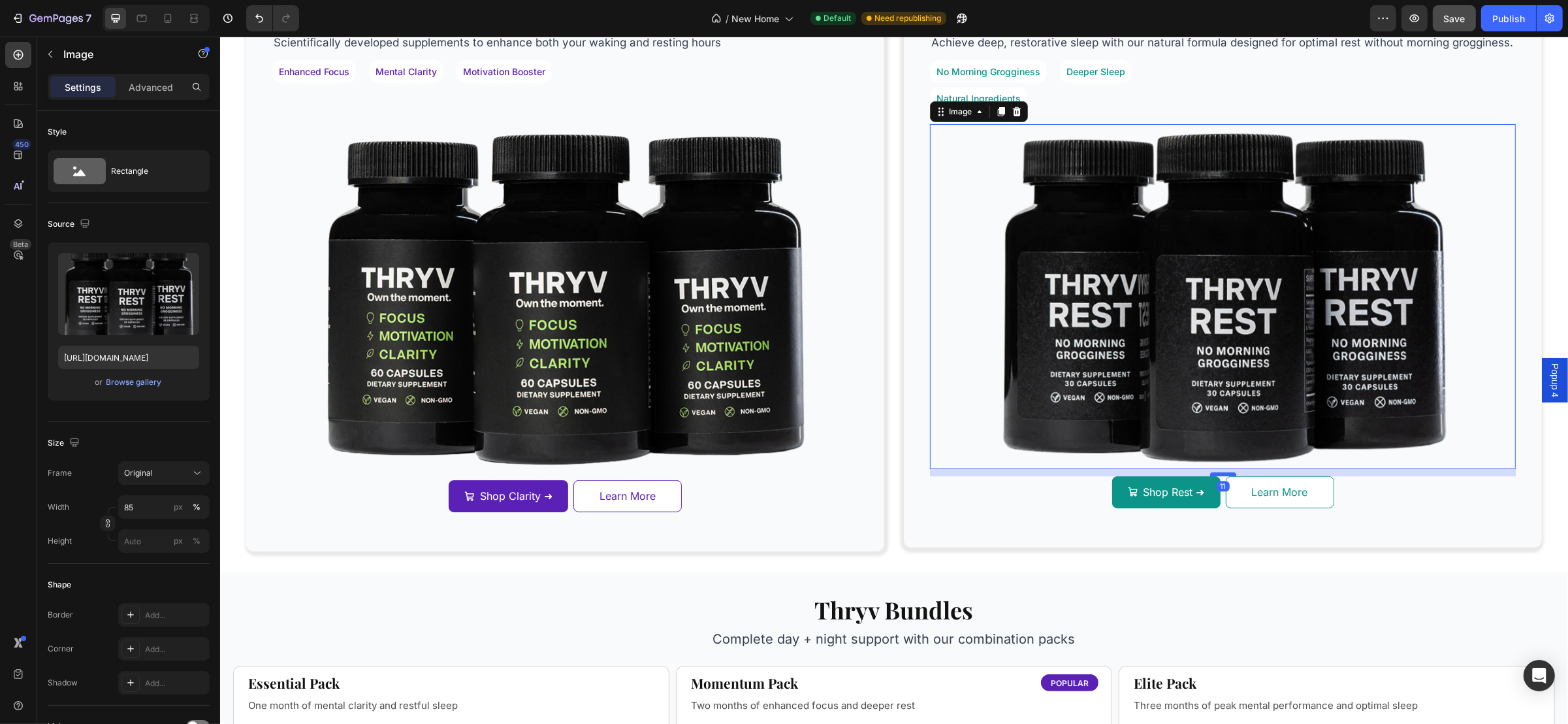
drag, startPoint x: 1208, startPoint y: 478, endPoint x: 1205, endPoint y: 485, distance: 7.6
click at [1209, 476] on div at bounding box center [1221, 474] width 26 height 4
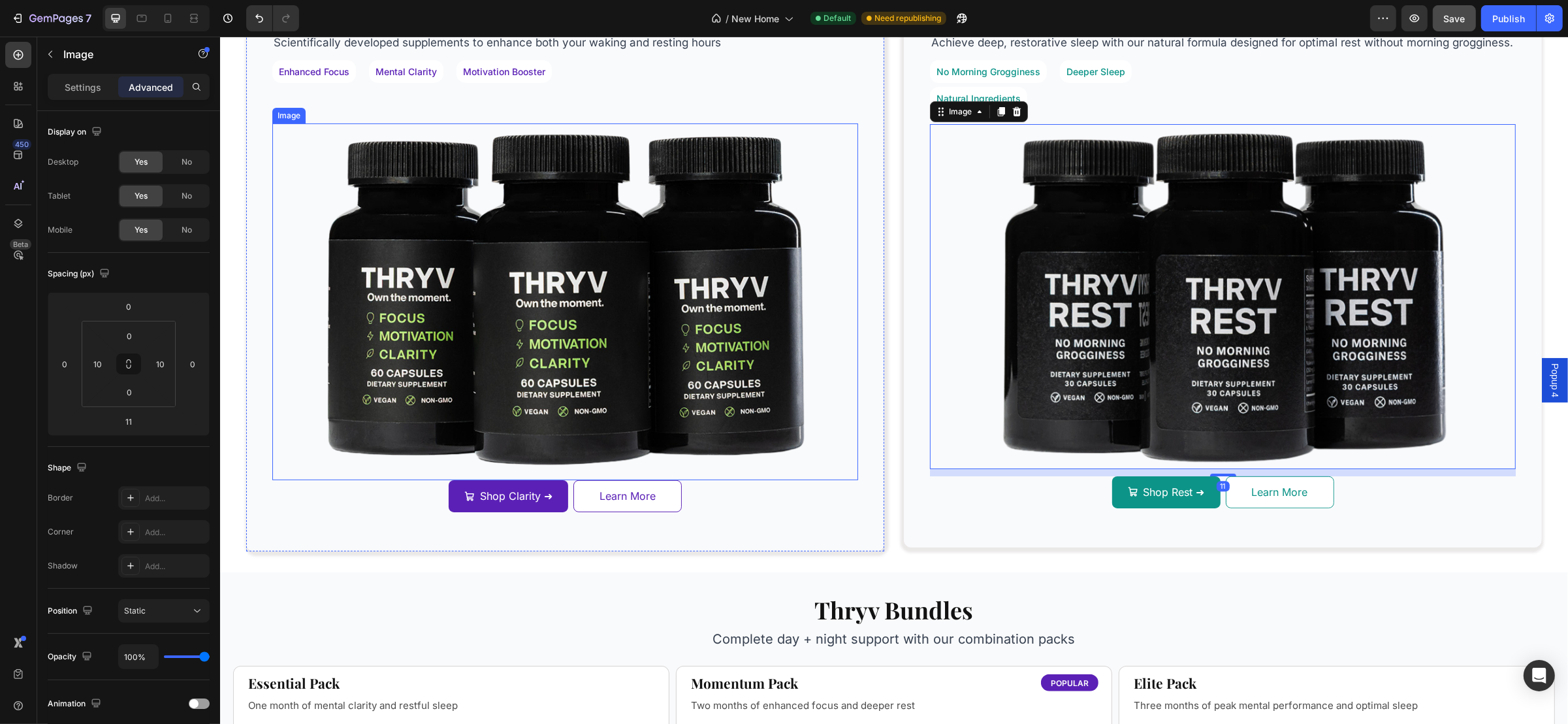
click at [683, 356] on img at bounding box center [564, 301] width 515 height 356
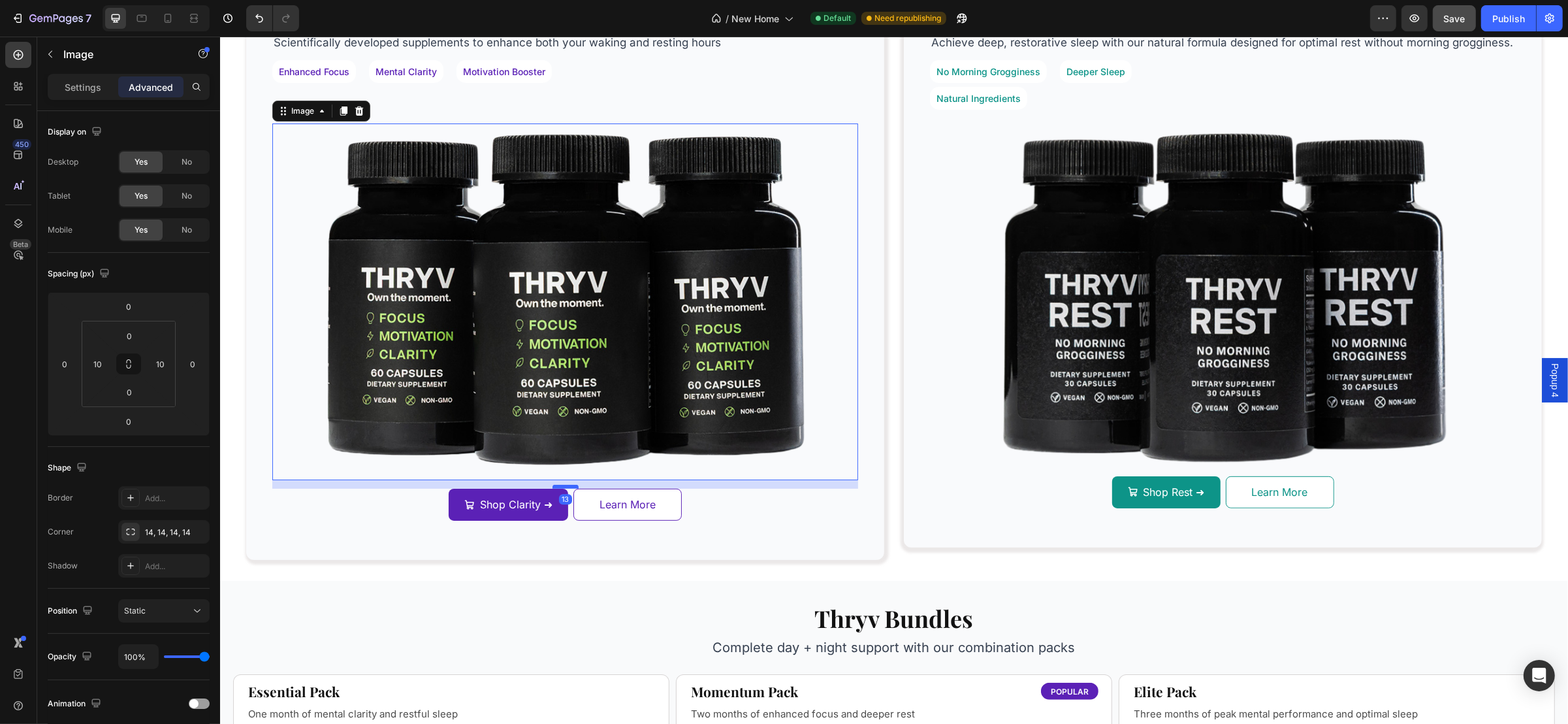
drag, startPoint x: 553, startPoint y: 472, endPoint x: 558, endPoint y: 480, distance: 9.4
click at [558, 484] on div at bounding box center [564, 486] width 26 height 4
type input "13"
click at [827, 573] on div "Our Premium Formulations Heading Row Scientifically developed supplements to en…" at bounding box center [893, 216] width 1348 height 730
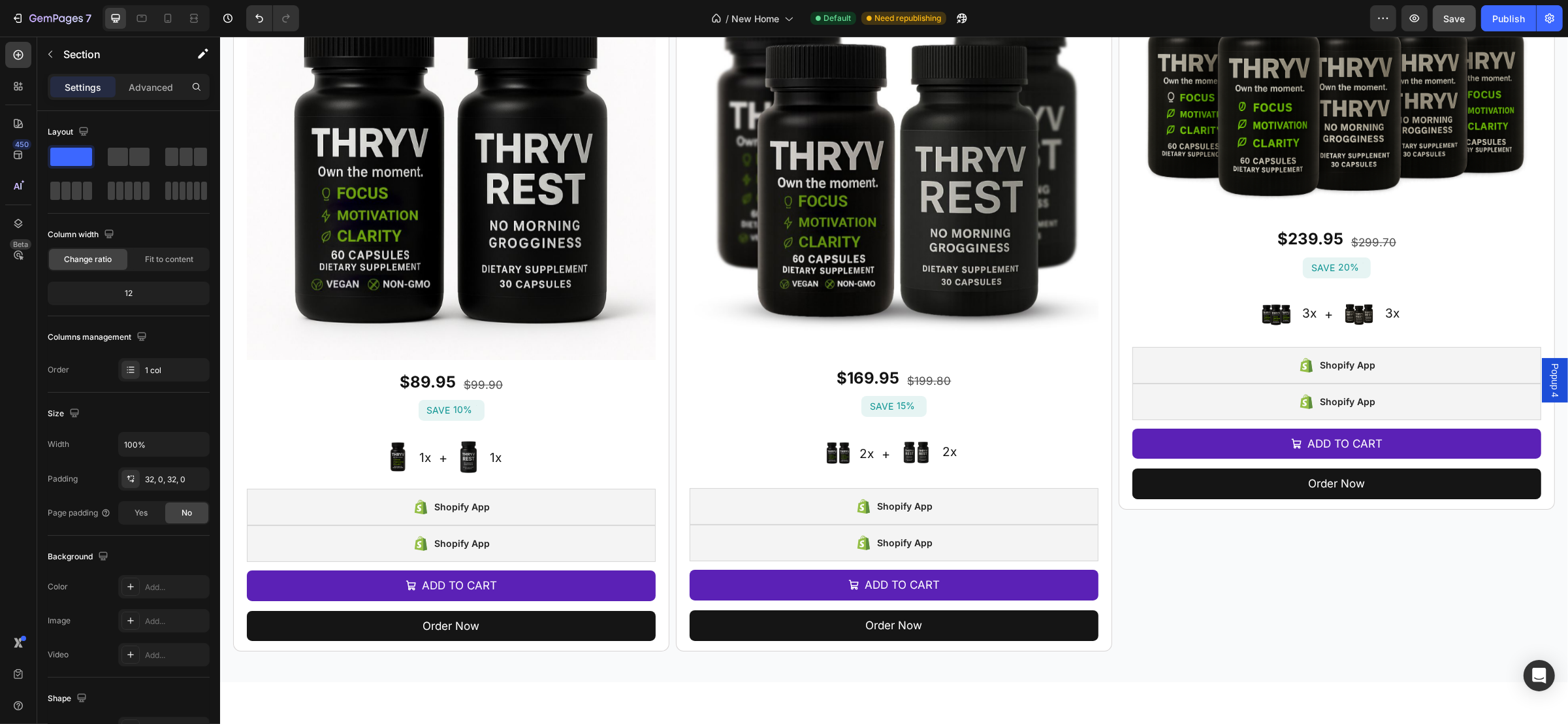
scroll to position [1175, 0]
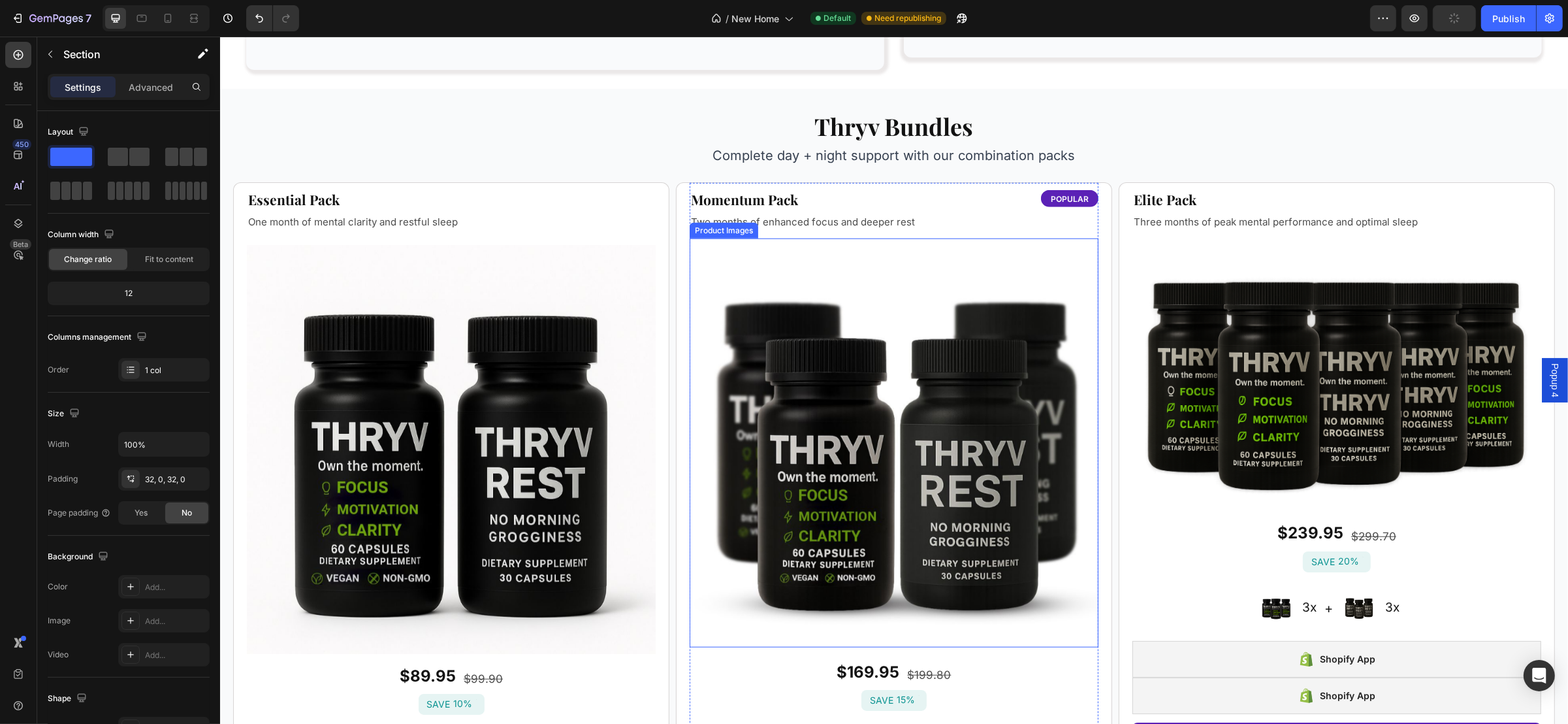
click at [865, 472] on img at bounding box center [893, 443] width 409 height 409
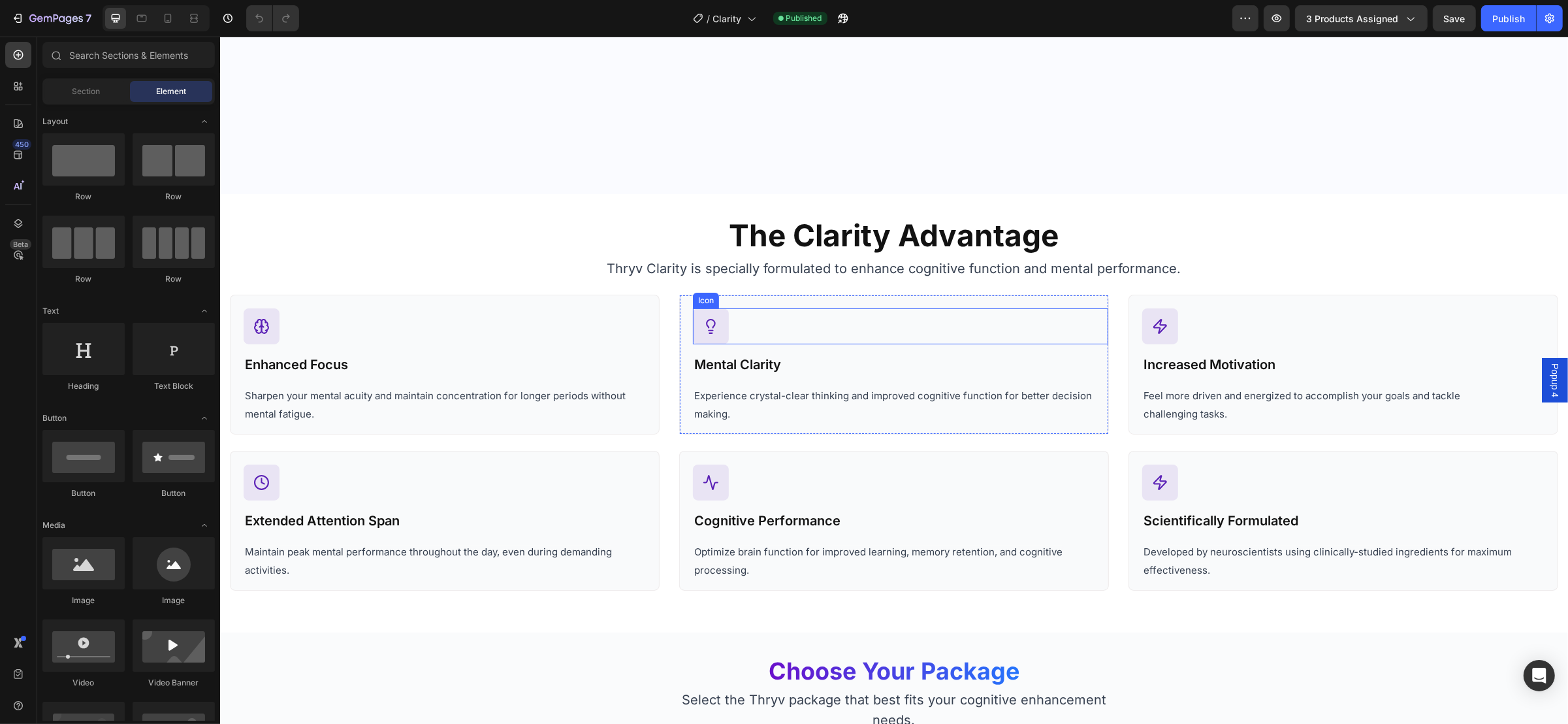
scroll to position [685, 0]
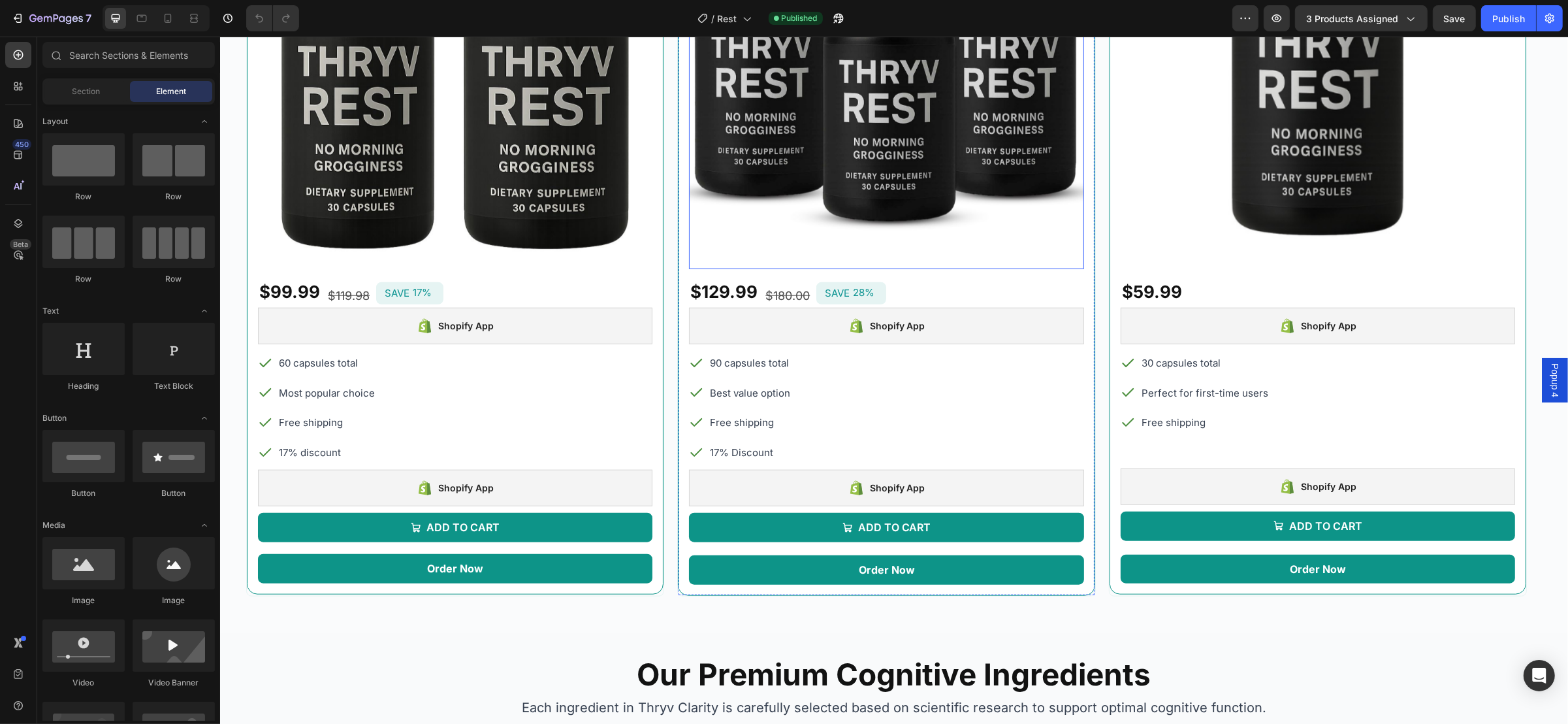
scroll to position [1571, 0]
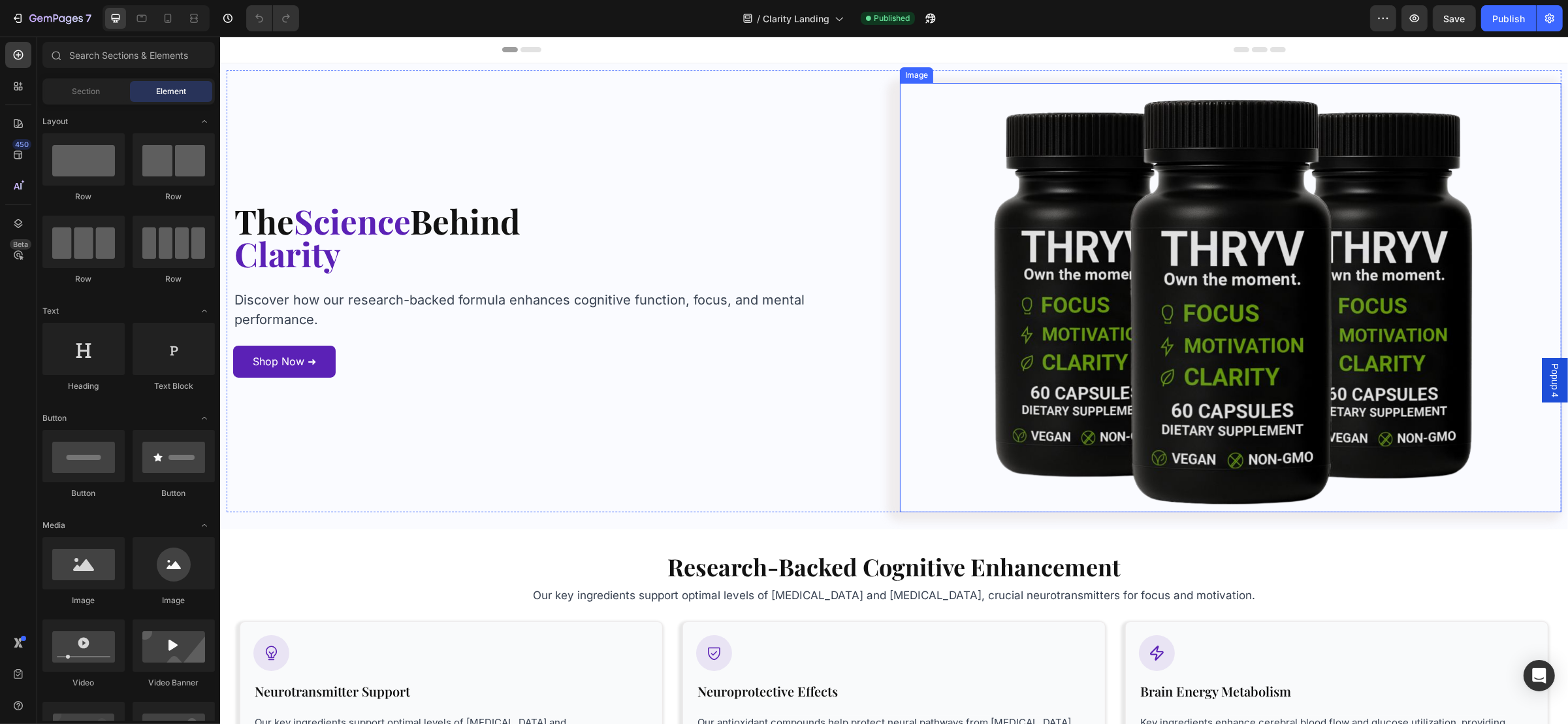
click at [1273, 357] on img at bounding box center [1229, 297] width 661 height 429
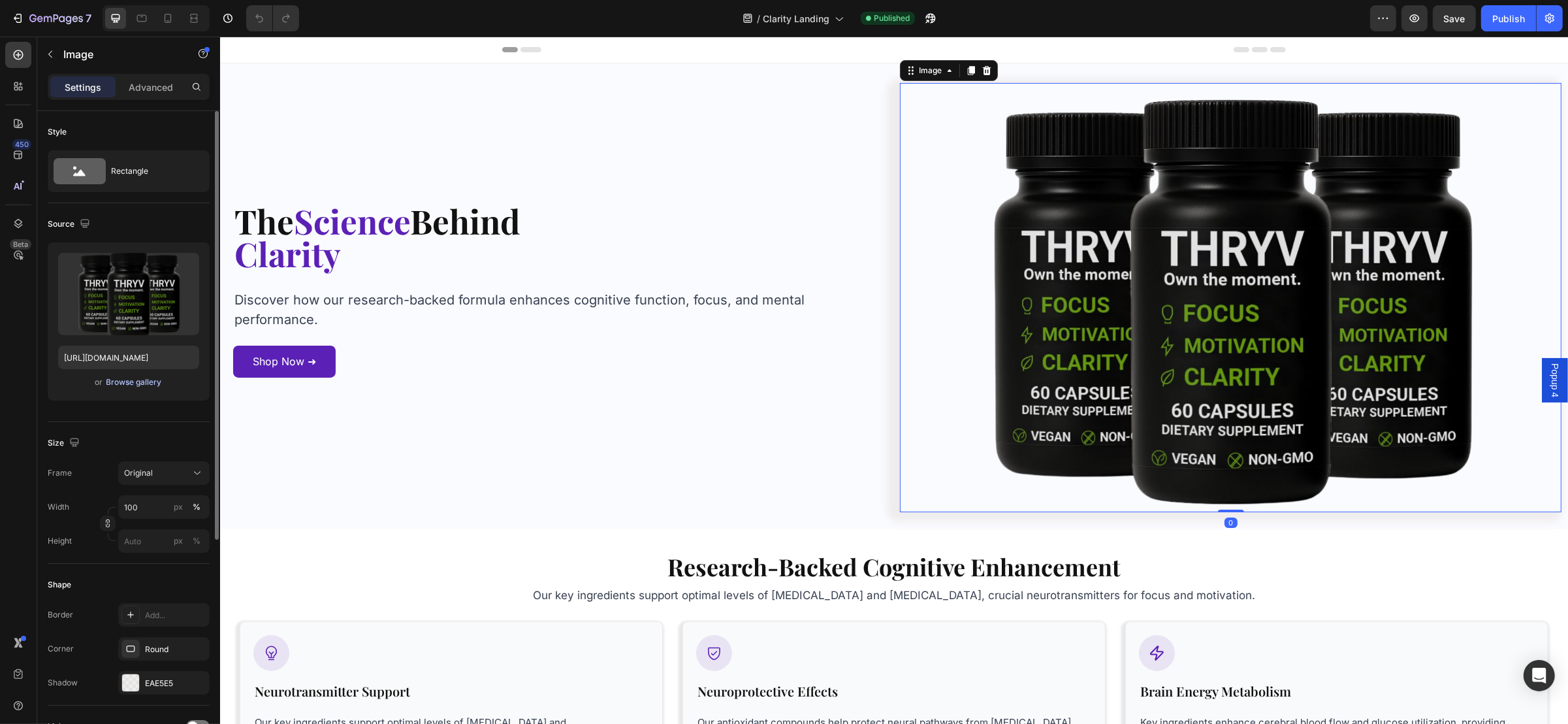
click at [153, 380] on div "Browse gallery" at bounding box center [135, 382] width 56 height 12
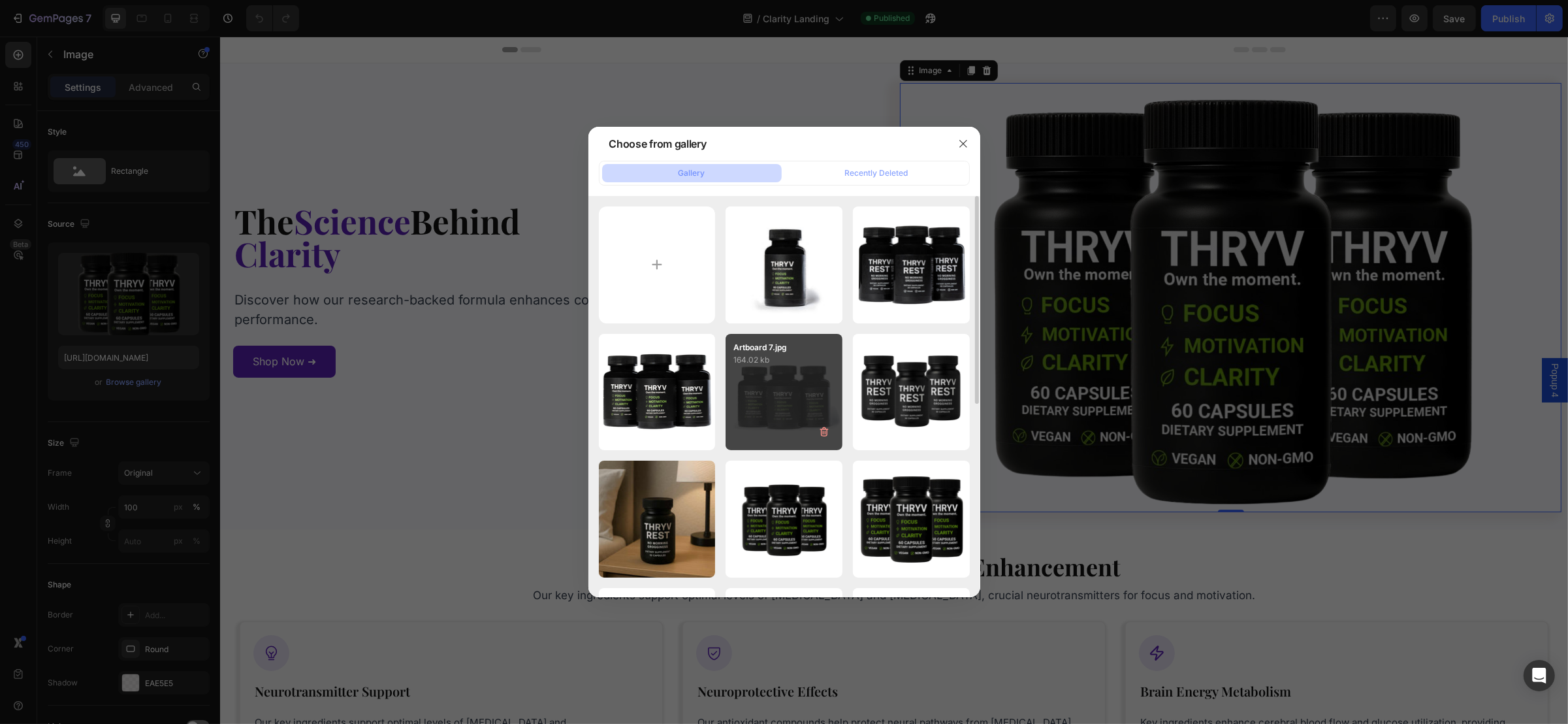
click at [799, 394] on div "Artboard 7.jpg 164.02 kb" at bounding box center [784, 392] width 116 height 116
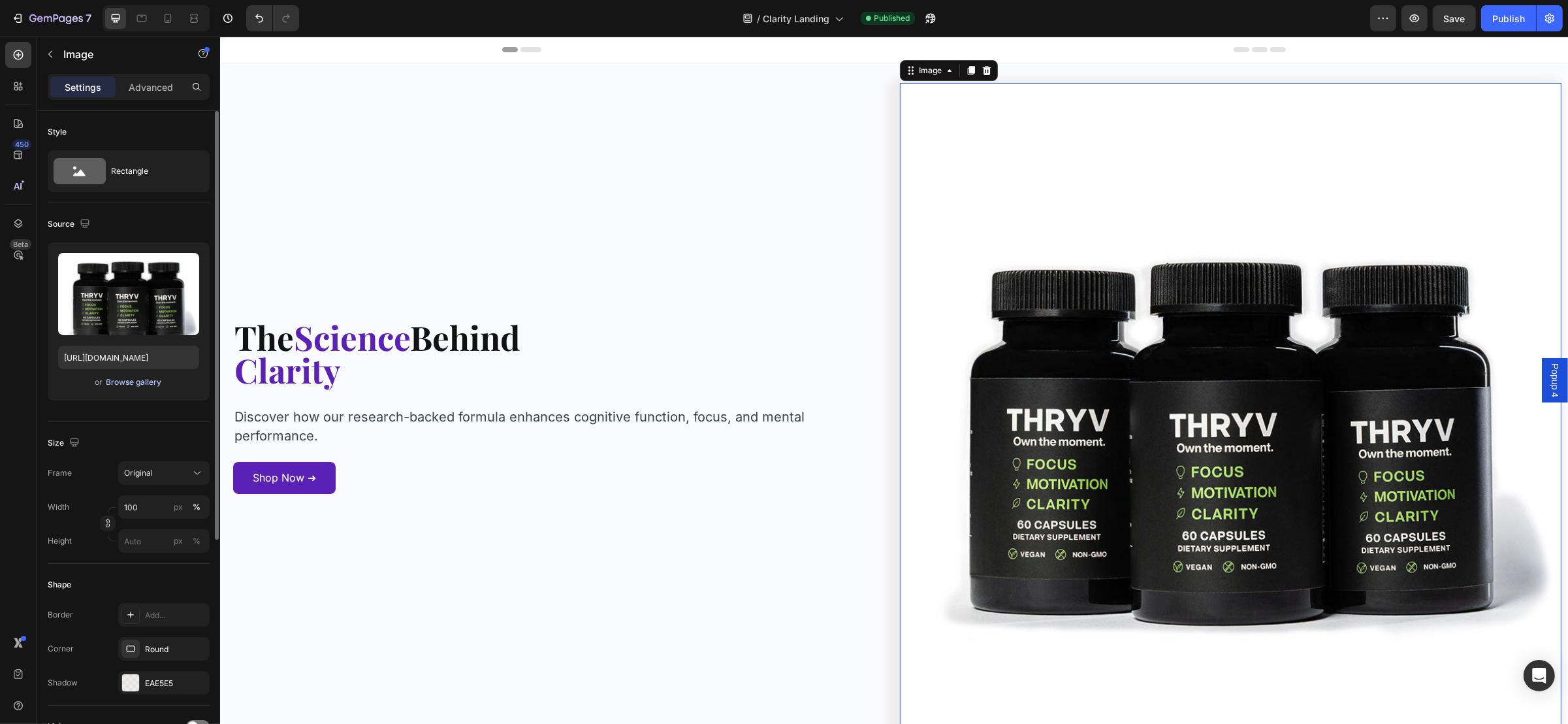
click at [138, 380] on div "Browse gallery" at bounding box center [135, 382] width 56 height 12
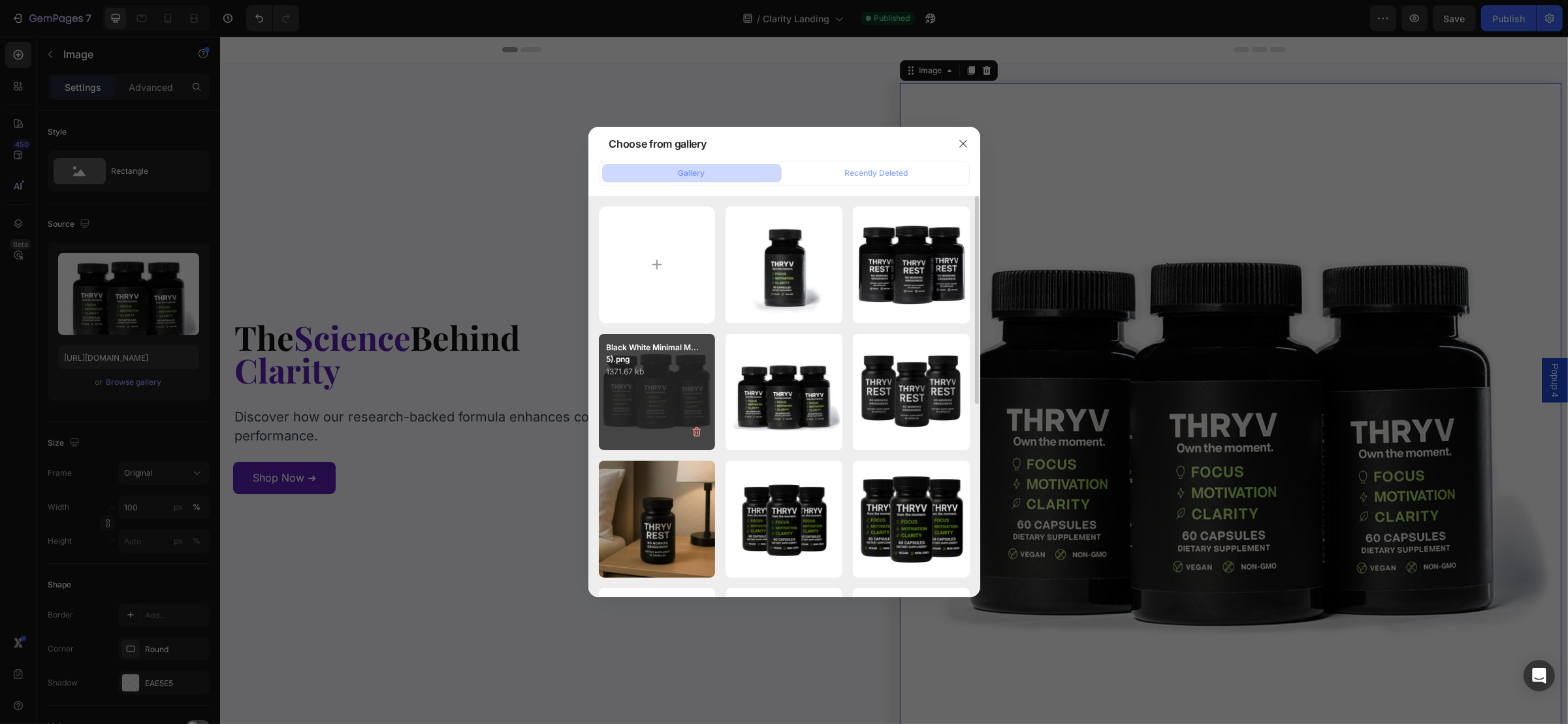
click at [654, 388] on div "Black White Minimal M...5).png 1371.67 kb" at bounding box center [656, 392] width 116 height 116
type input "https://cdn.shopify.com/s/files/1/0926/8723/7430/files/gempages_563934961069982…"
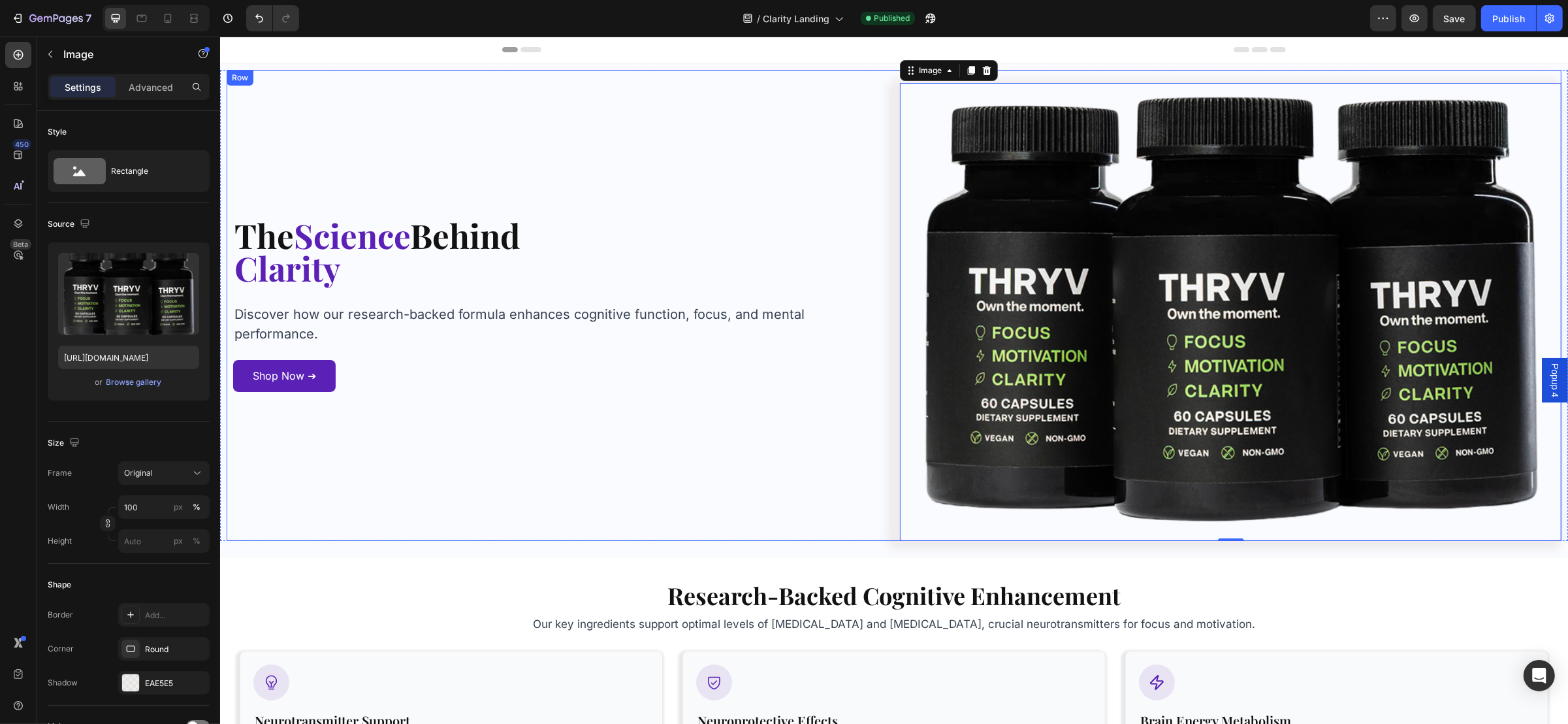
click at [716, 513] on div "The Science Behind Heading Row Clarity Heading Row The Science Behind Heading R…" at bounding box center [562, 308] width 661 height 464
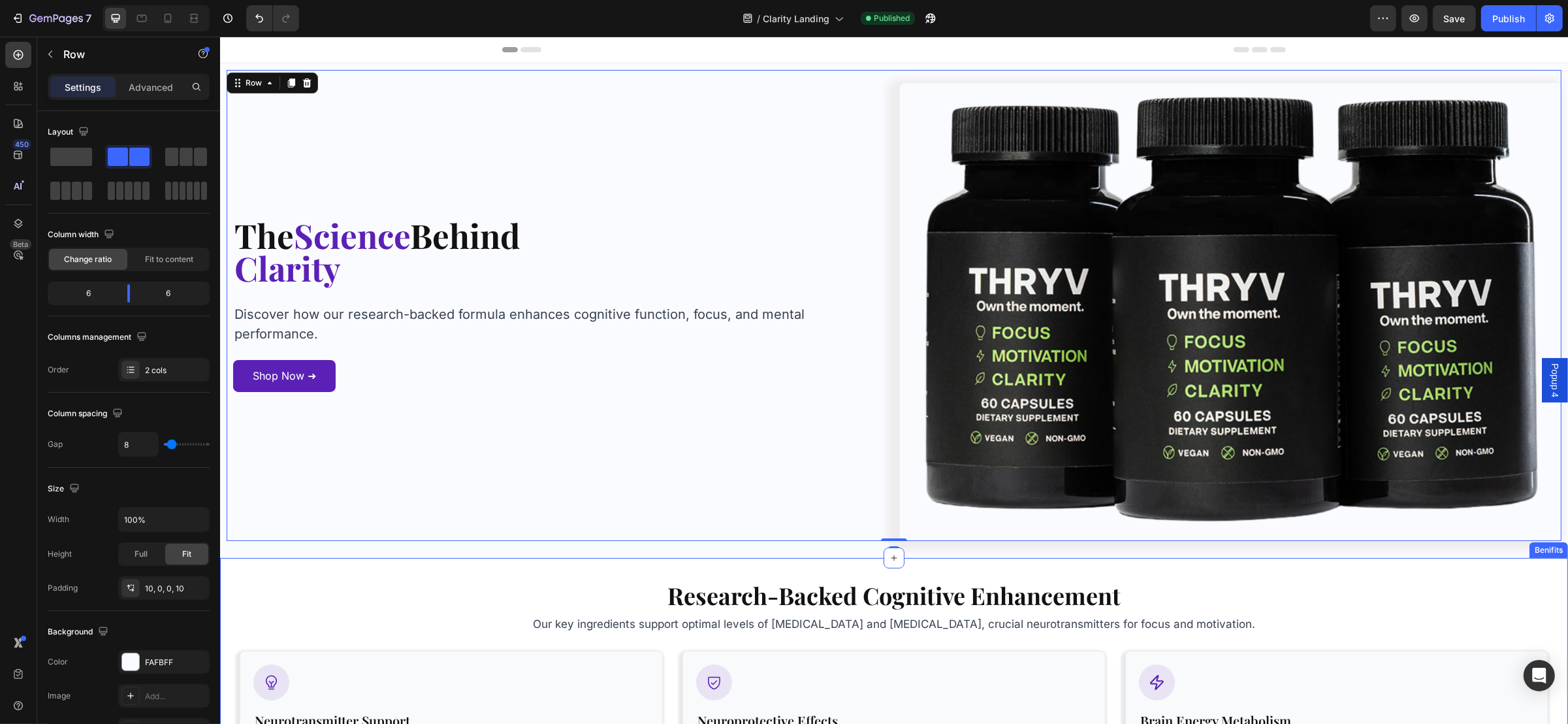
click at [758, 551] on div "The Science Behind Heading Row Clarity Heading Row The Science Behind Heading R…" at bounding box center [893, 310] width 1348 height 494
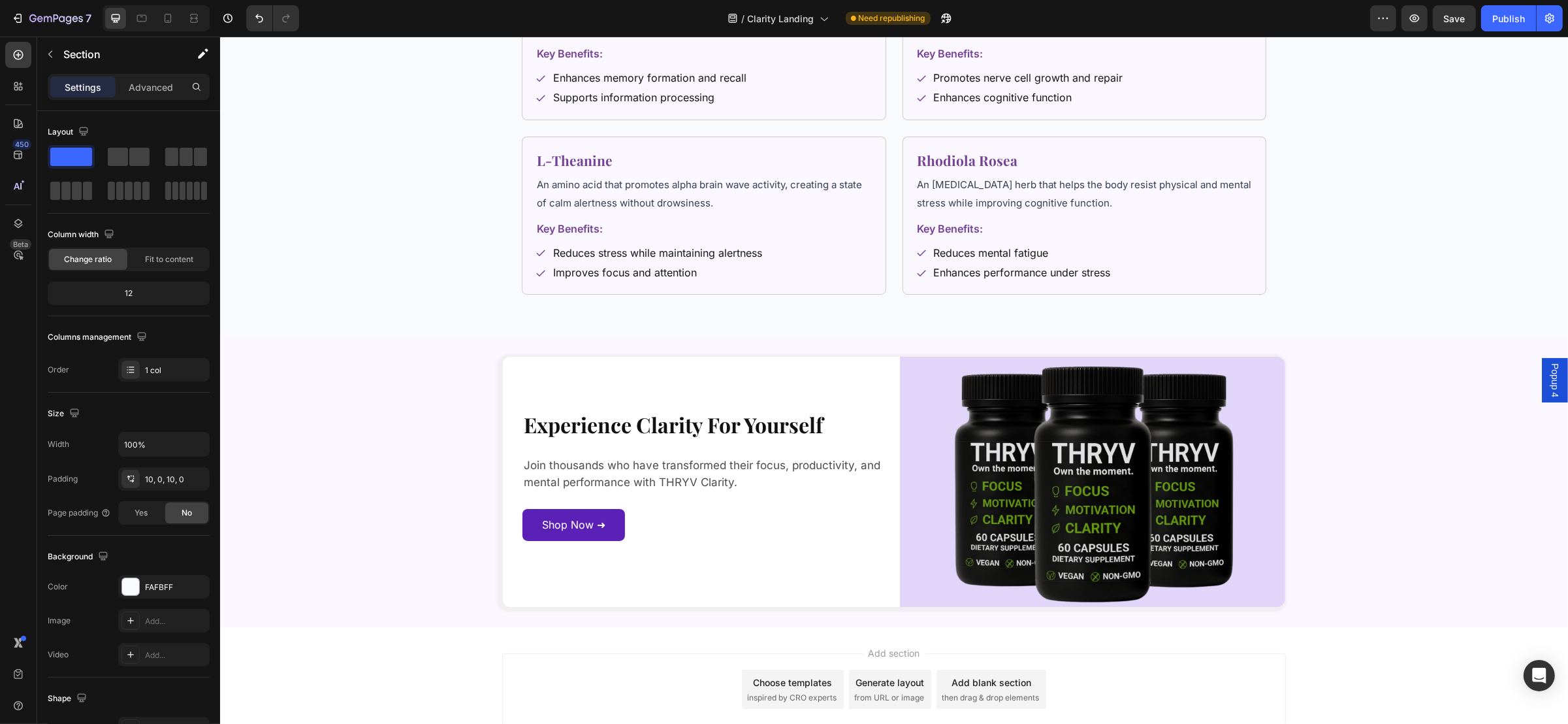
scroll to position [1055, 0]
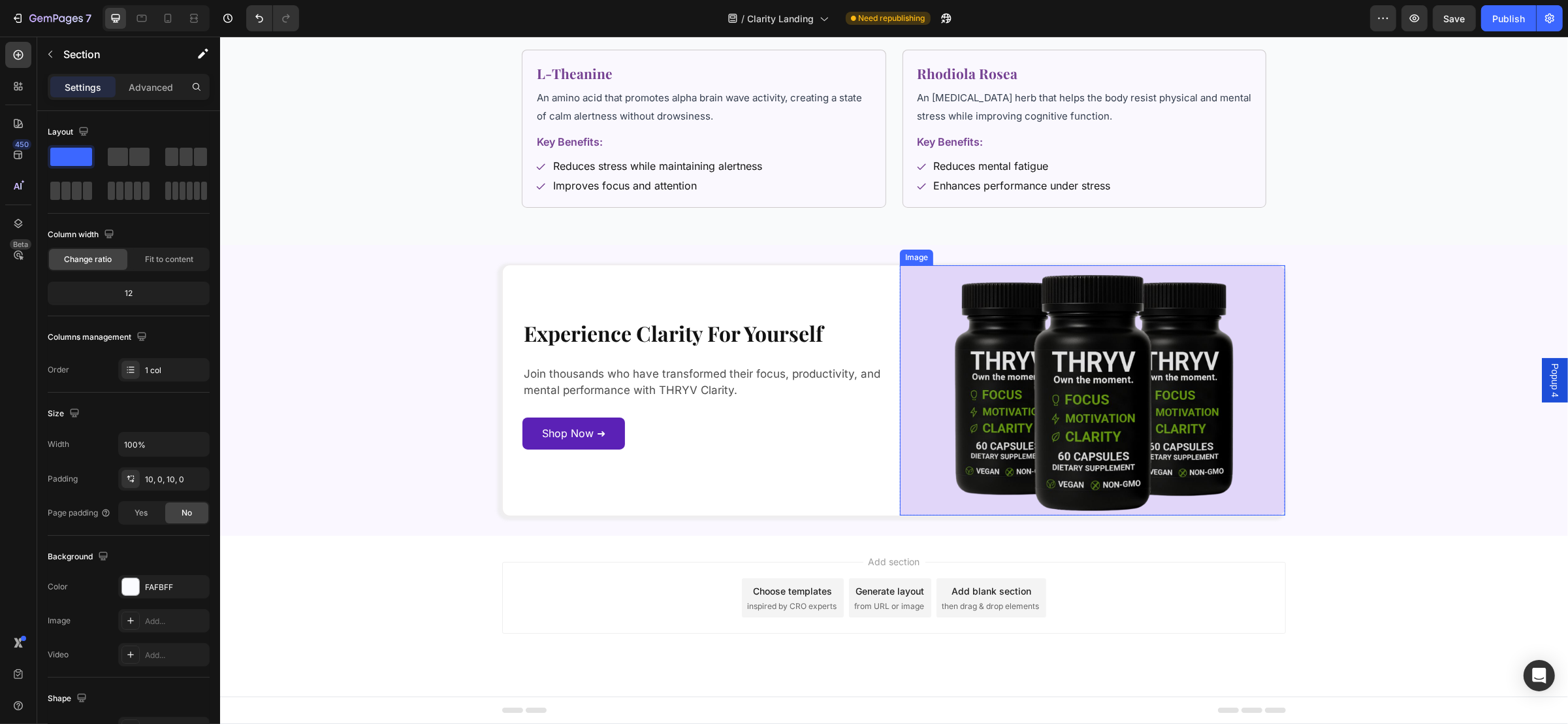
click at [1033, 398] on img at bounding box center [1092, 389] width 385 height 249
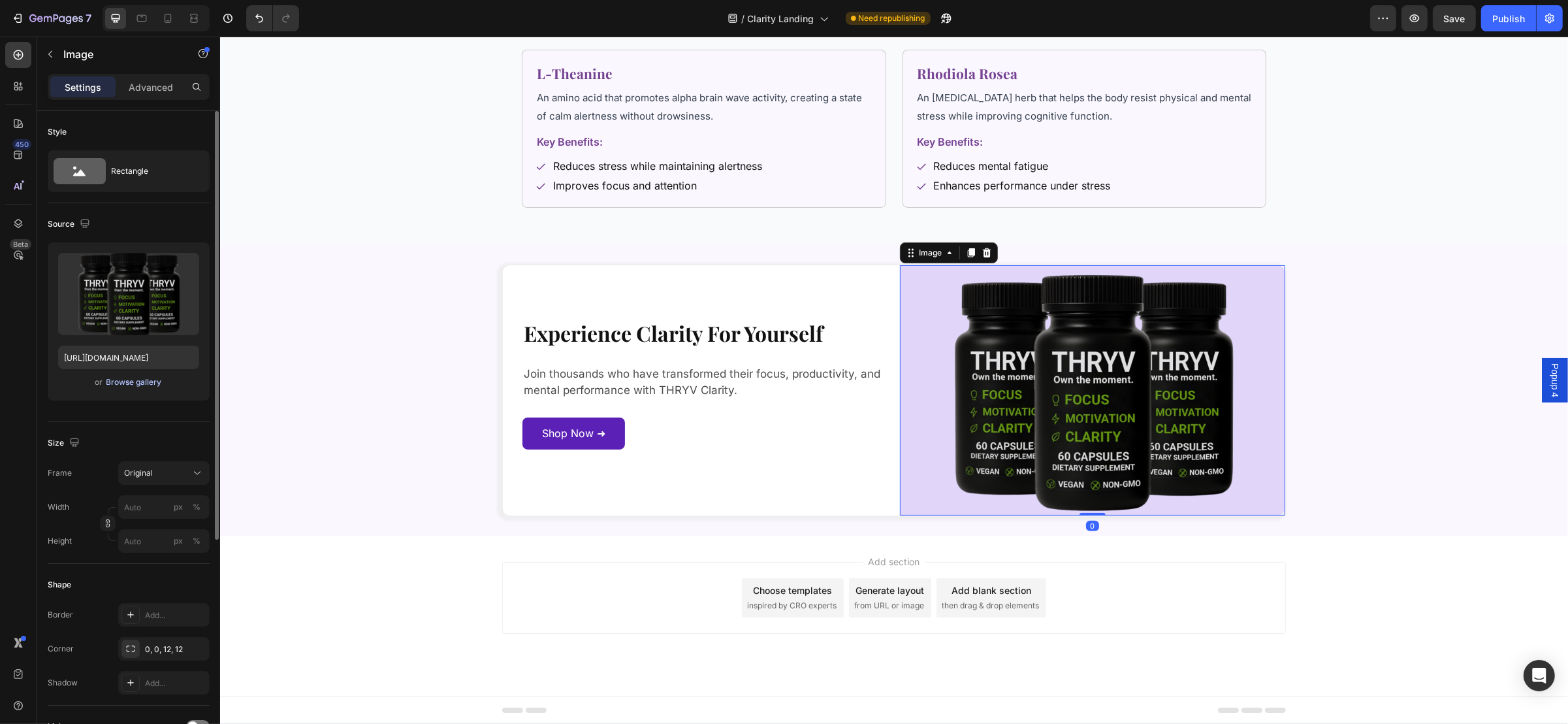
click at [156, 380] on div "Browse gallery" at bounding box center [135, 382] width 56 height 12
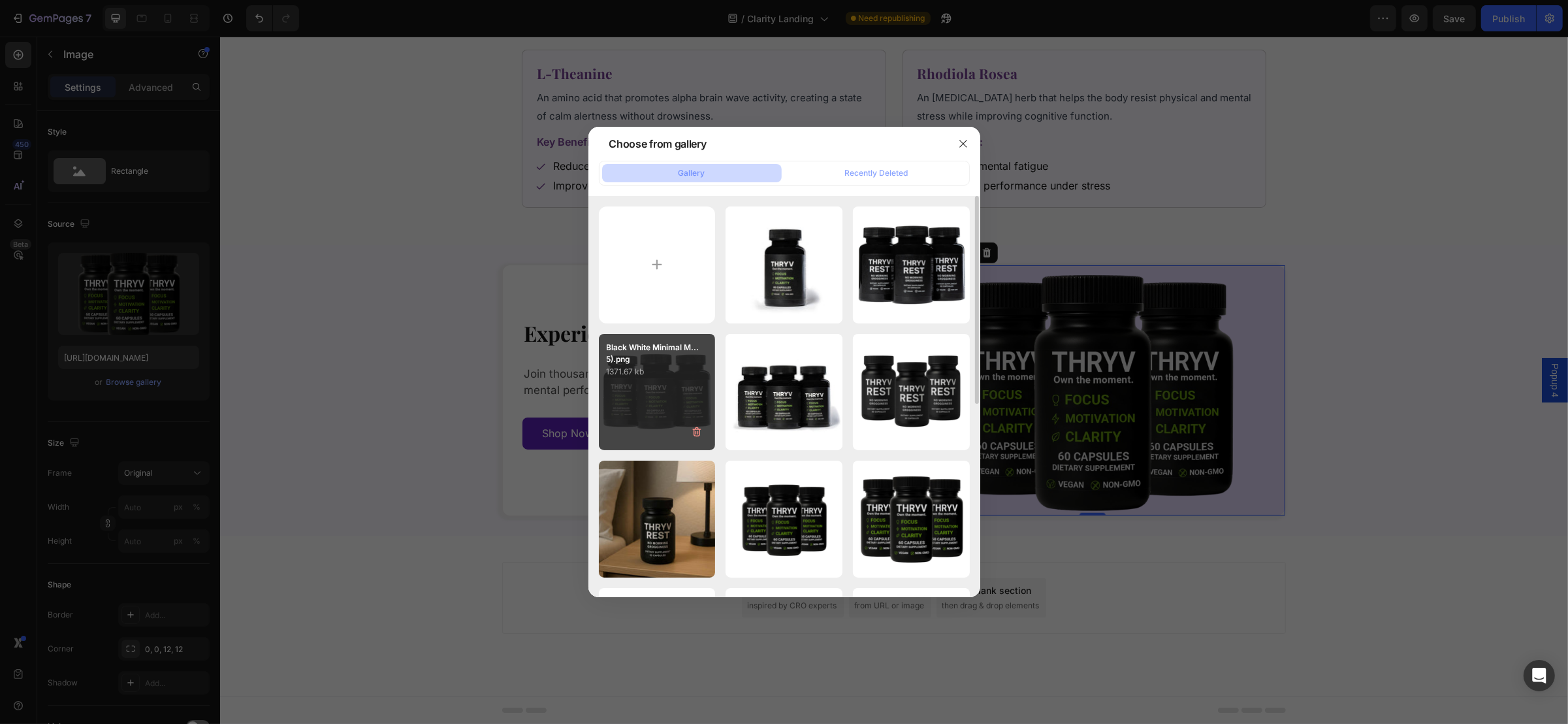
click at [638, 378] on div "Black White Minimal M...5).png 1371.67 kb" at bounding box center [656, 392] width 116 height 116
type input "https://cdn.shopify.com/s/files/1/0926/8723/7430/files/gempages_563934961069982…"
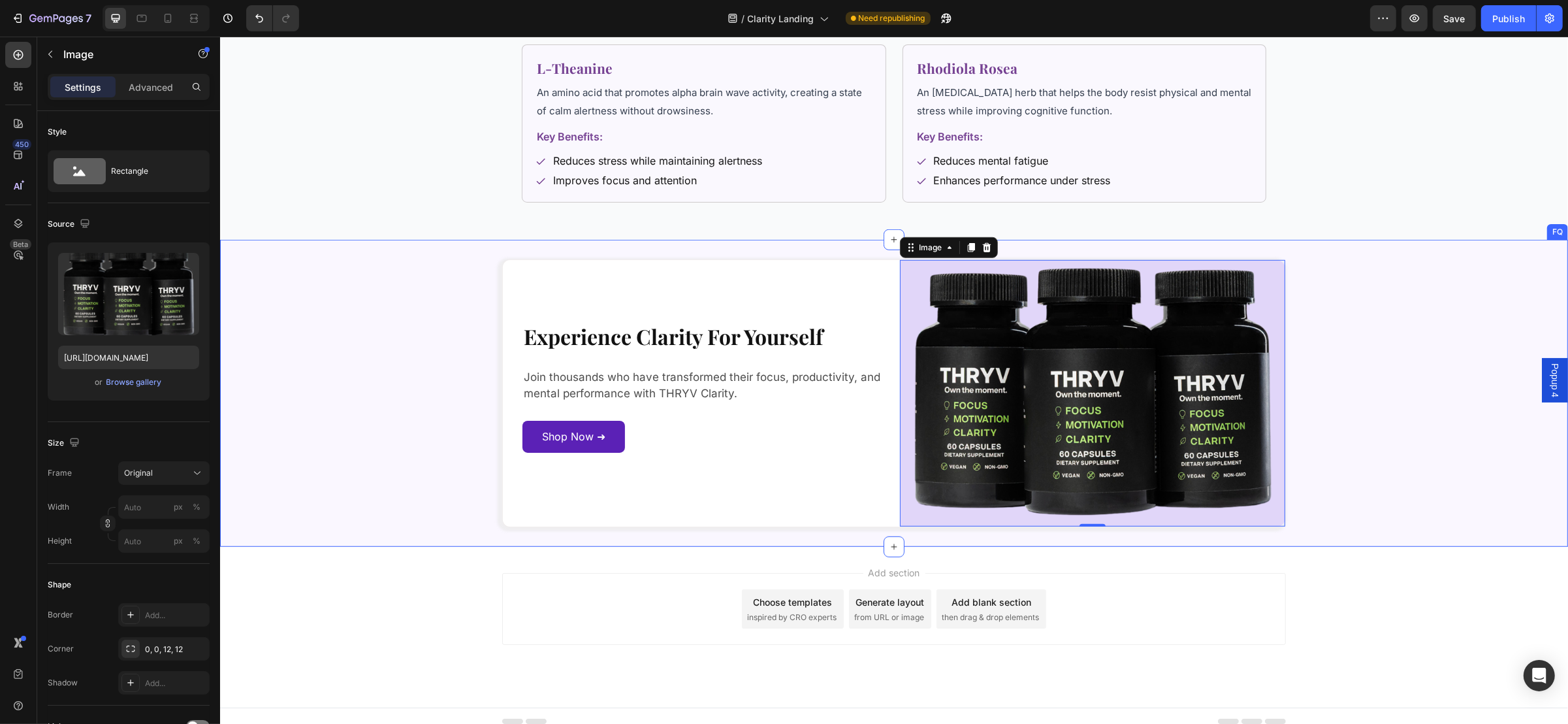
click at [373, 411] on div "Experience Clarity For Yourself Heading Join thousands who have transformed the…" at bounding box center [893, 393] width 1217 height 268
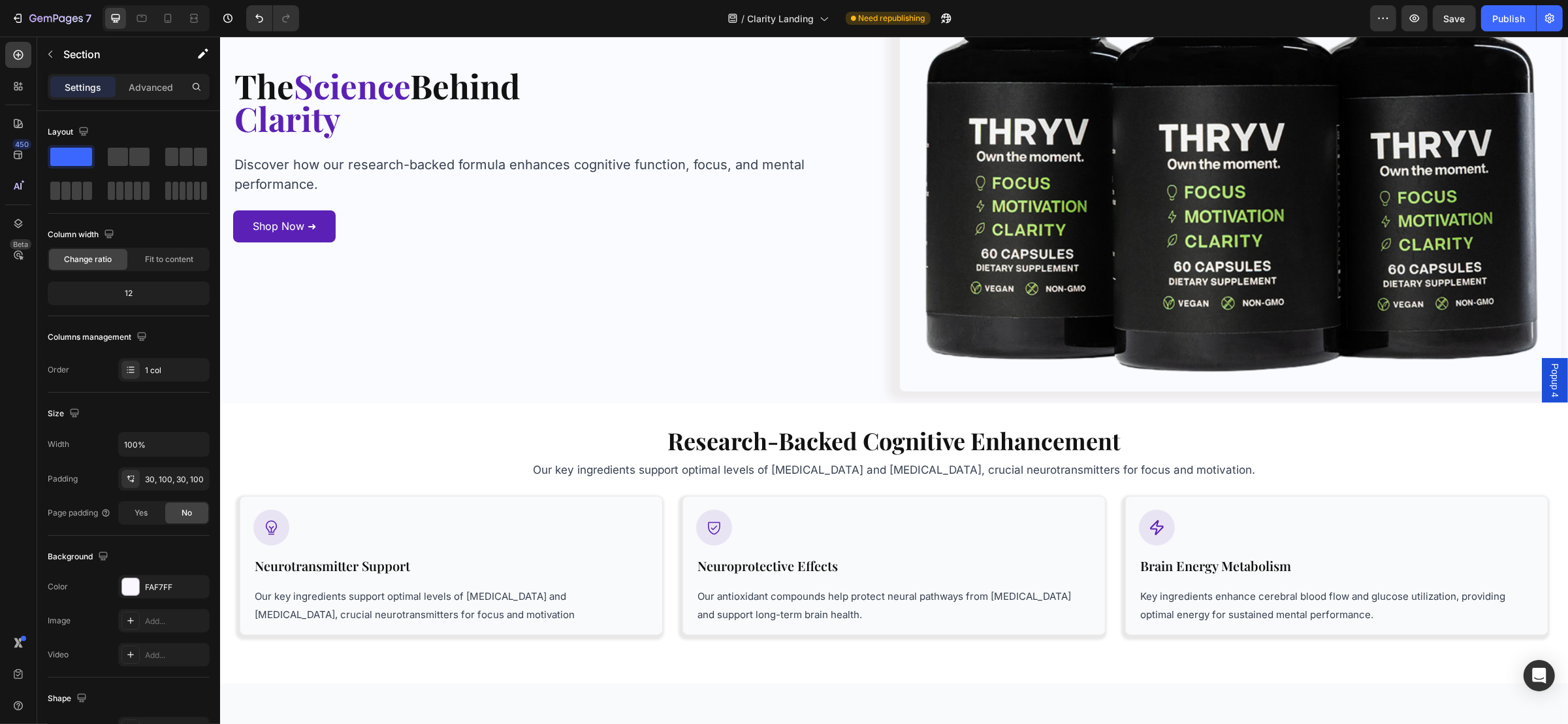
scroll to position [0, 0]
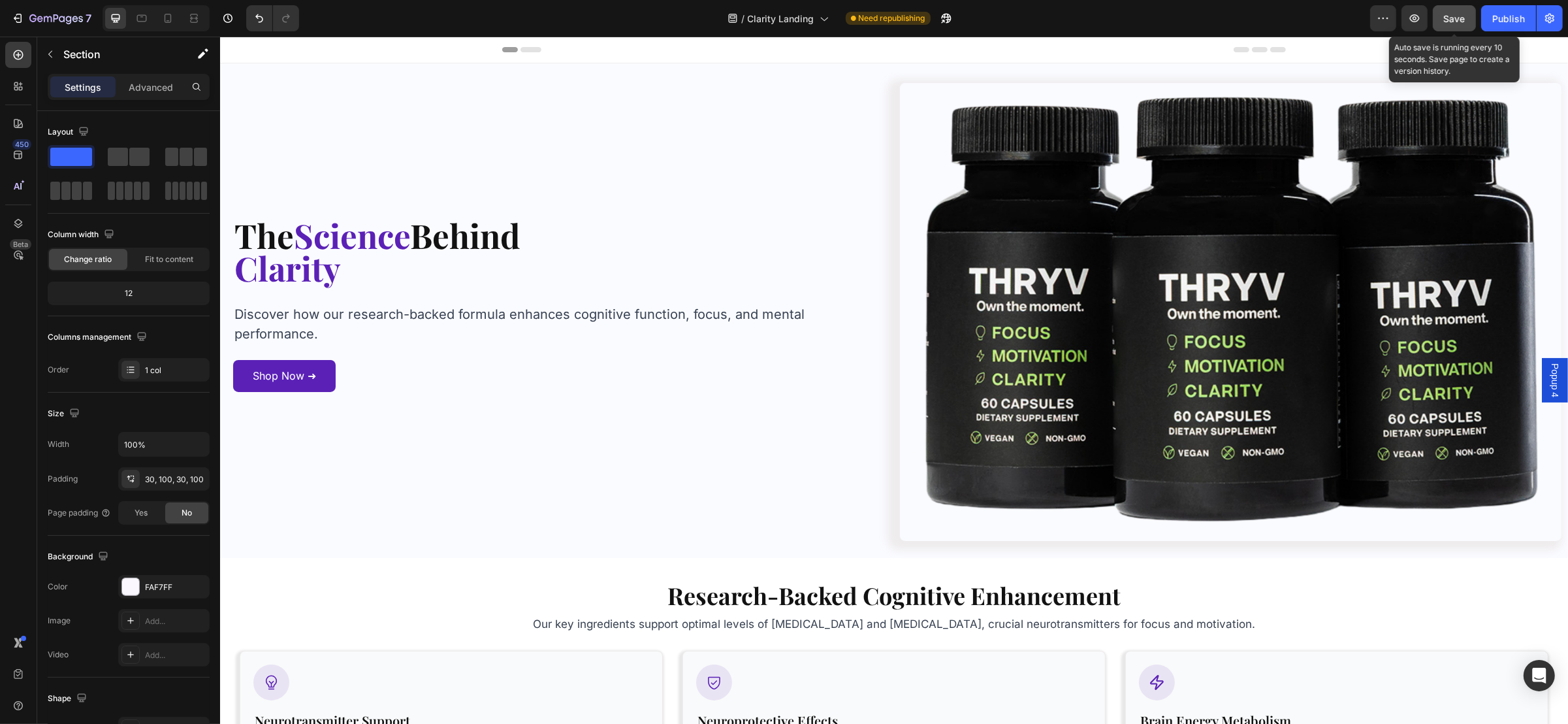
click at [1456, 21] on span "Save" at bounding box center [1454, 19] width 21 height 12
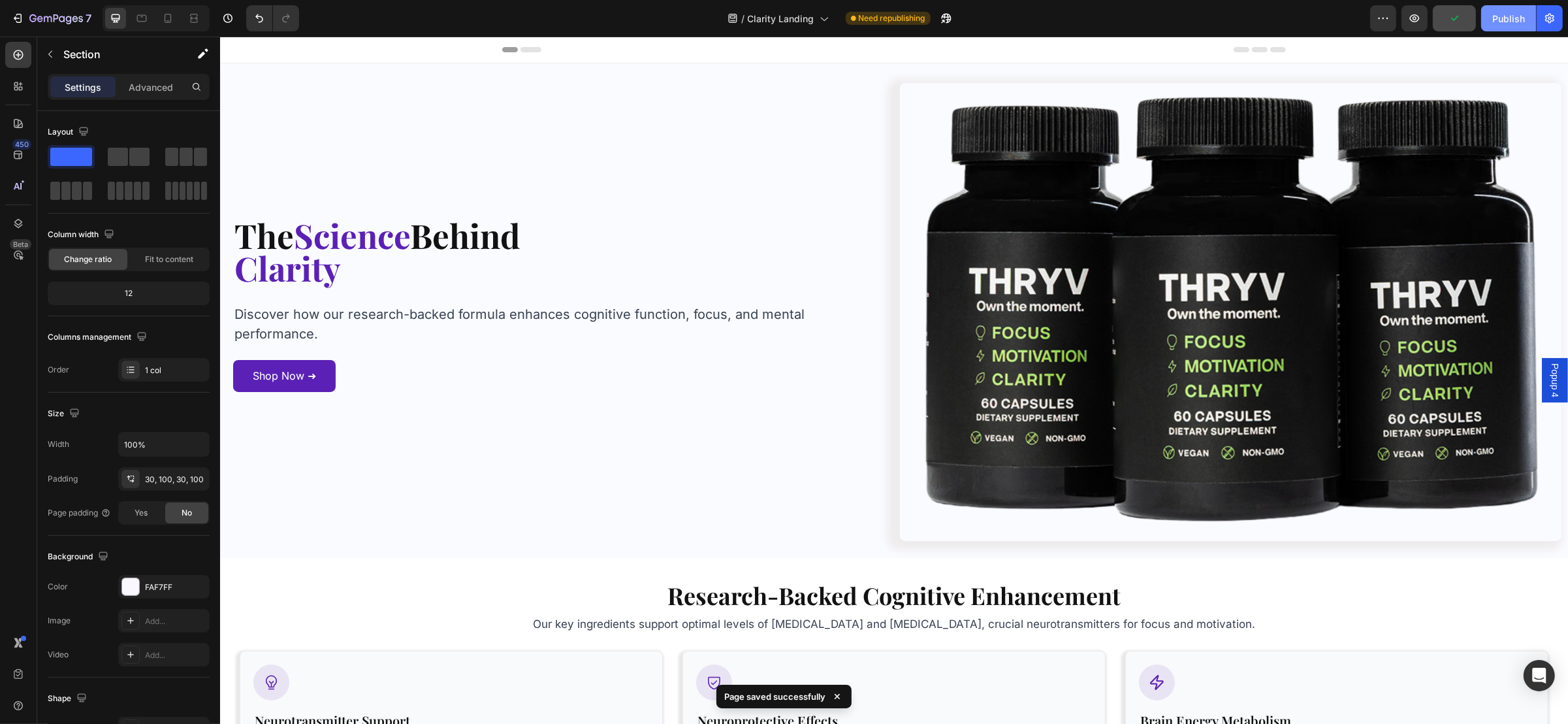
click at [1512, 18] on div "Publish" at bounding box center [1508, 18] width 33 height 13
click at [1332, 182] on img at bounding box center [1229, 312] width 661 height 458
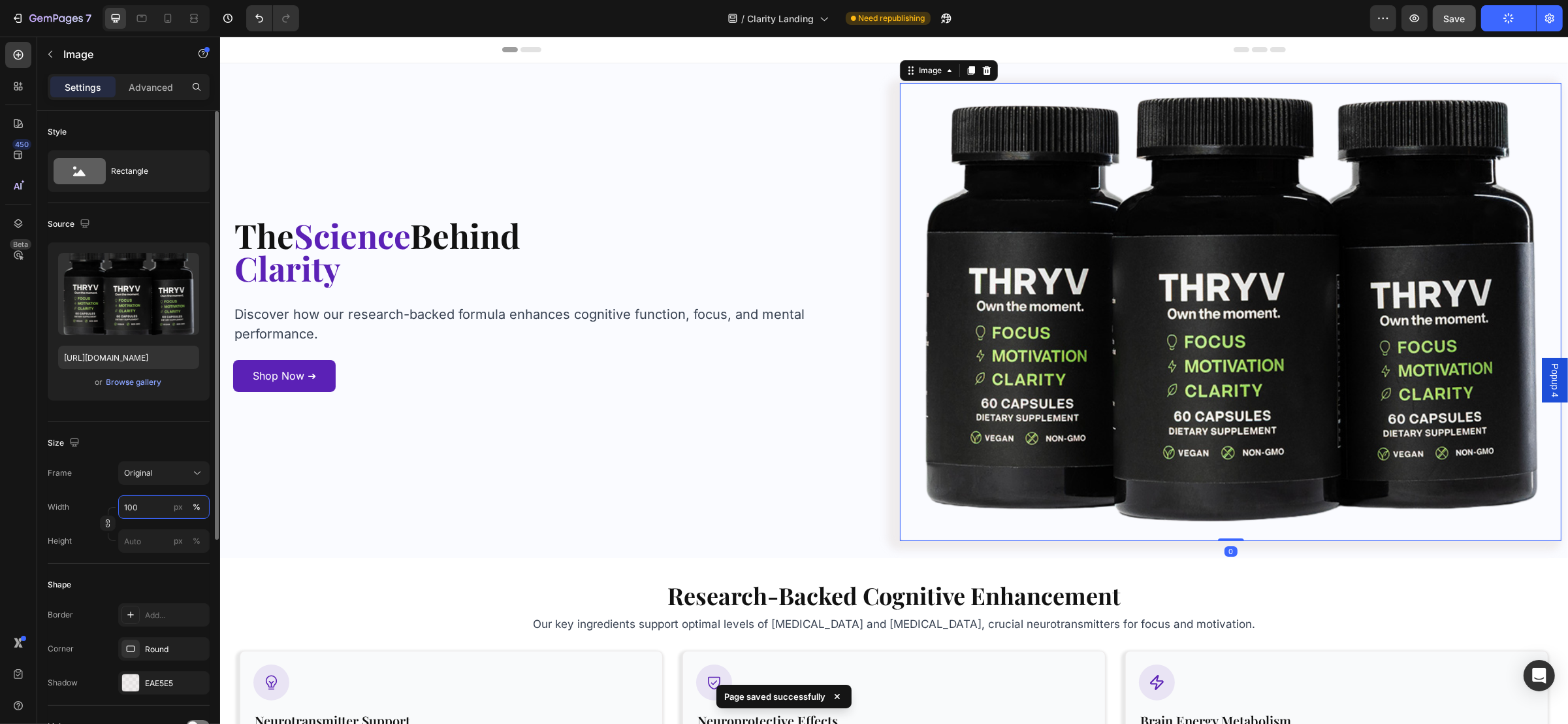
click at [165, 508] on input "100" at bounding box center [164, 506] width 91 height 23
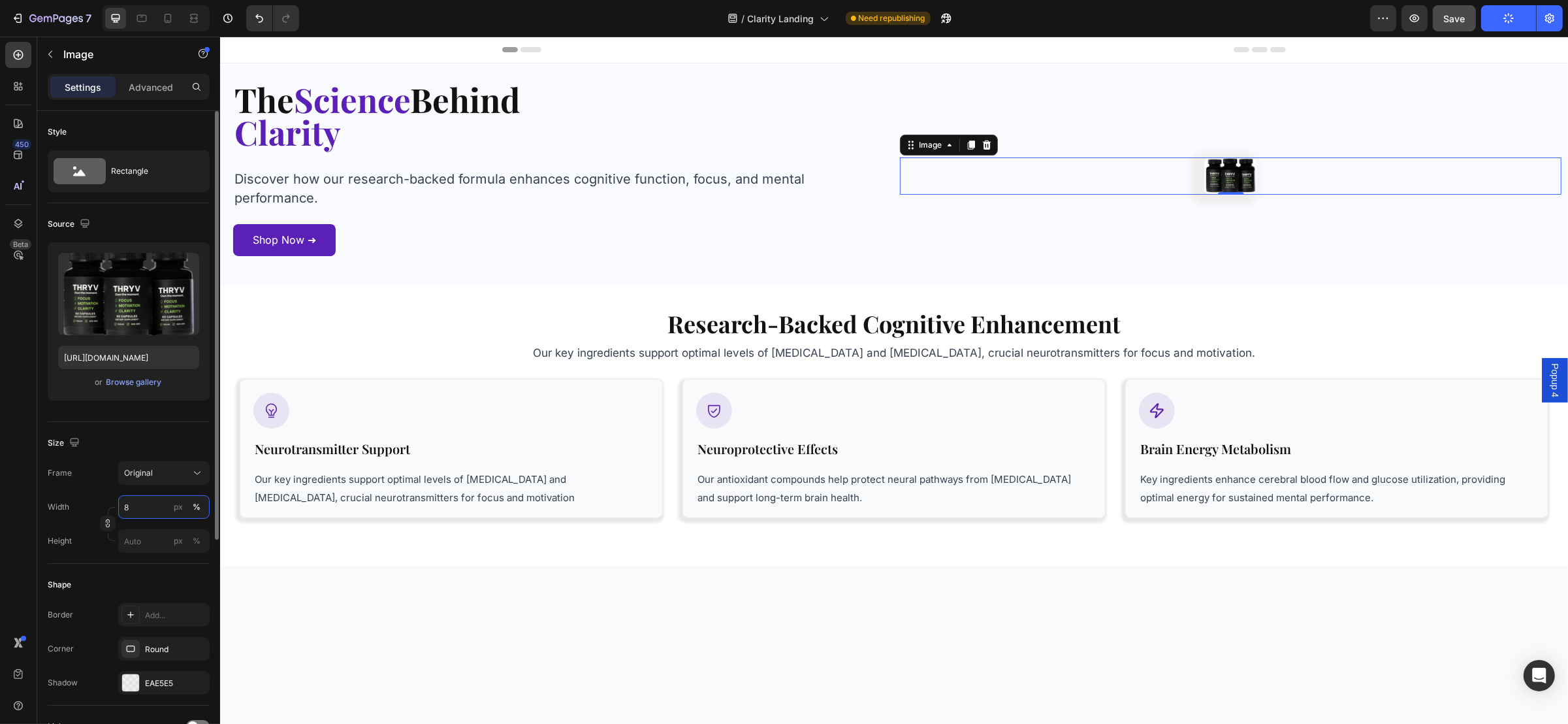
type input "80"
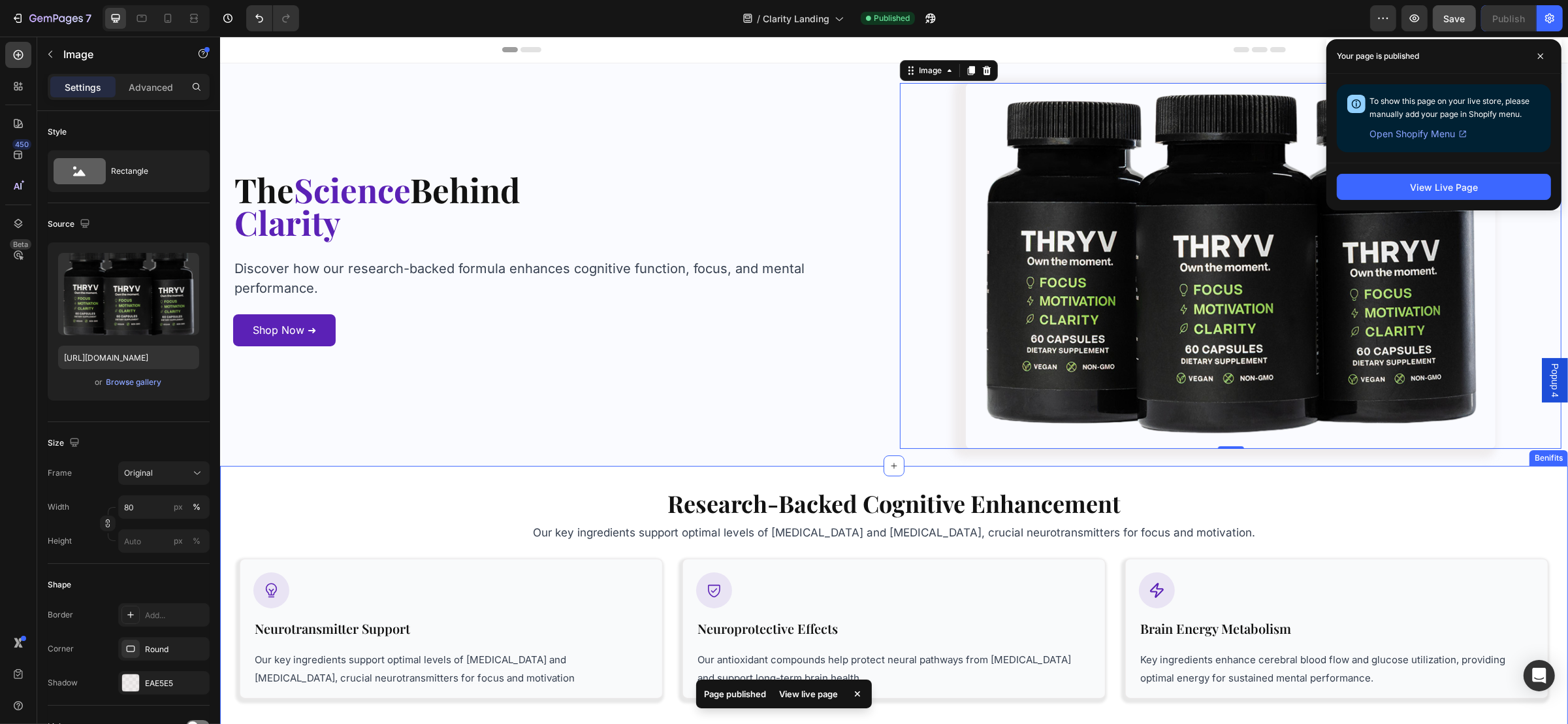
click at [805, 461] on div "The Science Behind Heading Row Clarity Heading Row The Science Behind Heading R…" at bounding box center [893, 265] width 1348 height 402
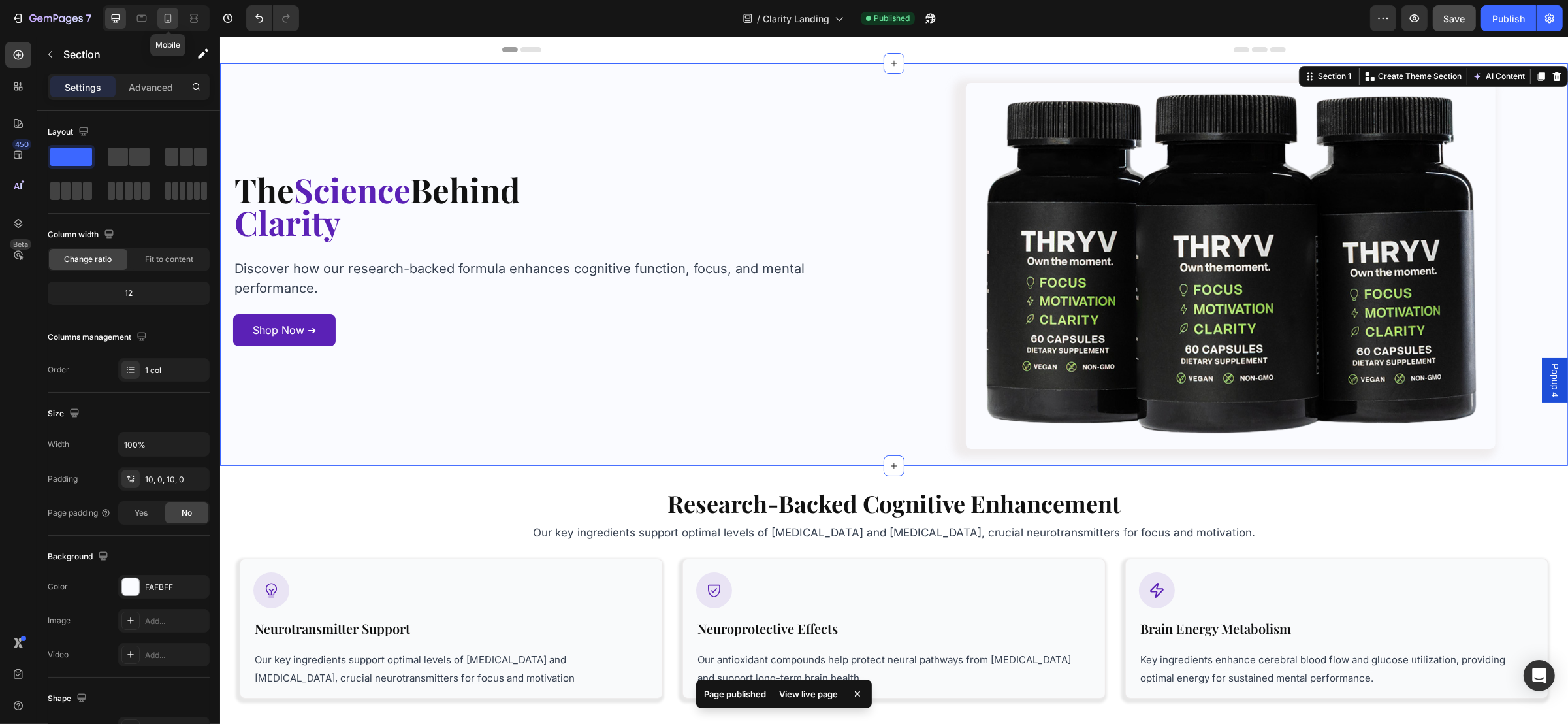
click at [167, 20] on icon at bounding box center [167, 20] width 3 height 1
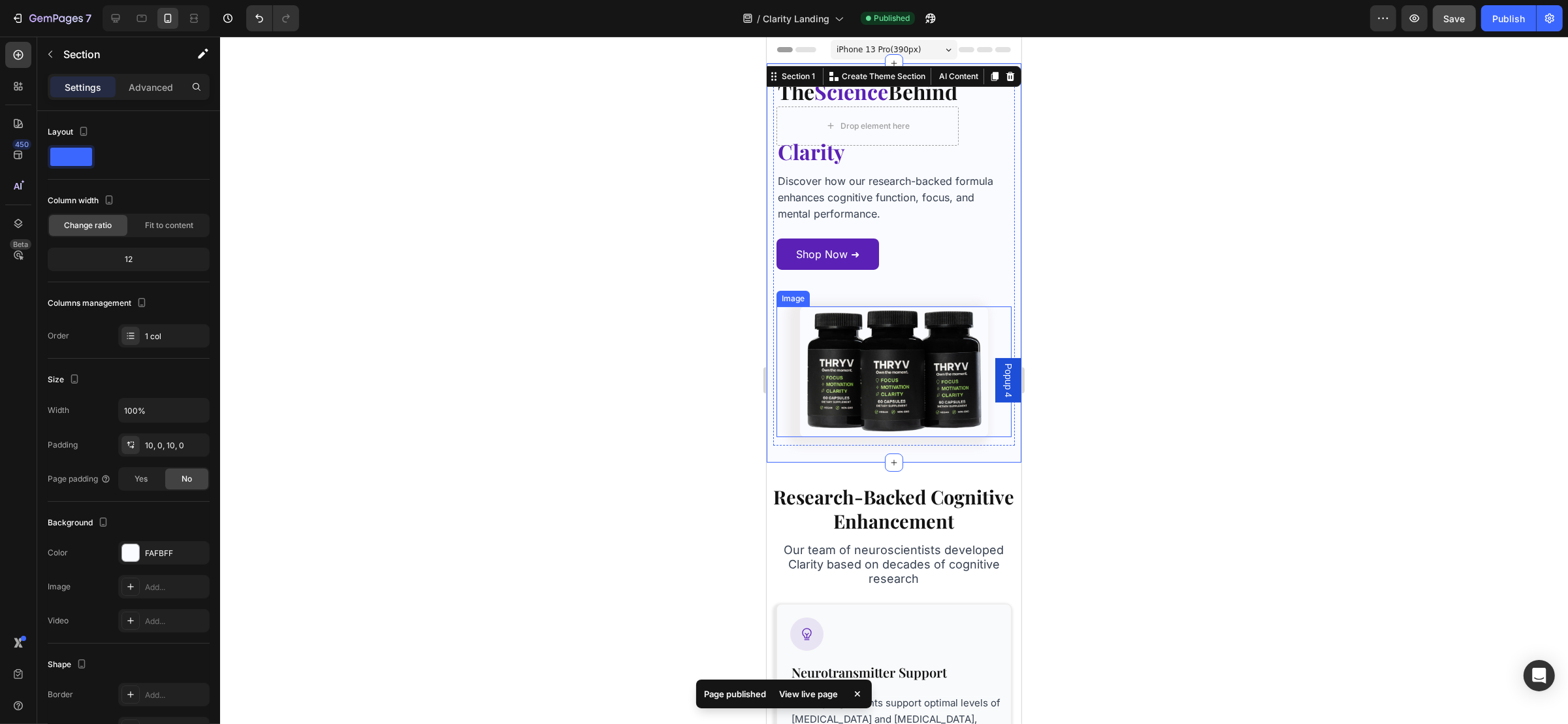
click at [800, 374] on img at bounding box center [892, 371] width 188 height 130
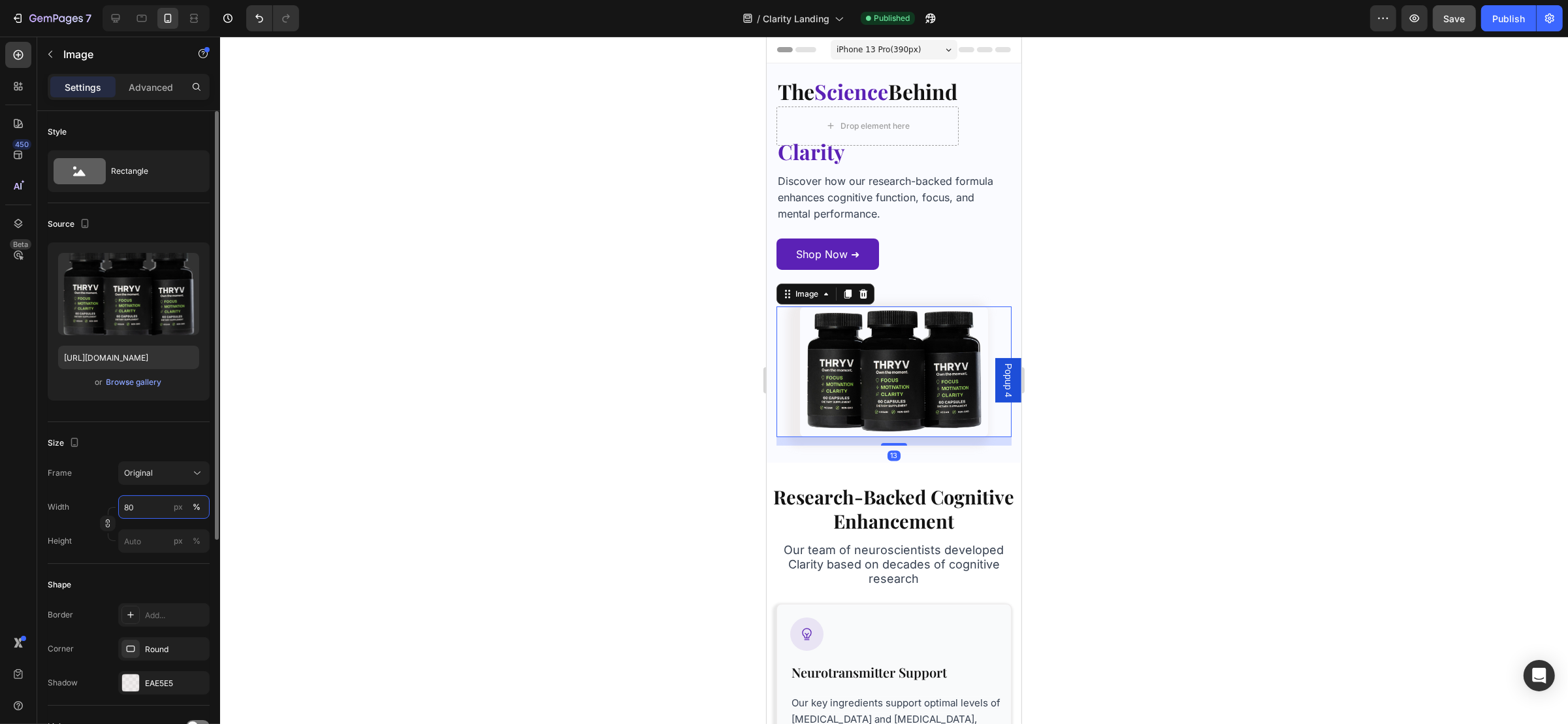
click at [152, 508] on input "80" at bounding box center [164, 506] width 91 height 23
click at [142, 534] on p "Full 100%" at bounding box center [161, 539] width 76 height 12
type input "100"
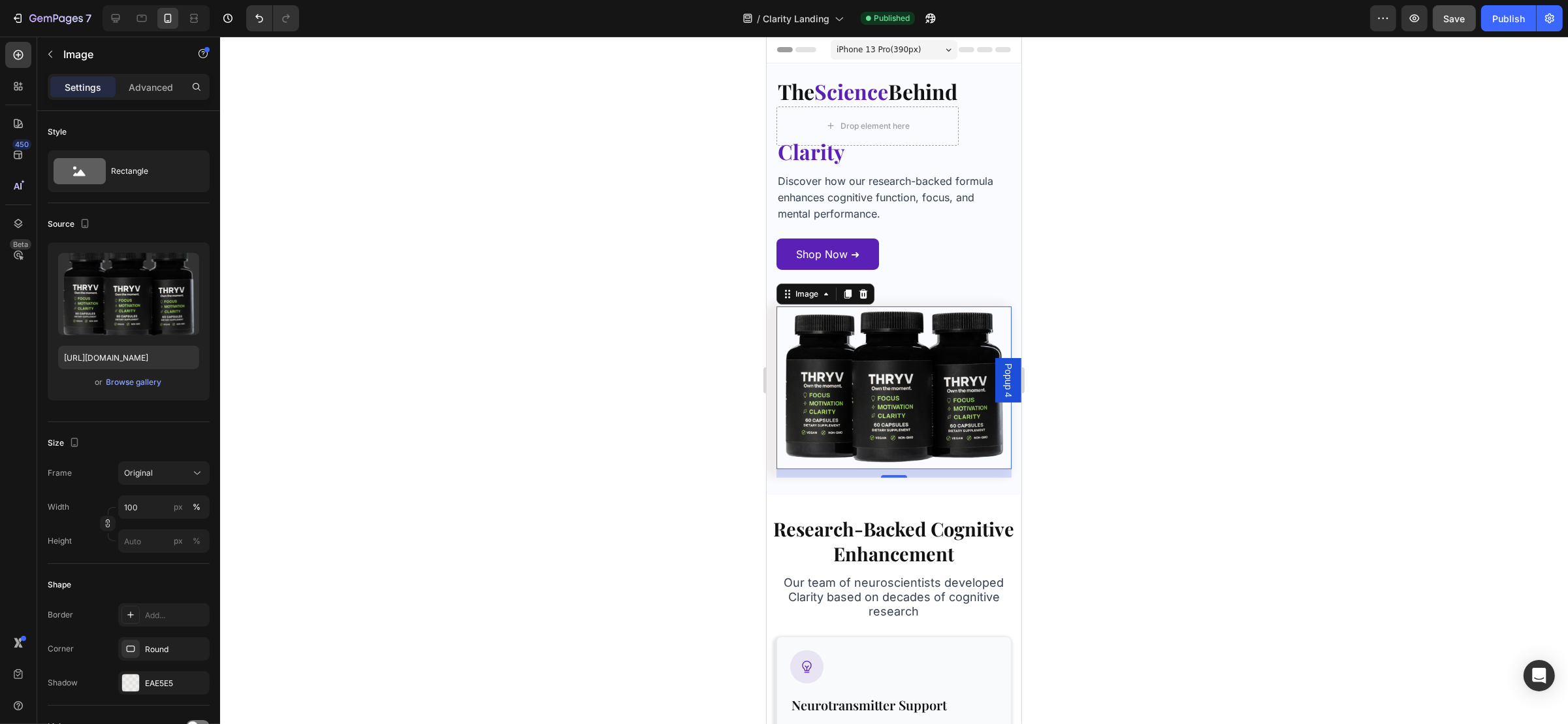
click at [1036, 449] on div at bounding box center [894, 380] width 1348 height 687
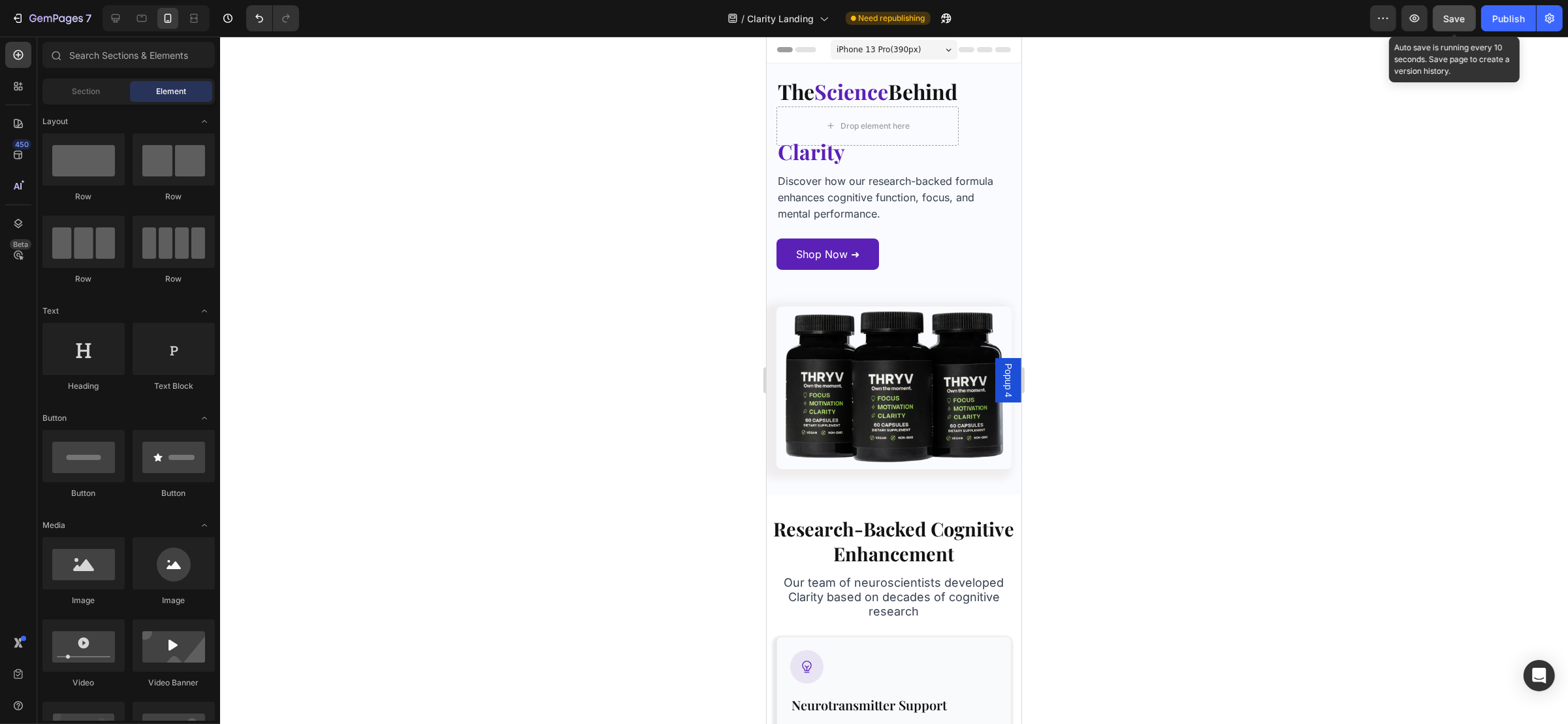
click at [1453, 19] on span "Save" at bounding box center [1454, 19] width 21 height 12
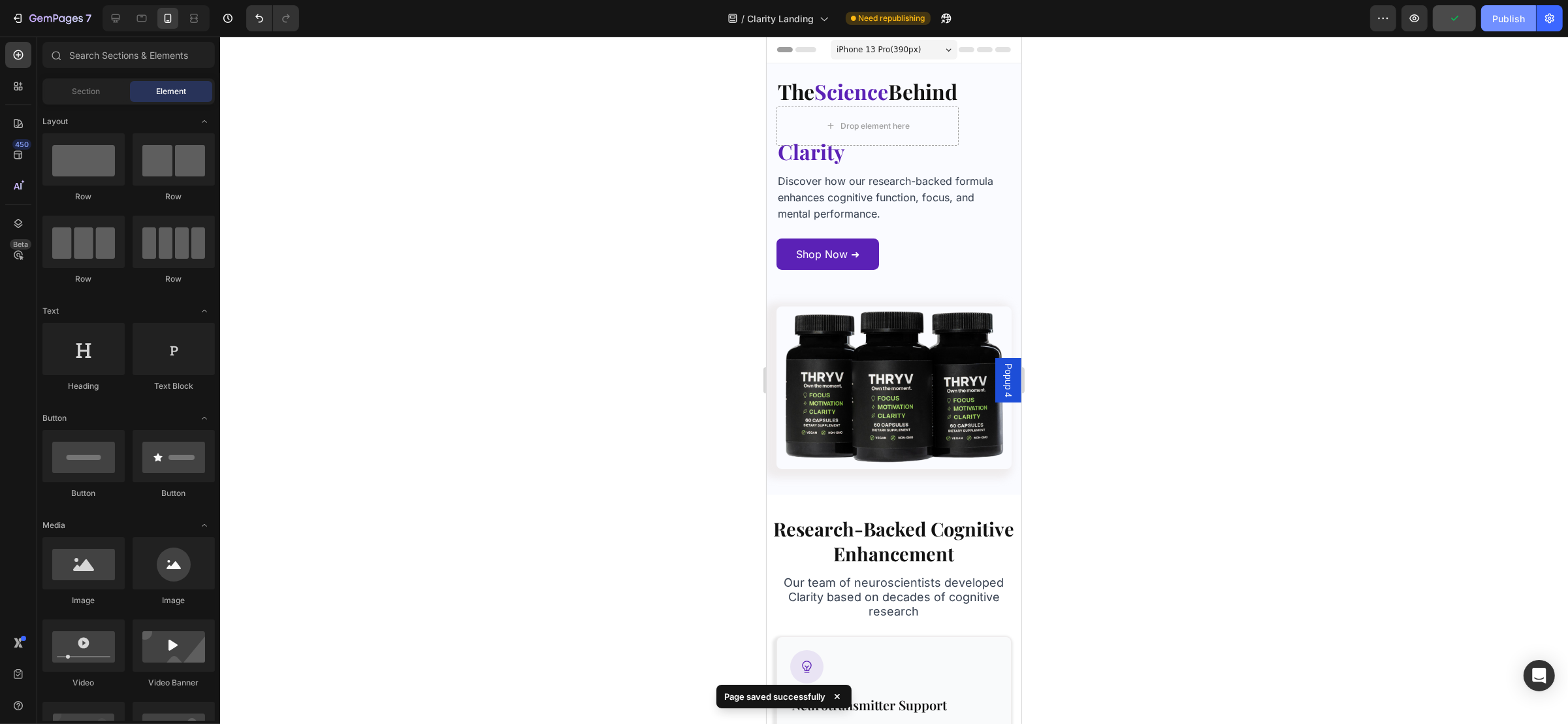
click at [1501, 21] on div "Publish" at bounding box center [1508, 18] width 33 height 13
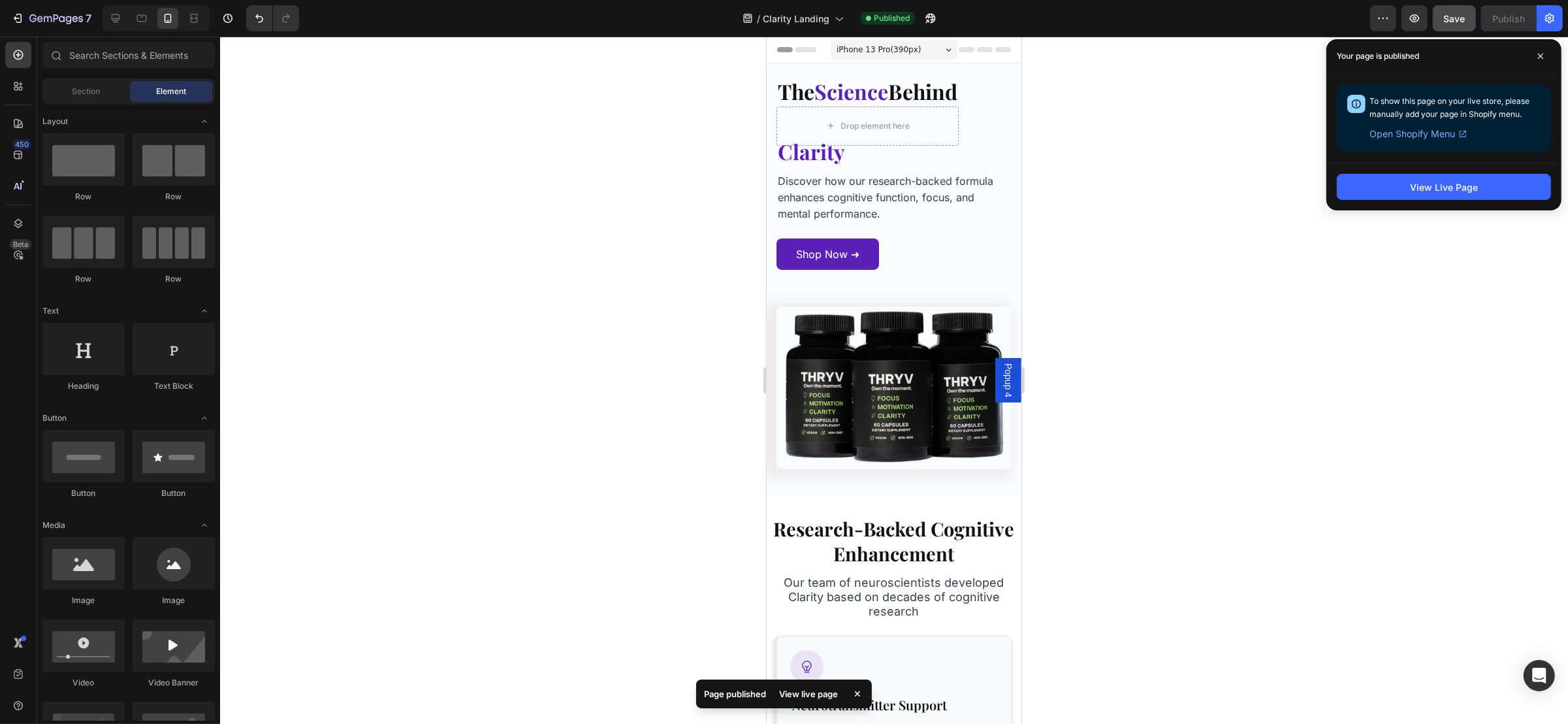
click at [1227, 187] on div at bounding box center [894, 380] width 1348 height 687
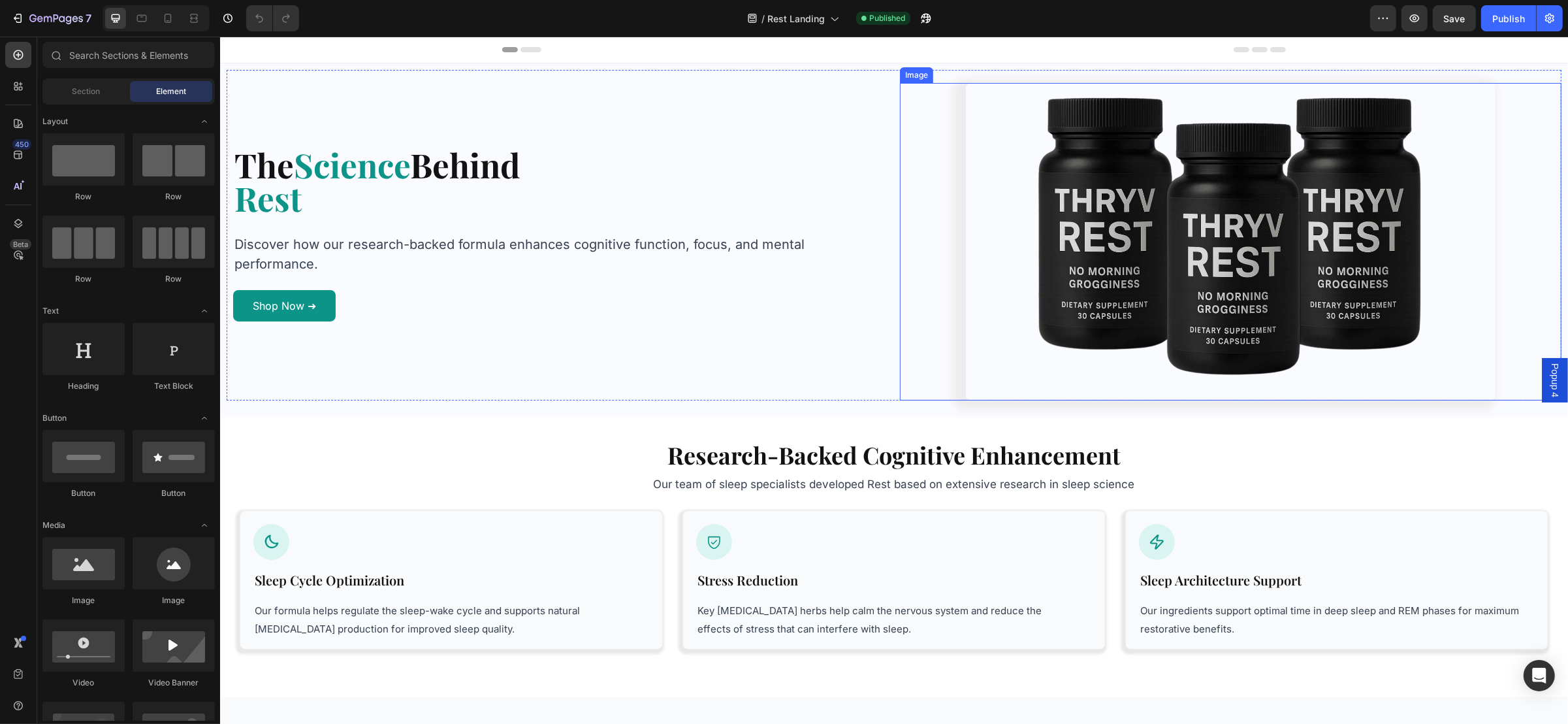
click at [1329, 194] on img at bounding box center [1229, 242] width 528 height 318
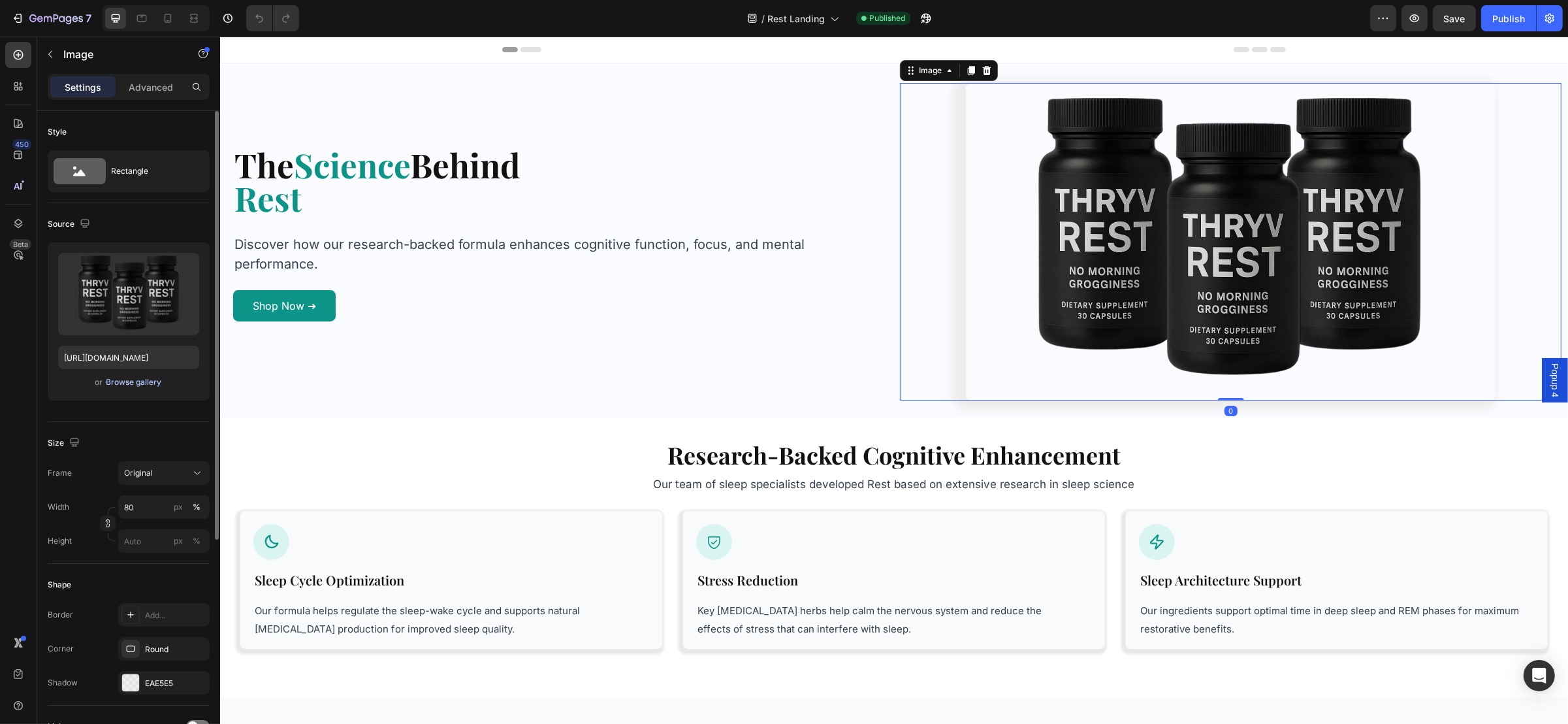
click at [139, 381] on div "Browse gallery" at bounding box center [135, 382] width 56 height 12
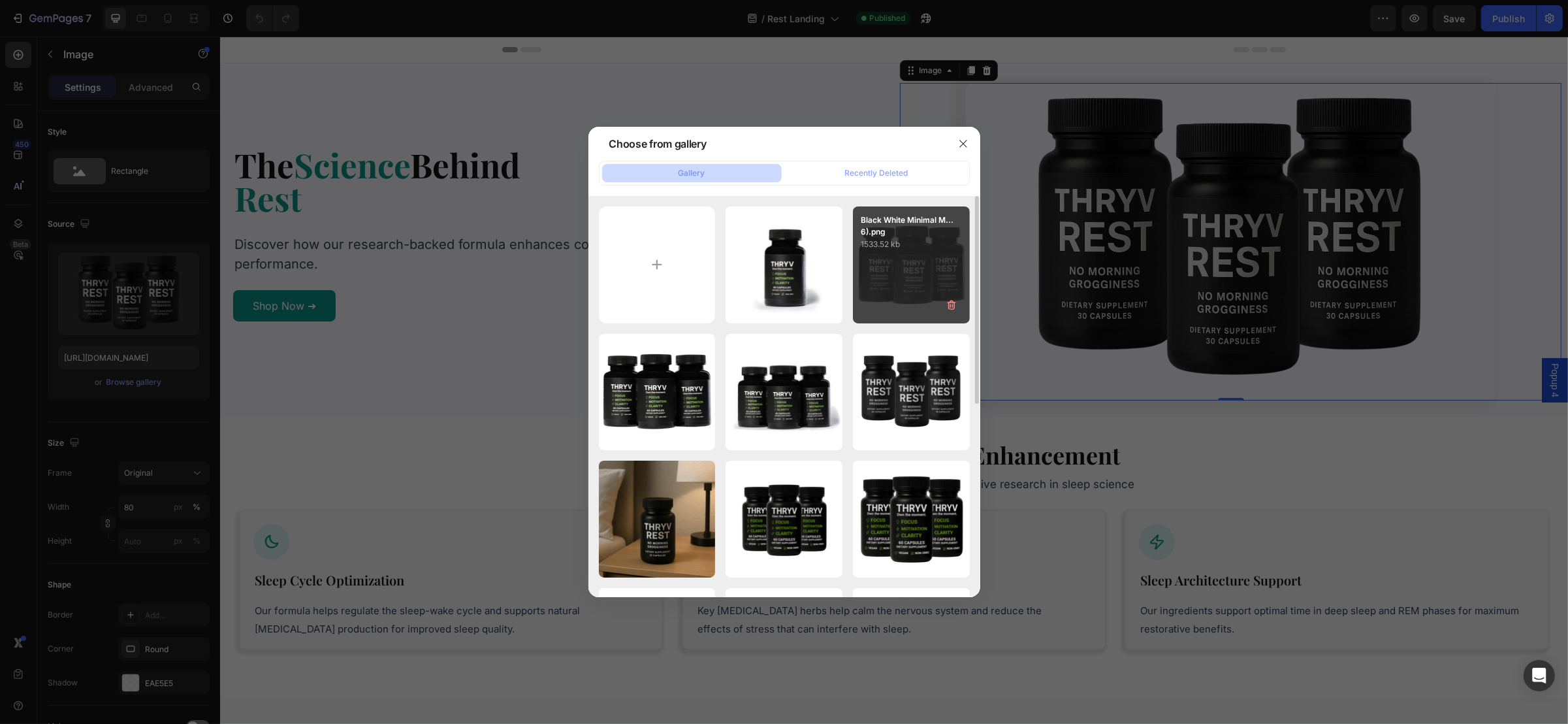
click at [922, 247] on p "1533.52 kb" at bounding box center [911, 245] width 101 height 13
type input "[URL][DOMAIN_NAME]"
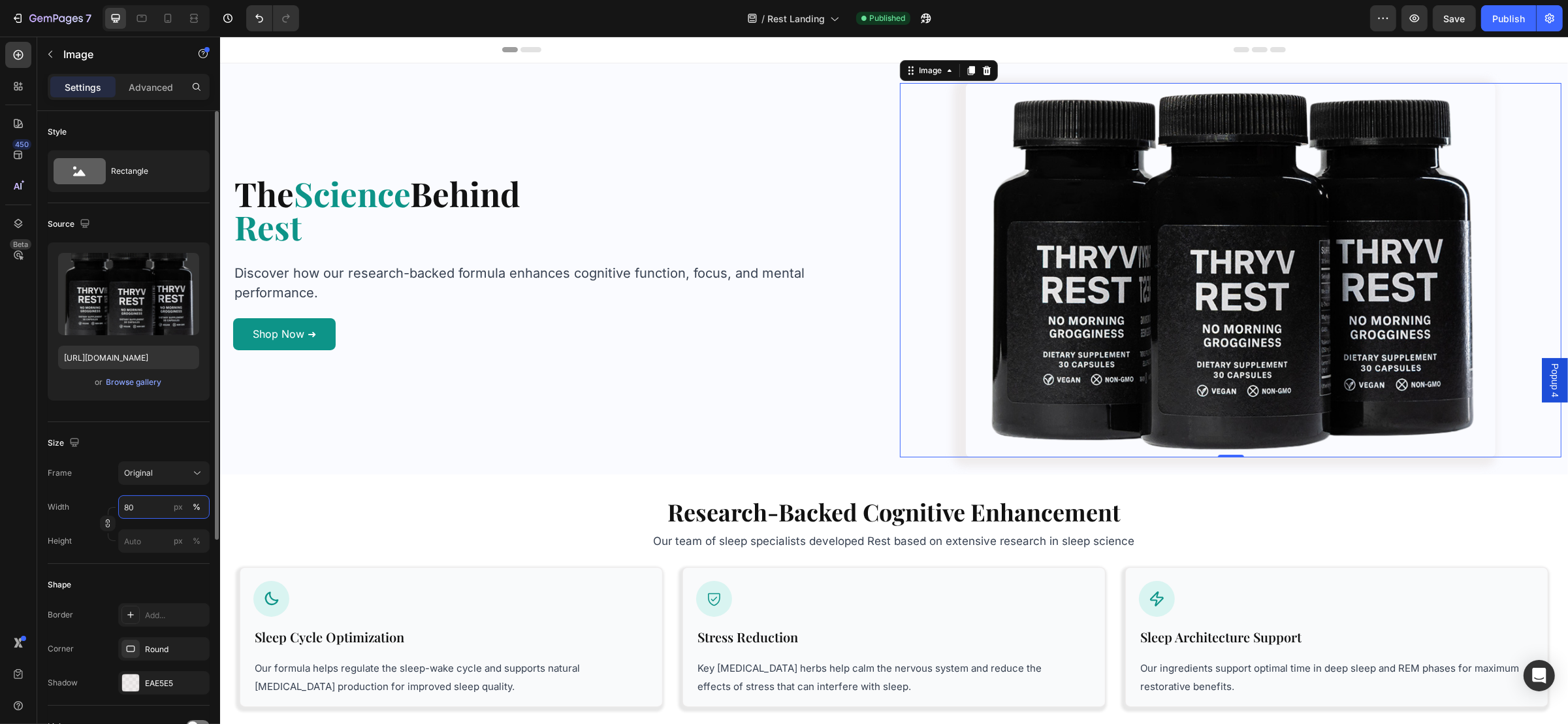
click at [140, 504] on input "80" at bounding box center [164, 506] width 91 height 23
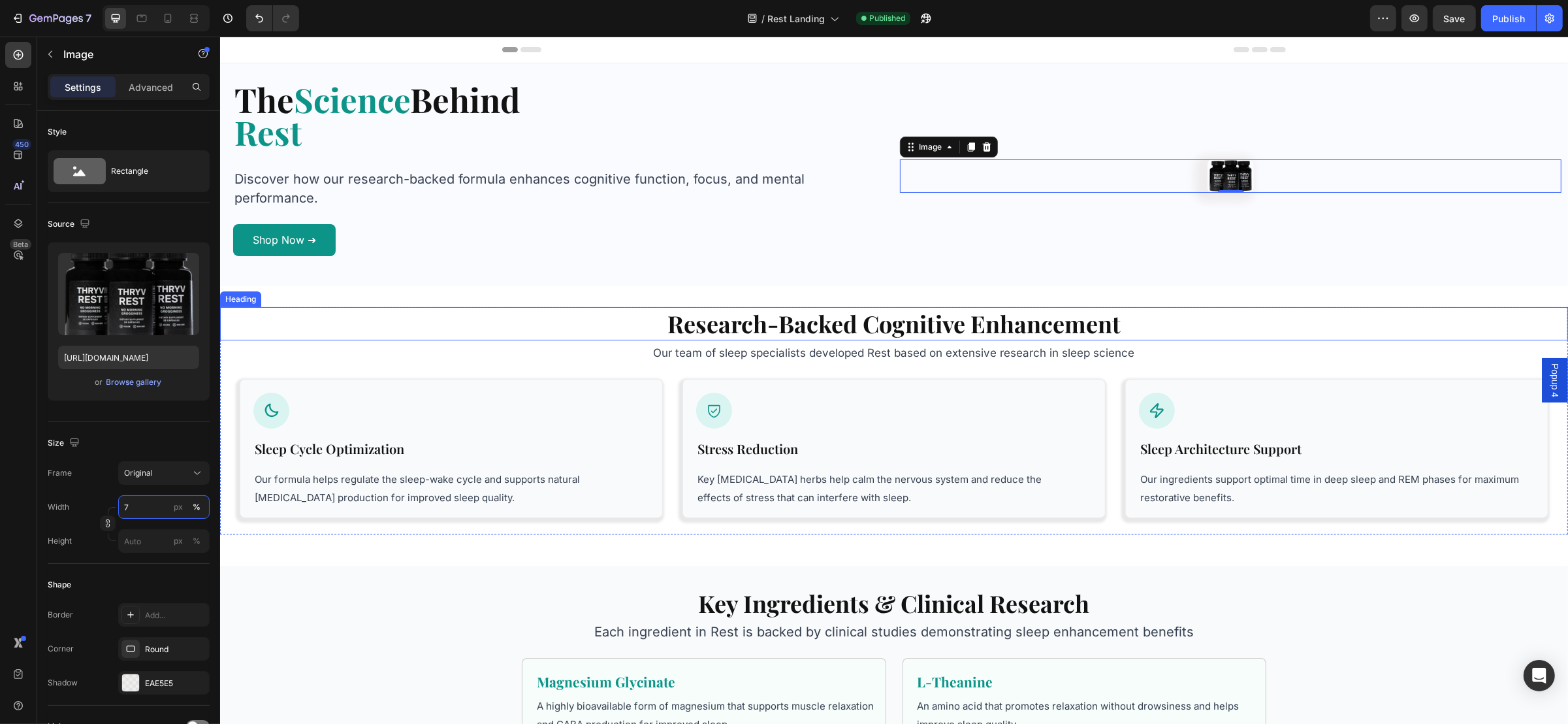
type input "70"
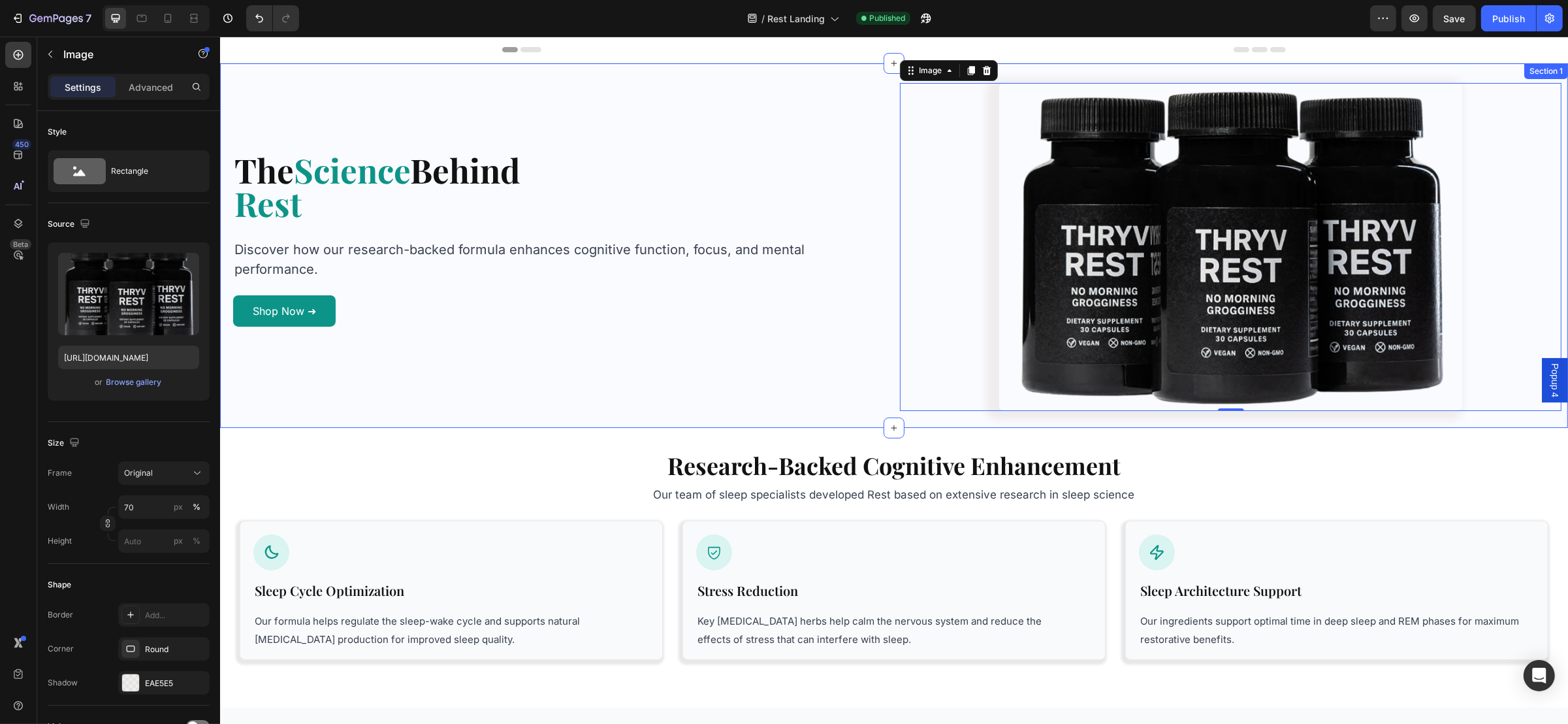
click at [951, 422] on div "The Science Behind Heading Row Rest Heading Row The Science Behind Heading Row …" at bounding box center [893, 246] width 1348 height 365
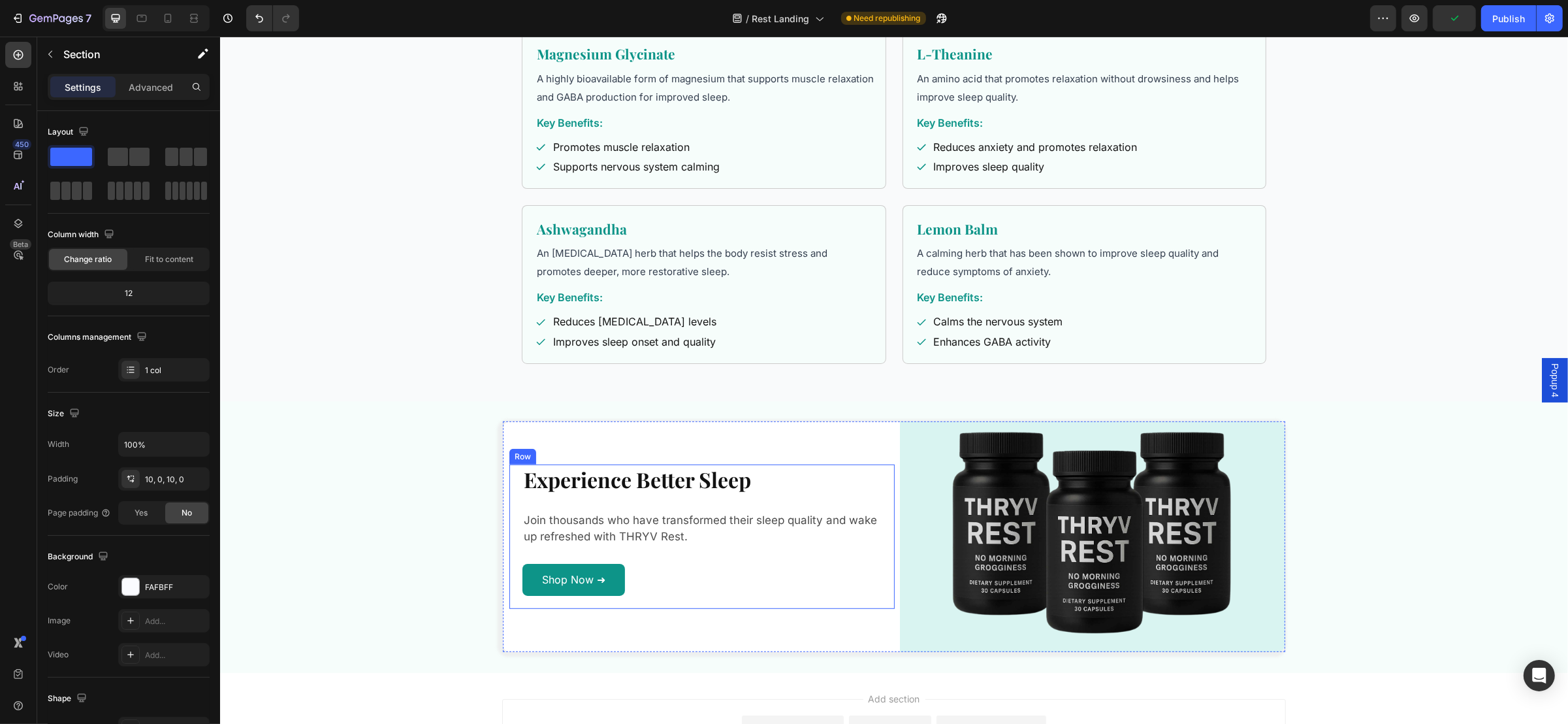
scroll to position [881, 0]
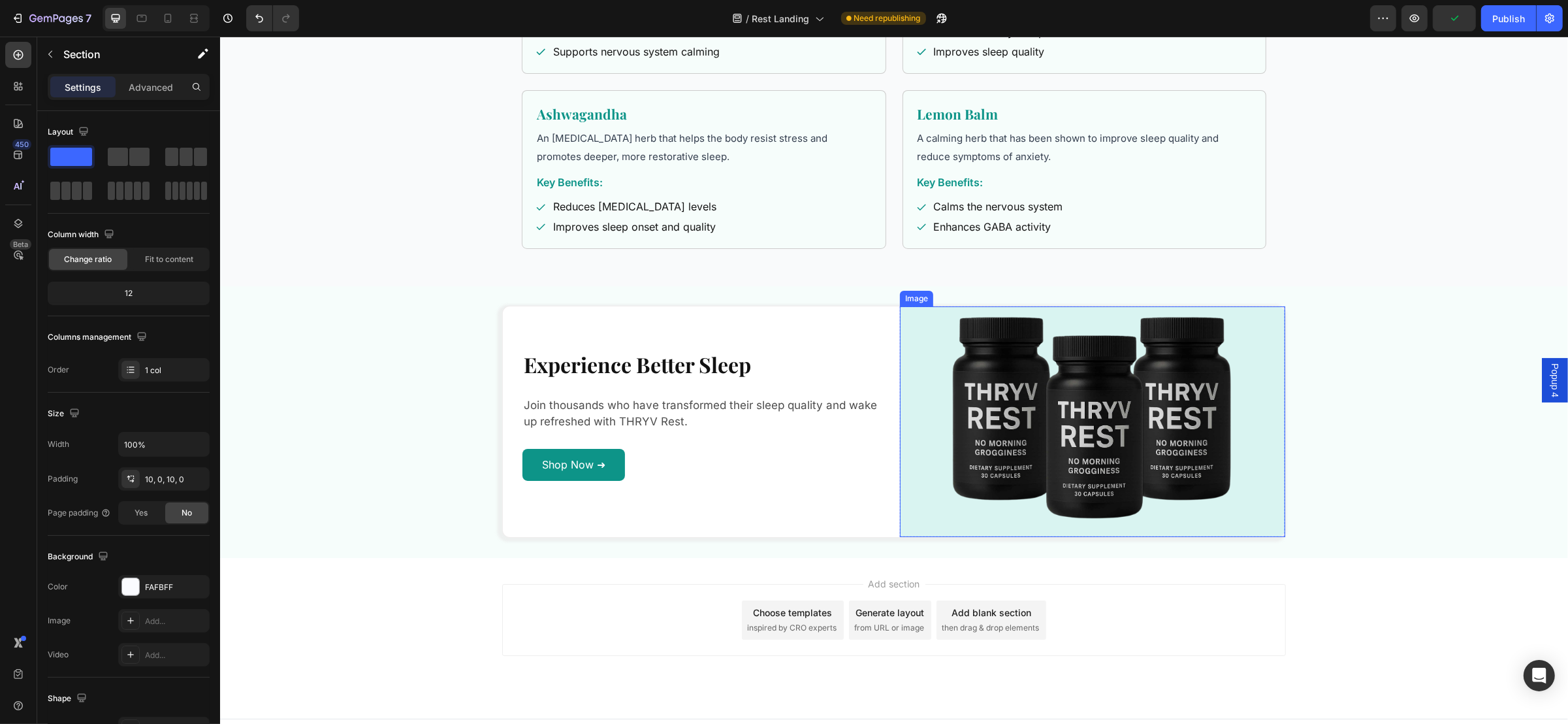
click at [1026, 387] on img at bounding box center [1092, 422] width 385 height 231
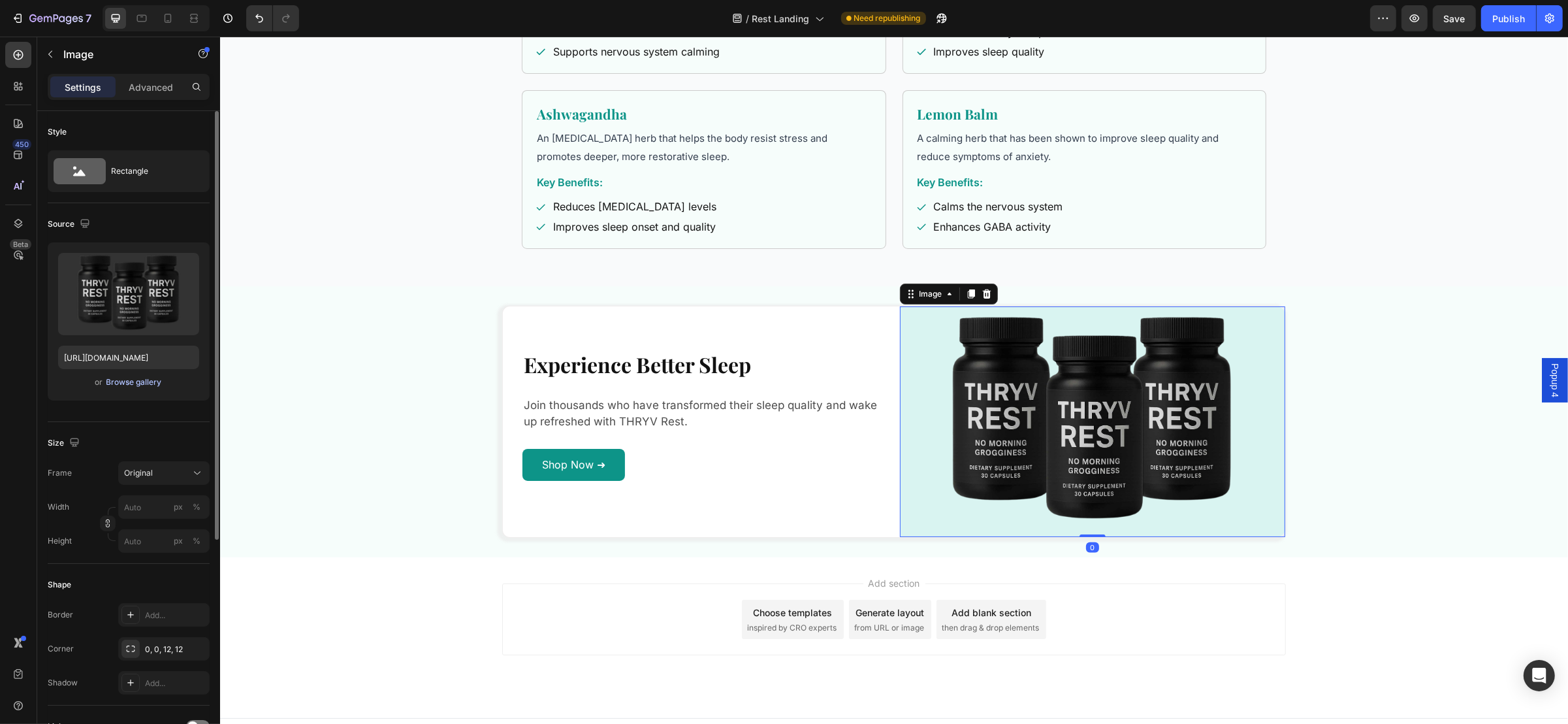
click at [141, 384] on div "Browse gallery" at bounding box center [135, 382] width 56 height 12
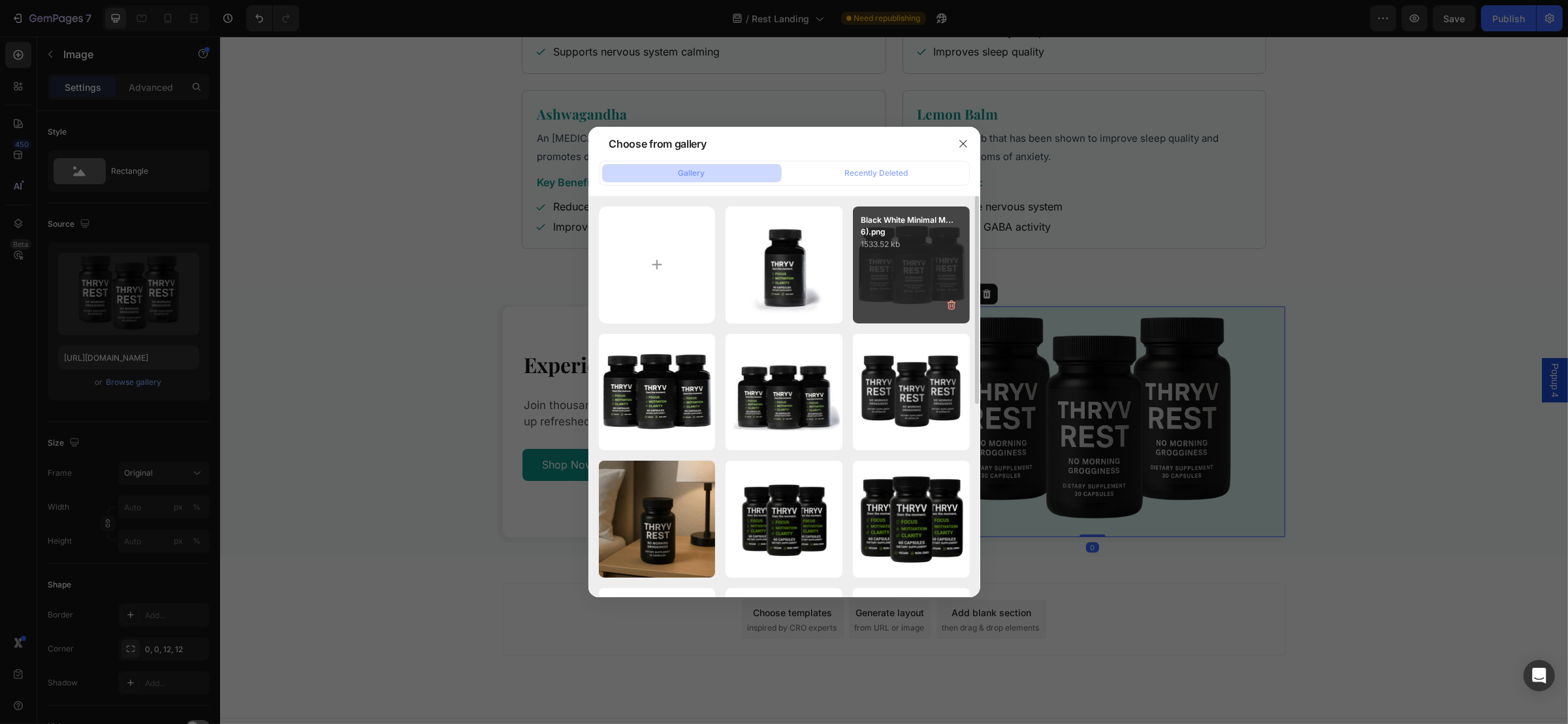
click at [887, 255] on div "Black White Minimal M...6).png 1533.52 kb" at bounding box center [911, 264] width 116 height 116
type input "[URL][DOMAIN_NAME]"
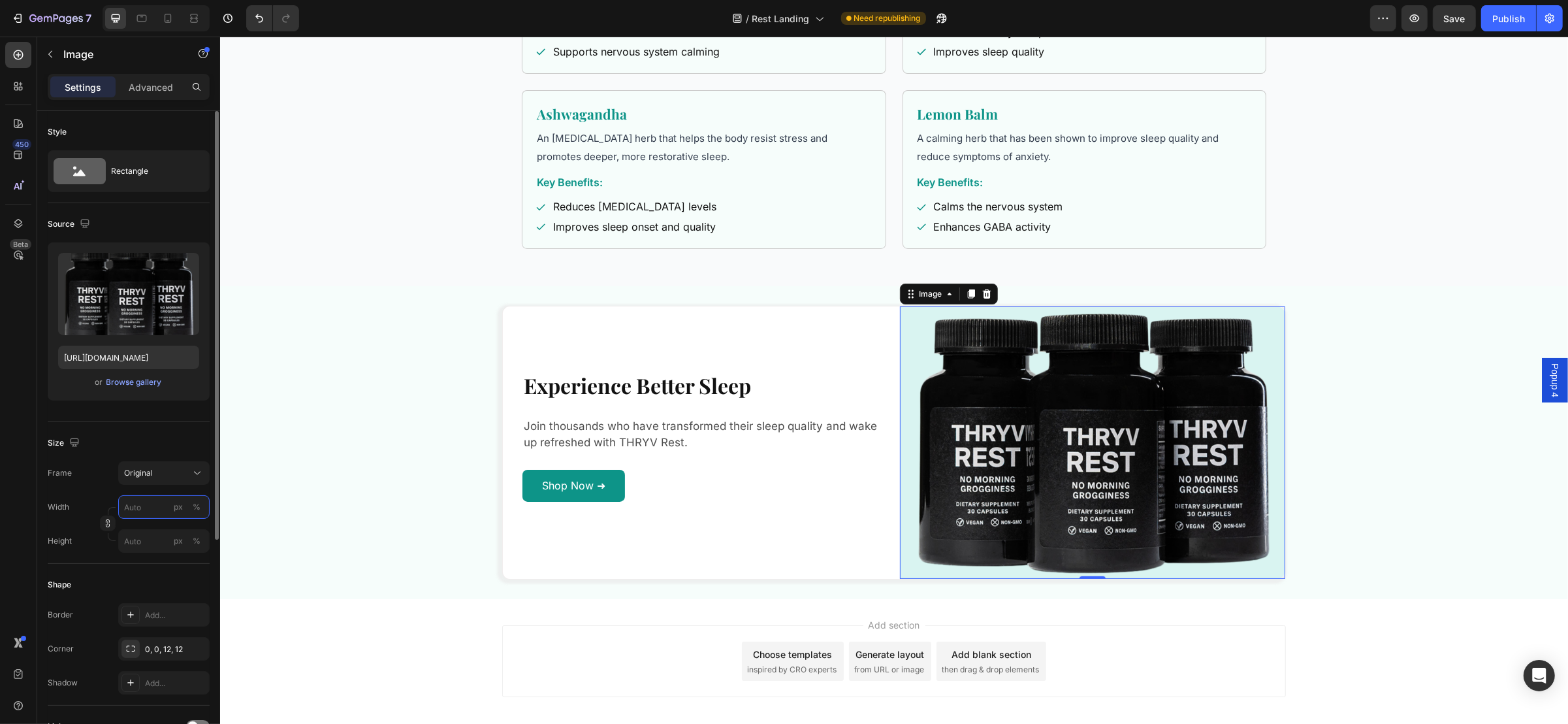
click at [149, 508] on input "px %" at bounding box center [164, 506] width 91 height 23
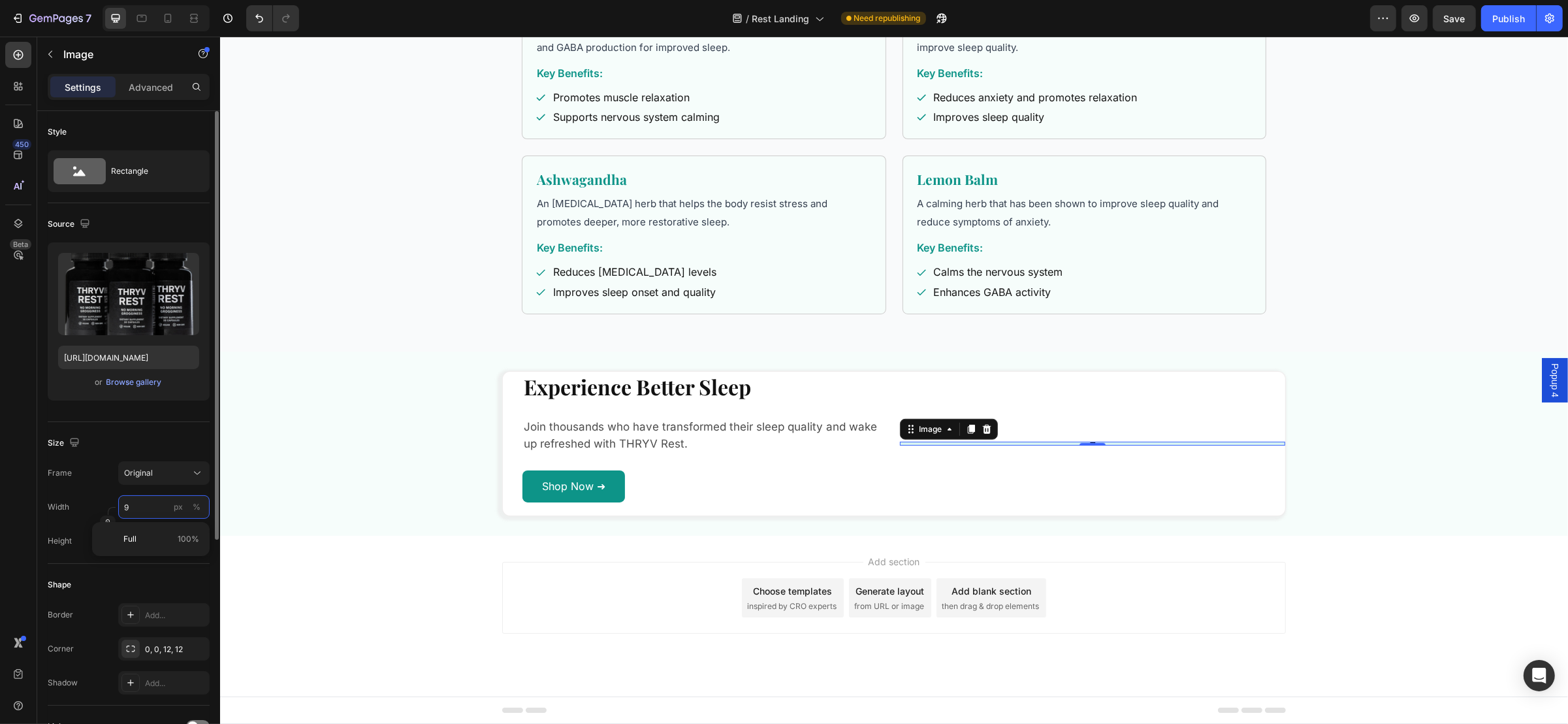
scroll to position [821, 0]
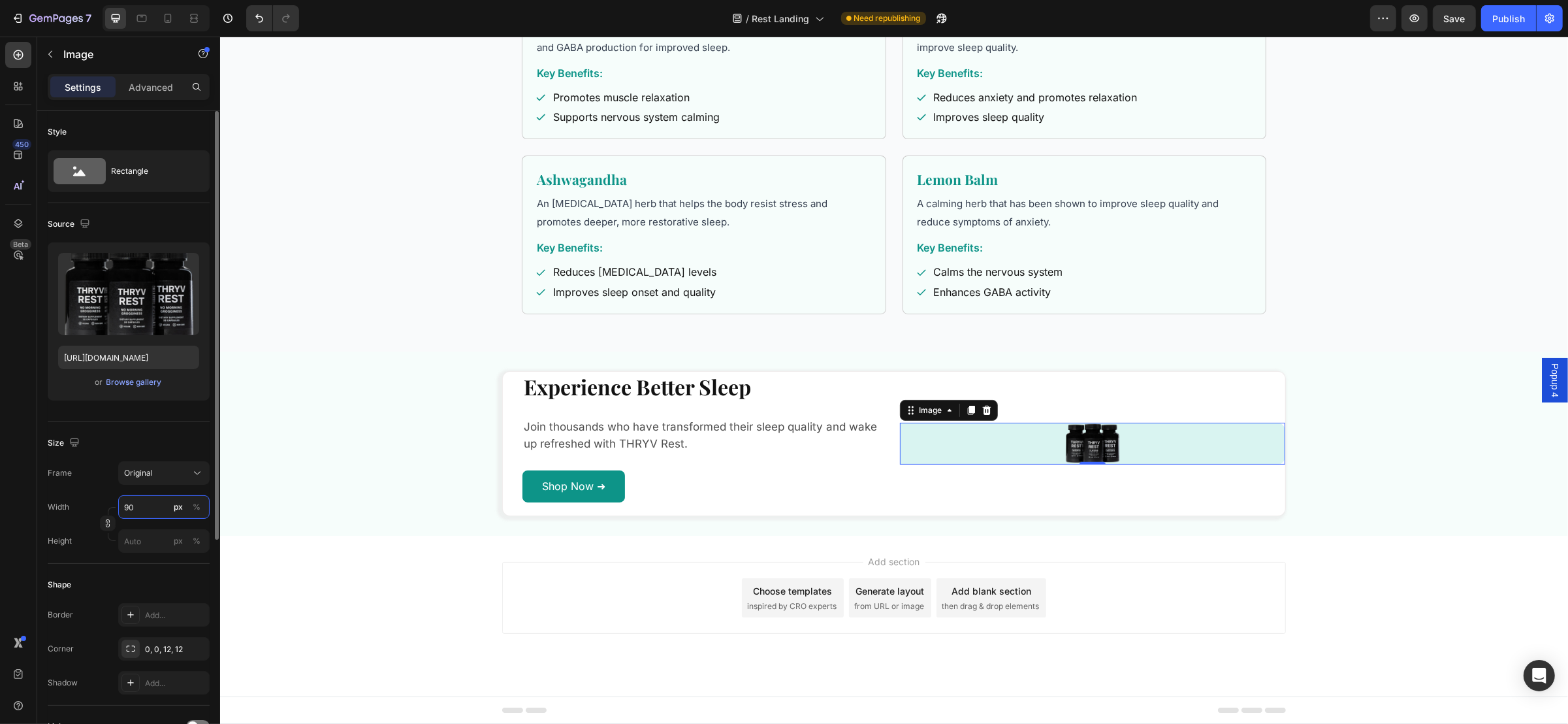
type input "90"
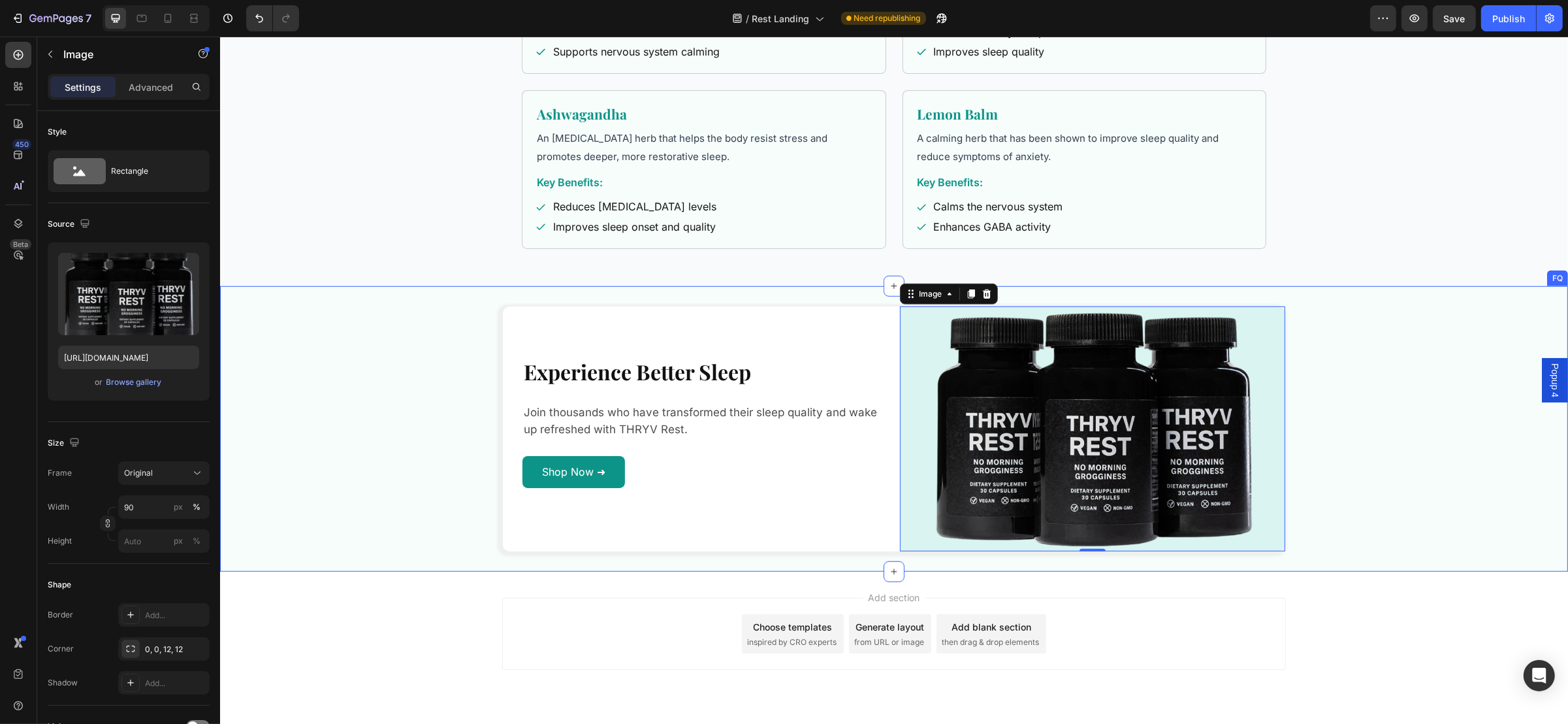
click at [315, 446] on div "Experience Better Sleep Heading Join thousands who have transformed their sleep…" at bounding box center [893, 428] width 1217 height 246
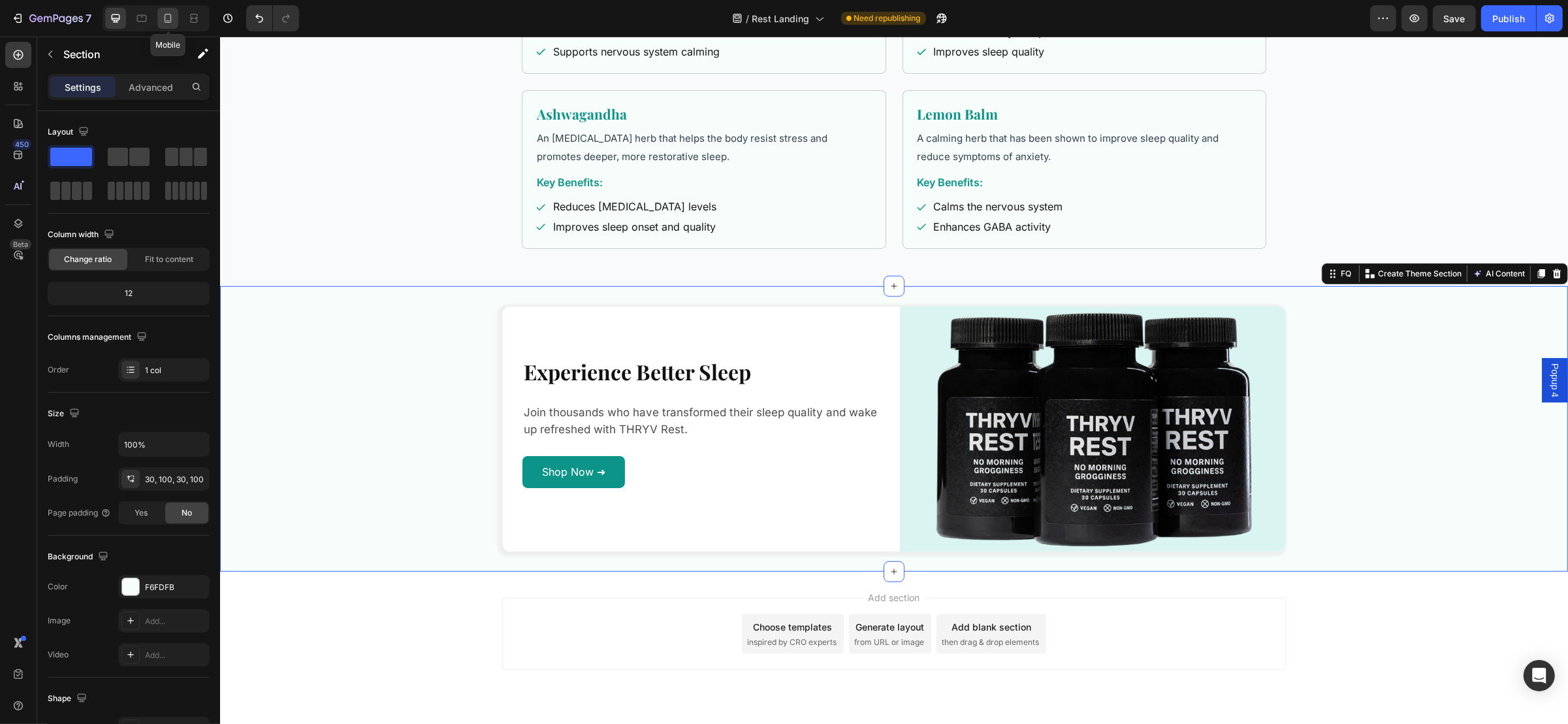
click at [163, 13] on icon at bounding box center [168, 18] width 13 height 13
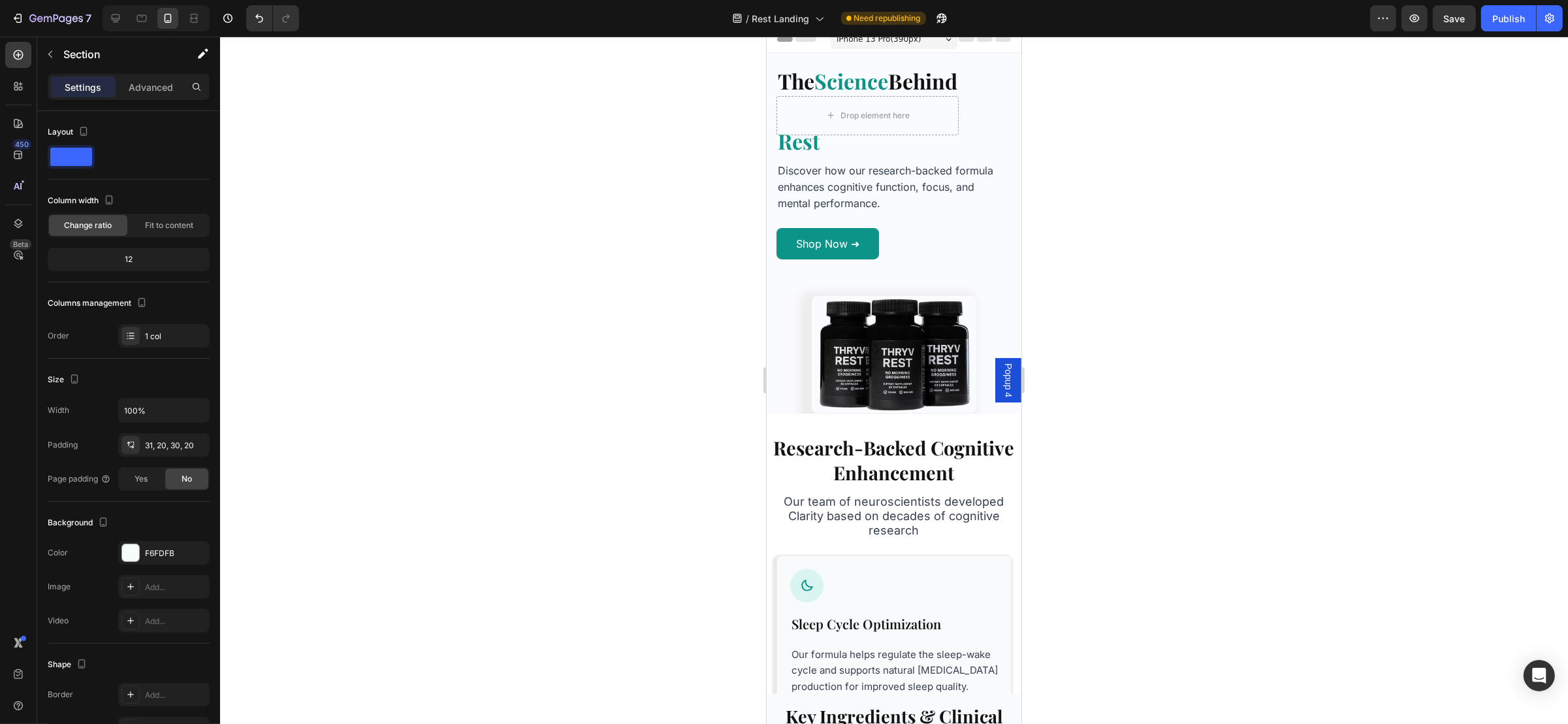
scroll to position [5, 0]
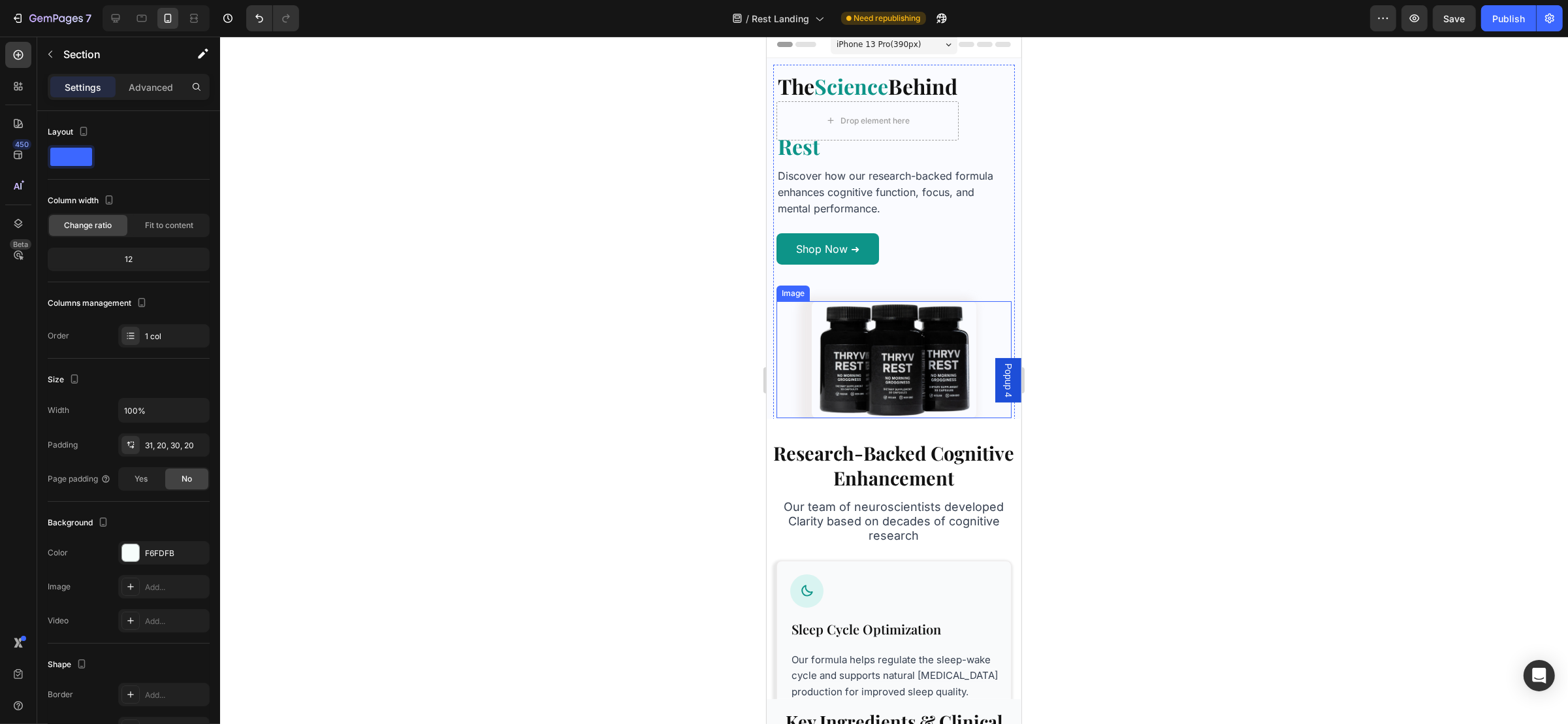
click at [820, 373] on img at bounding box center [892, 359] width 165 height 116
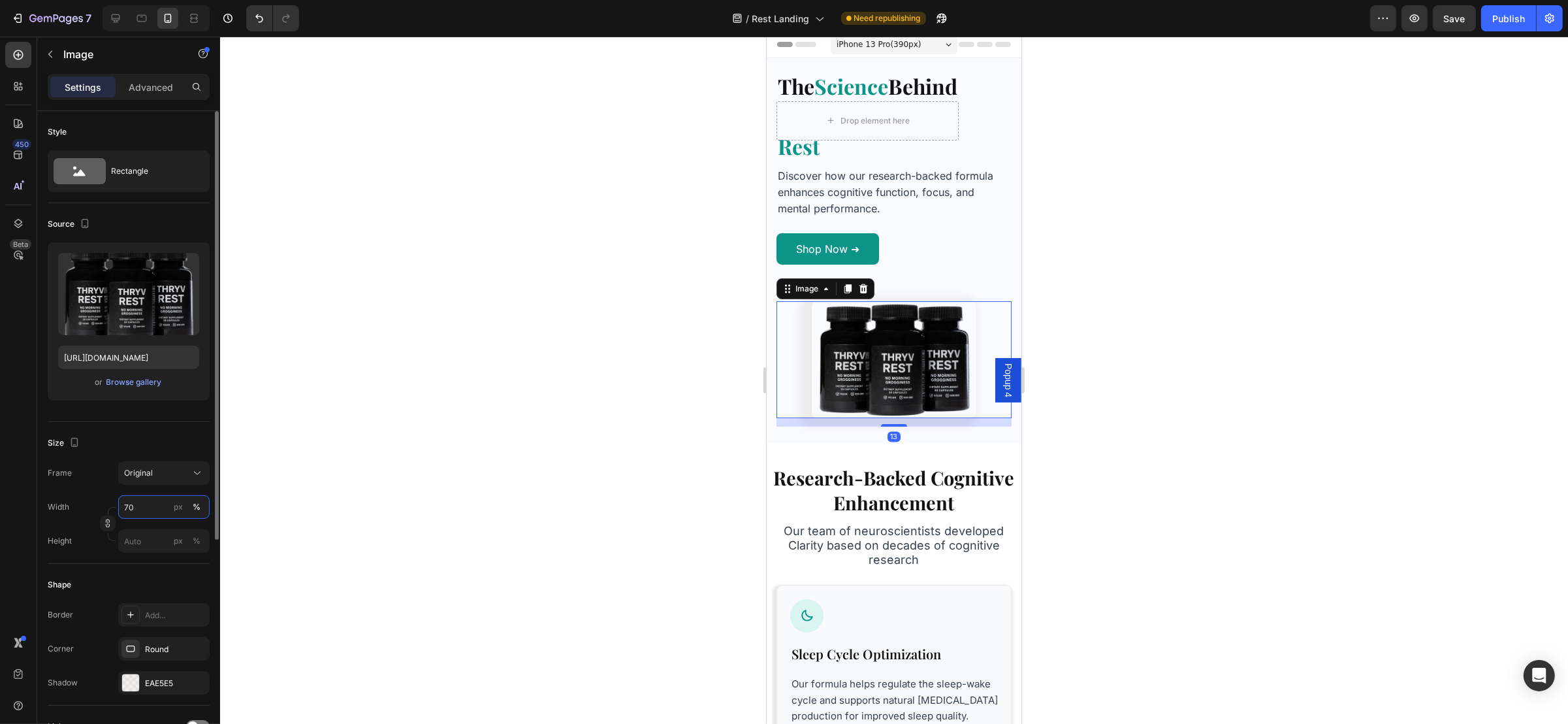
click at [142, 510] on input "70" at bounding box center [164, 506] width 91 height 23
click at [151, 533] on p "Full 100%" at bounding box center [161, 539] width 76 height 12
type input "100"
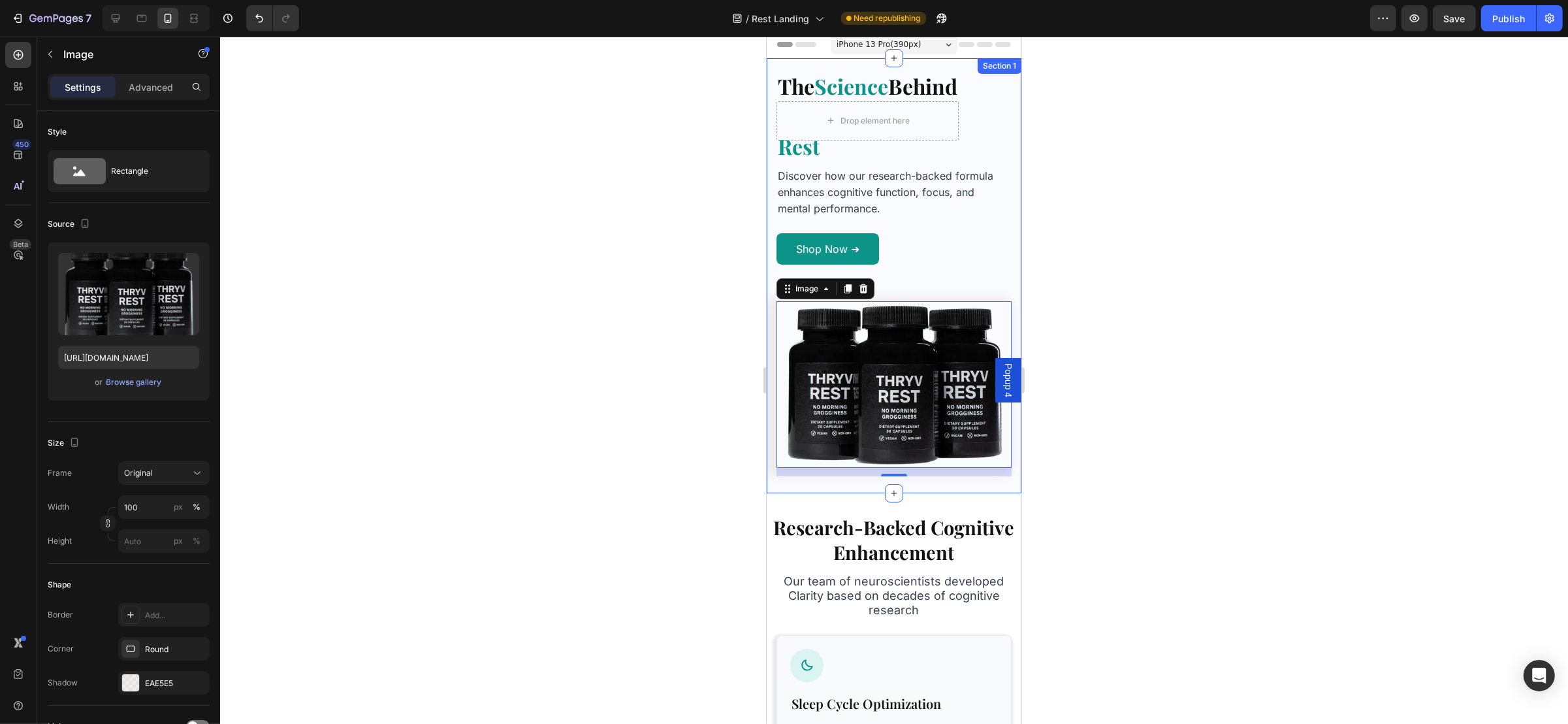
click at [774, 476] on div "The Science Behind Heading Row Rest Heading Row The Science Behind Heading Drop…" at bounding box center [893, 275] width 255 height 422
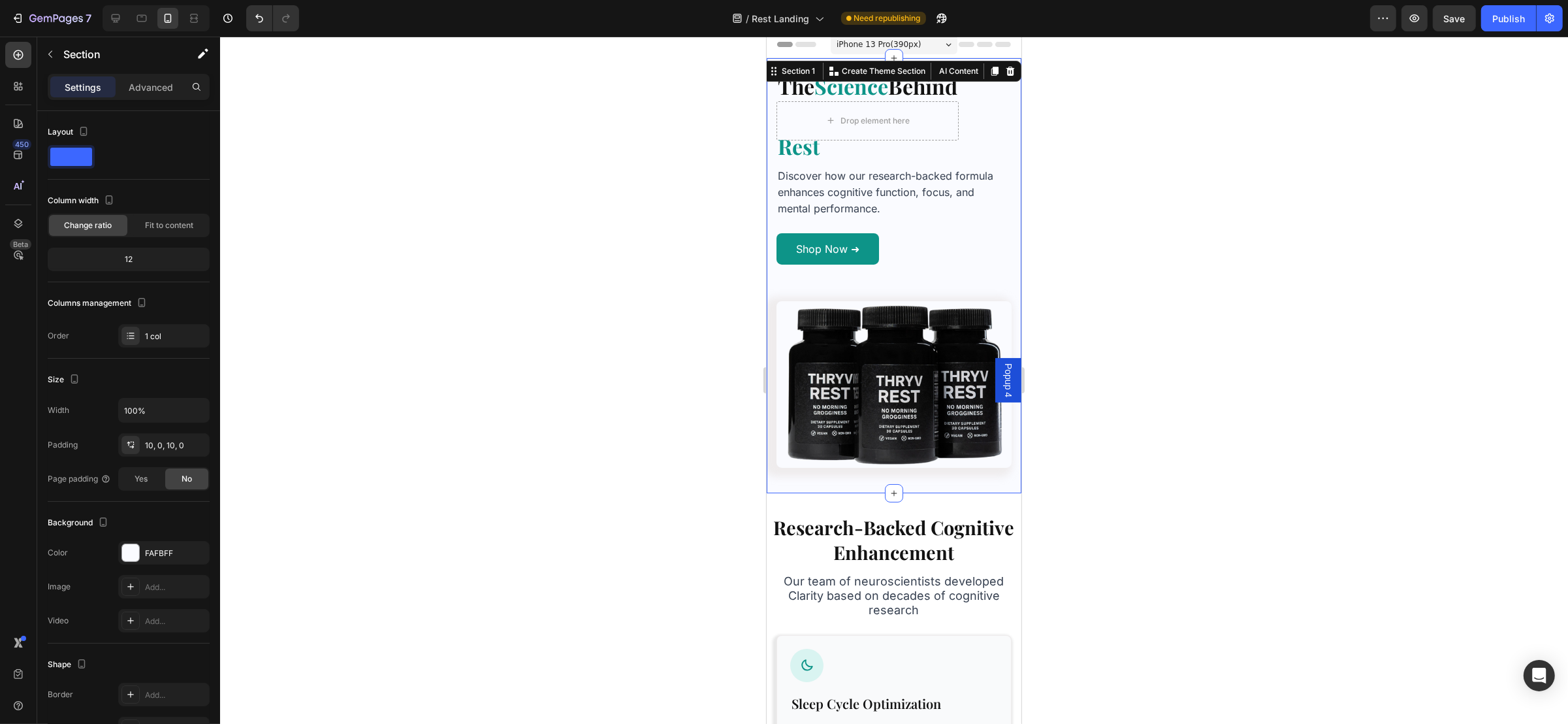
scroll to position [0, 0]
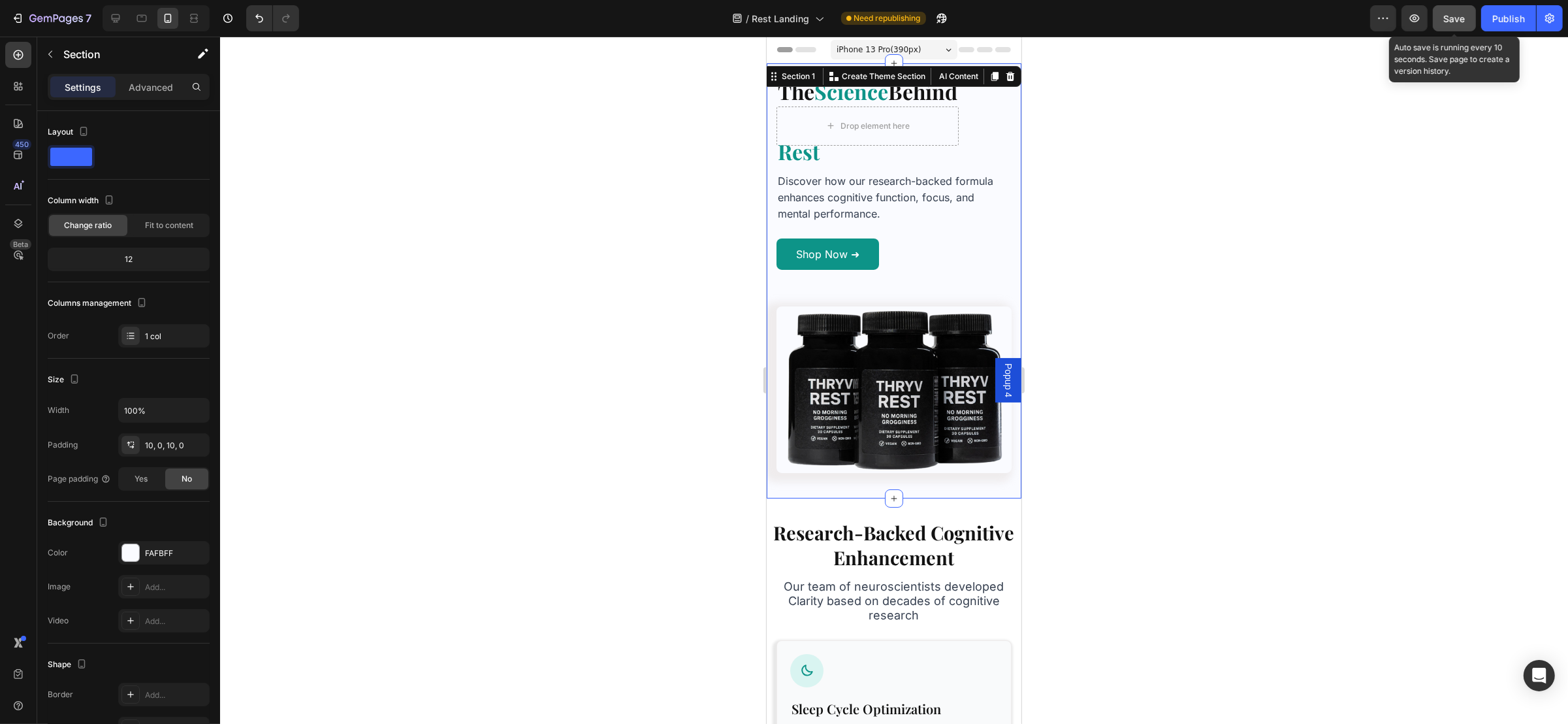
click at [1458, 19] on span "Save" at bounding box center [1454, 19] width 21 height 12
click at [1494, 9] on button "Publish" at bounding box center [1507, 17] width 55 height 26
